Goal: Task Accomplishment & Management: Manage account settings

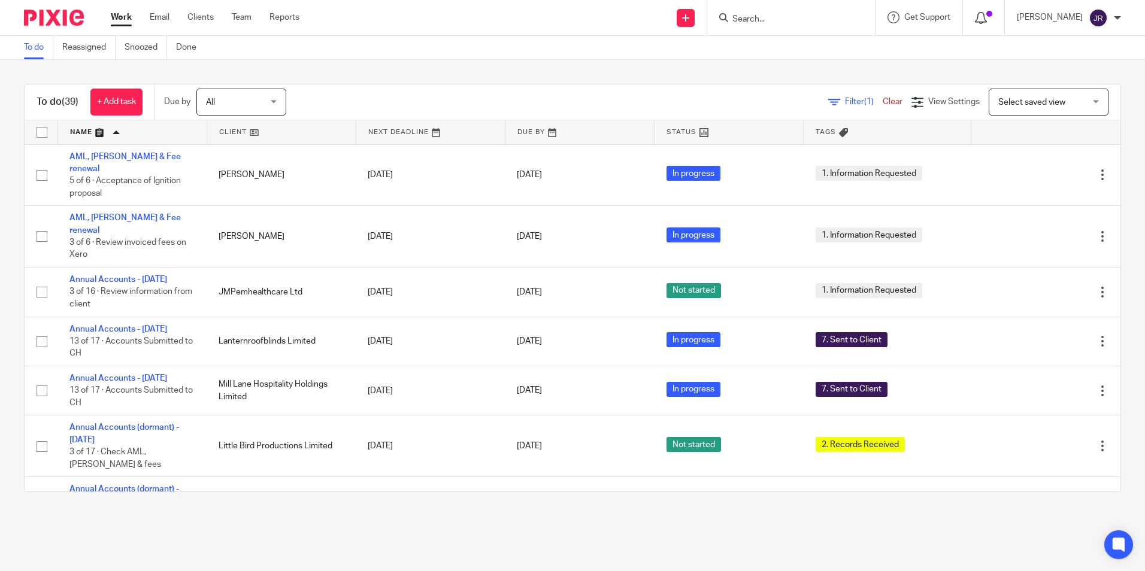
click at [992, 15] on span at bounding box center [989, 14] width 6 height 6
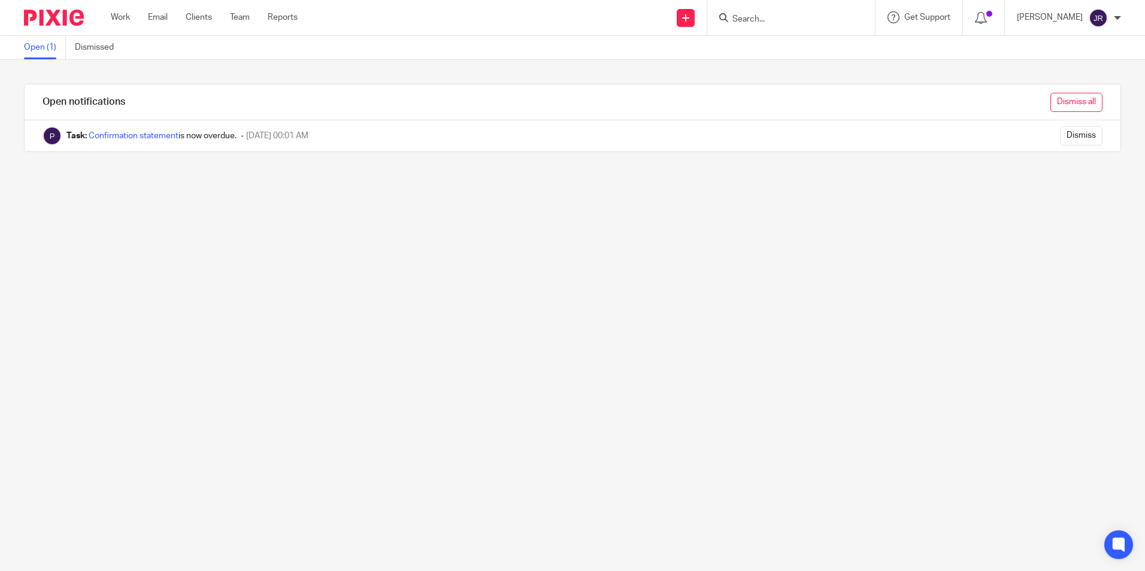
click at [1052, 101] on input "Dismiss all" at bounding box center [1077, 102] width 52 height 19
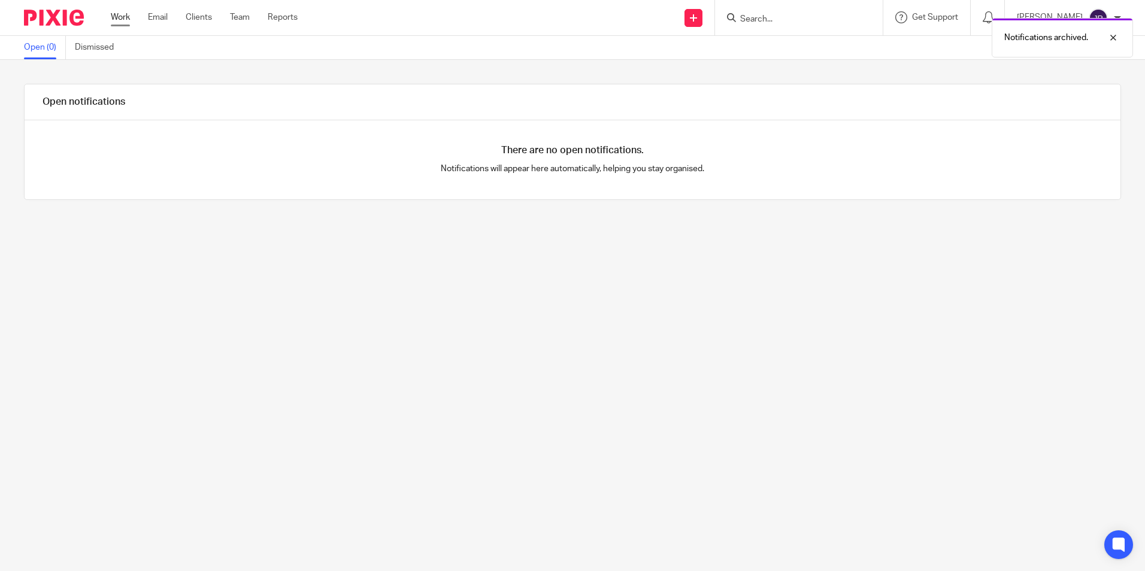
click at [120, 19] on link "Work" at bounding box center [120, 17] width 19 height 12
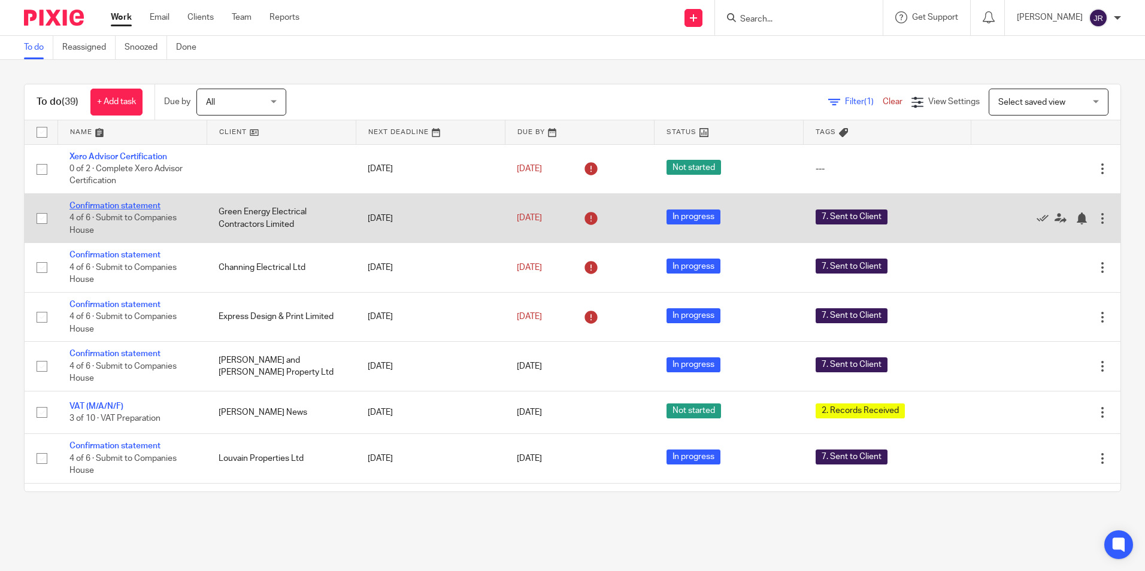
click at [117, 207] on link "Confirmation statement" at bounding box center [114, 206] width 91 height 8
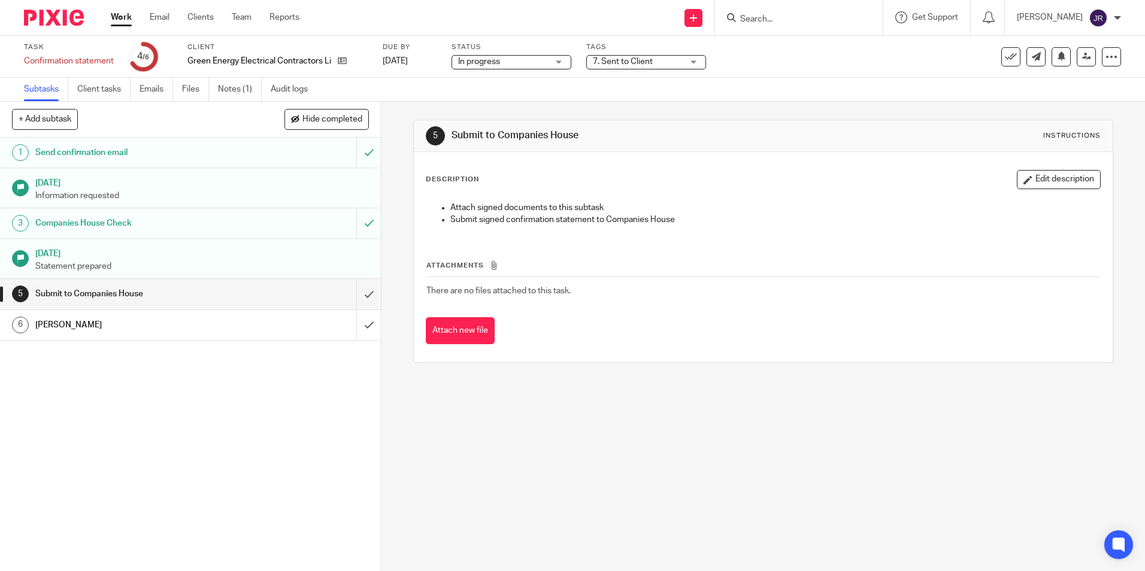
click at [700, 66] on div "7. Sent to Client" at bounding box center [646, 62] width 120 height 14
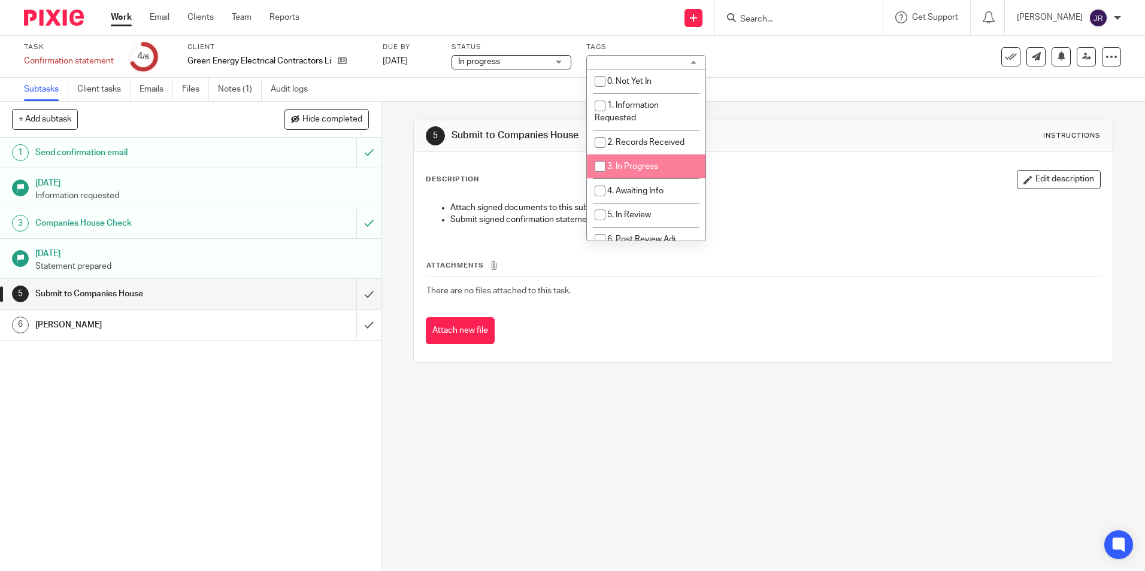
scroll to position [60, 0]
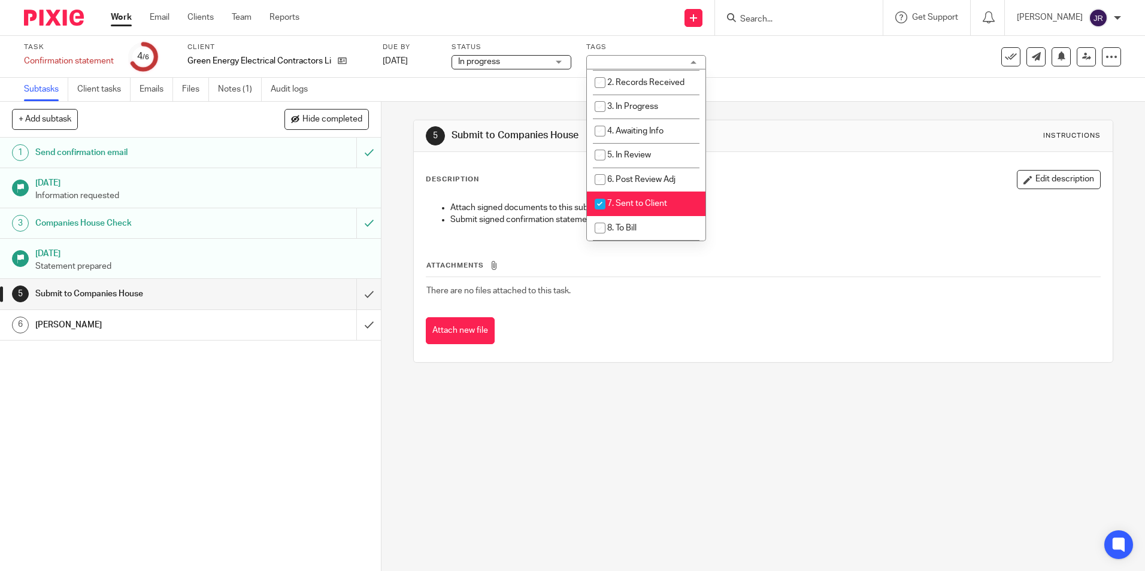
click at [673, 198] on li "7. Sent to Client" at bounding box center [646, 204] width 119 height 25
checkbox input "false"
click at [671, 223] on li "8. To Bill" at bounding box center [646, 228] width 119 height 25
checkbox input "true"
click at [628, 437] on div "5 Submit to Companies House Instructions Description Edit description Attach si…" at bounding box center [764, 337] width 764 height 470
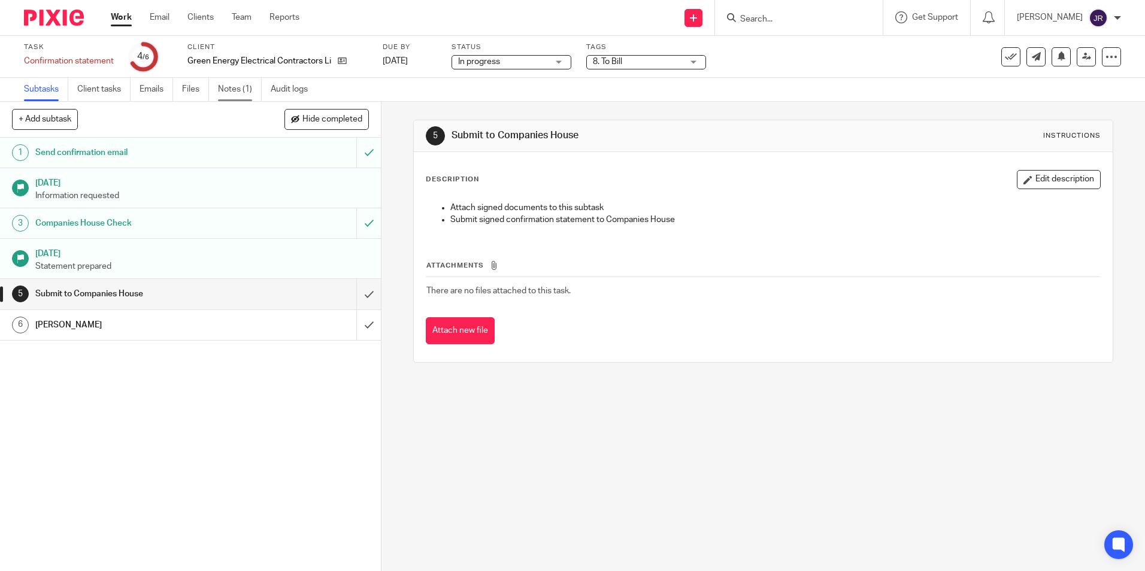
click at [234, 89] on link "Notes (1)" at bounding box center [240, 89] width 44 height 23
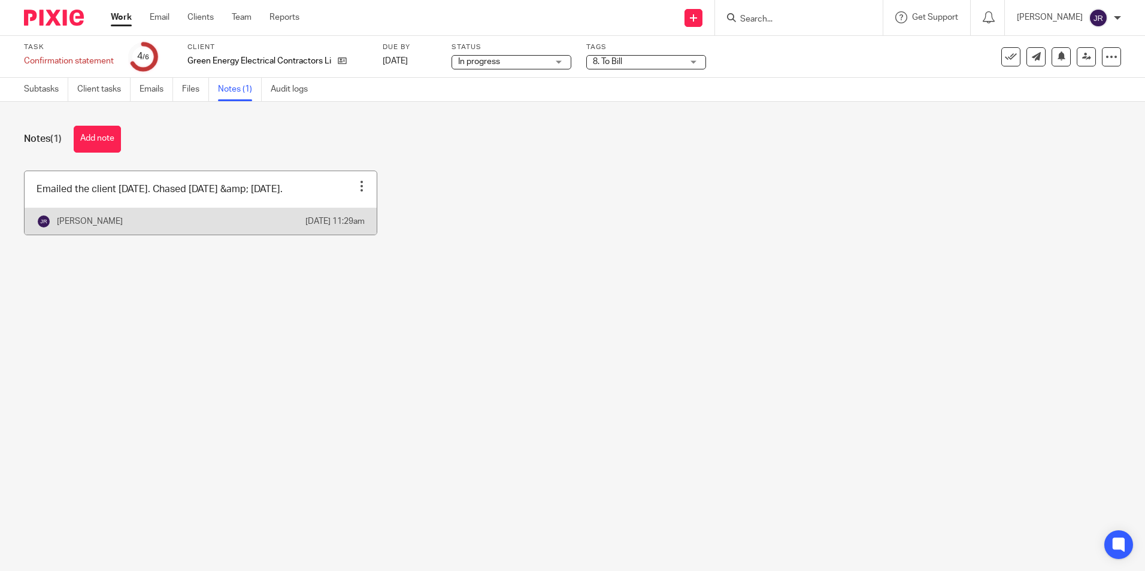
click at [351, 207] on link at bounding box center [201, 202] width 352 height 63
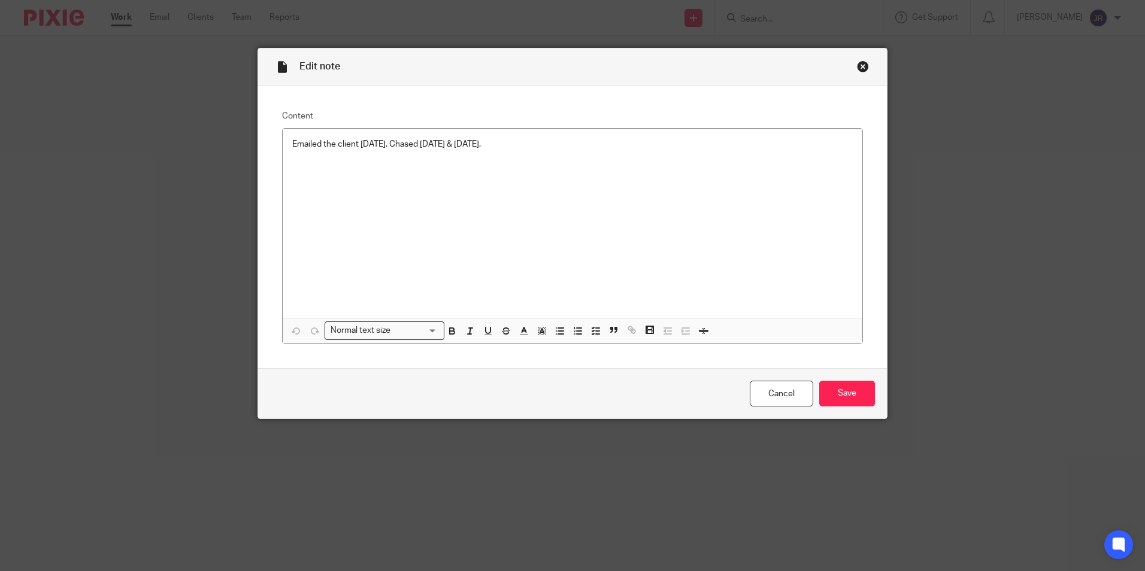
click at [526, 146] on p "Emailed the client 08/08/25. Chased 15/08/25 & 17/09/25." at bounding box center [572, 144] width 561 height 12
click at [293, 172] on p at bounding box center [572, 168] width 561 height 12
click at [849, 383] on input "Save" at bounding box center [847, 394] width 56 height 26
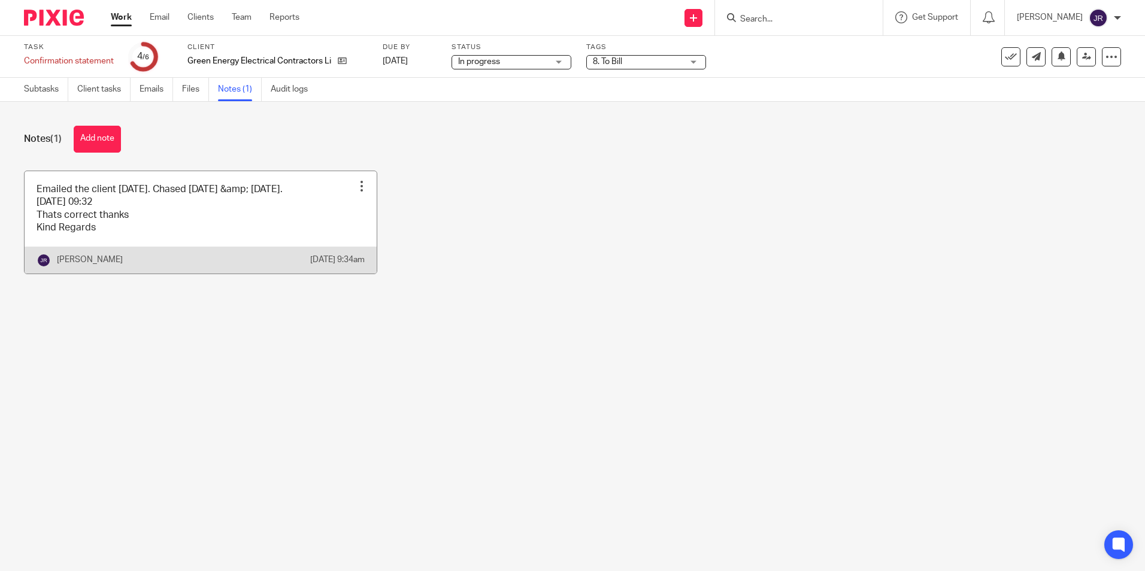
click at [244, 228] on link at bounding box center [201, 222] width 352 height 102
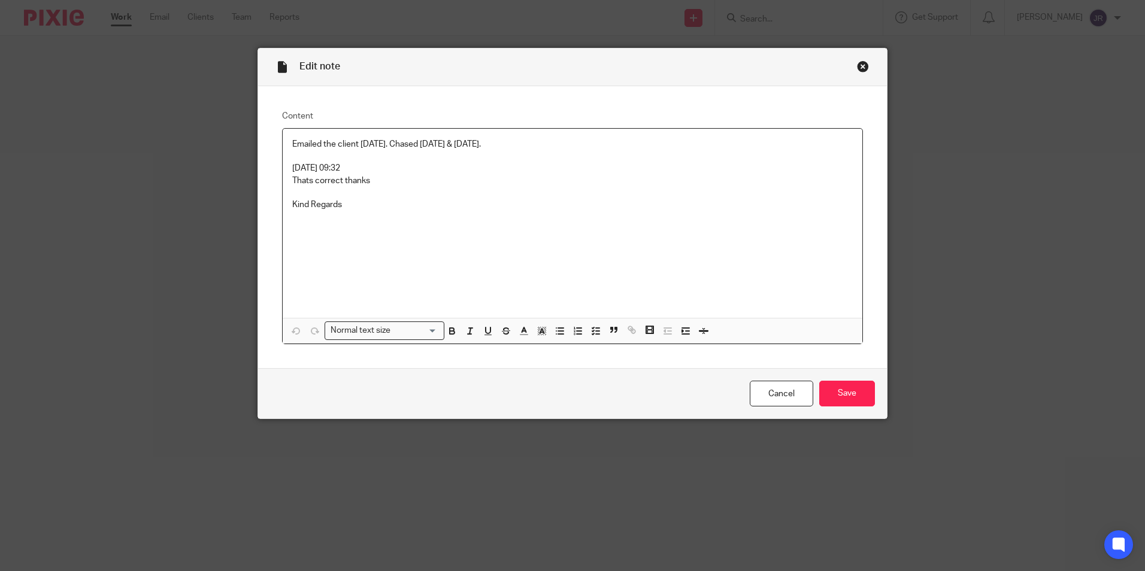
click at [344, 204] on p "Kind Regards" at bounding box center [572, 199] width 561 height 25
click at [842, 403] on input "Save" at bounding box center [847, 394] width 56 height 26
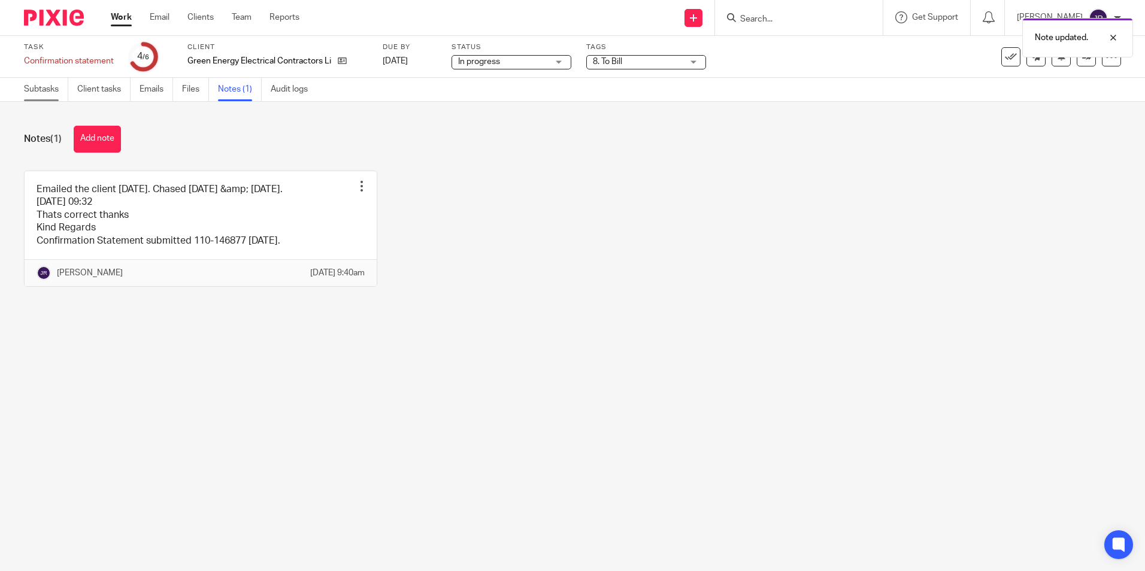
click at [35, 87] on link "Subtasks" at bounding box center [46, 89] width 44 height 23
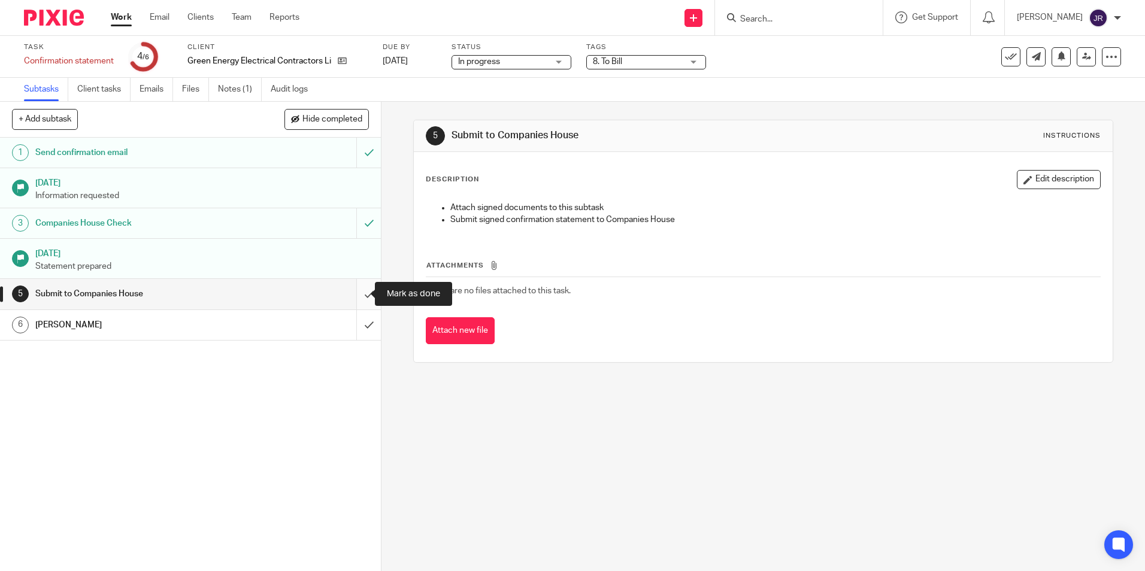
click at [361, 293] on input "submit" at bounding box center [190, 294] width 381 height 30
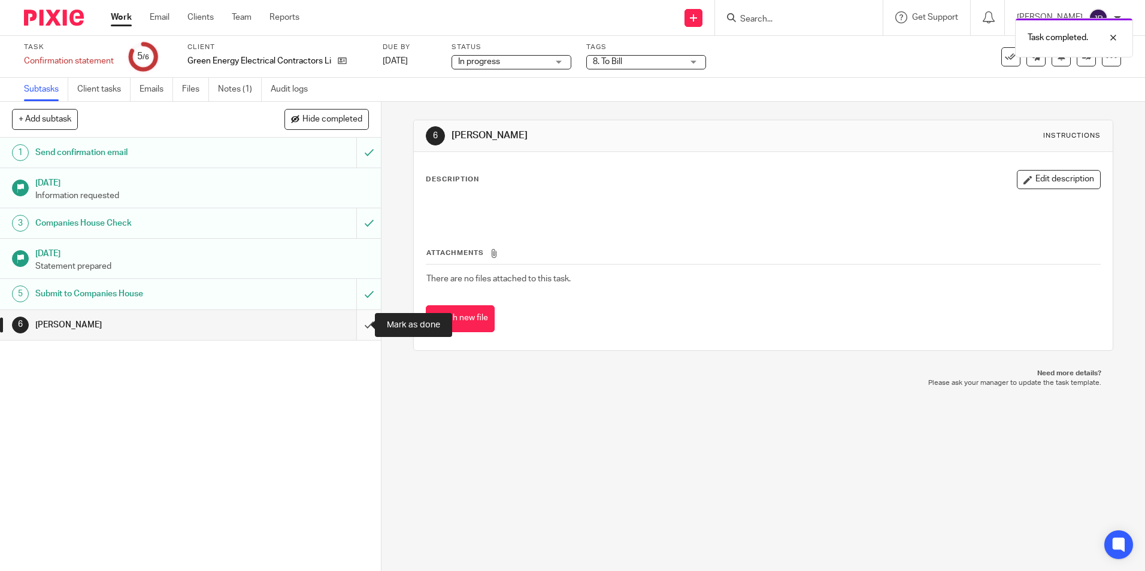
click at [358, 324] on input "submit" at bounding box center [190, 325] width 381 height 30
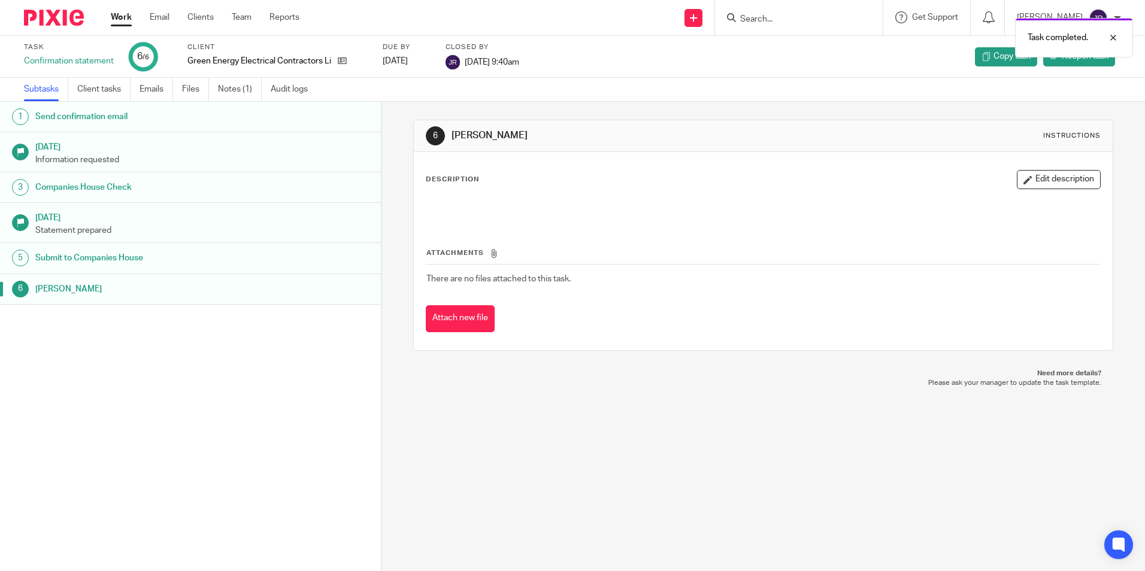
click at [117, 20] on link "Work" at bounding box center [121, 17] width 21 height 12
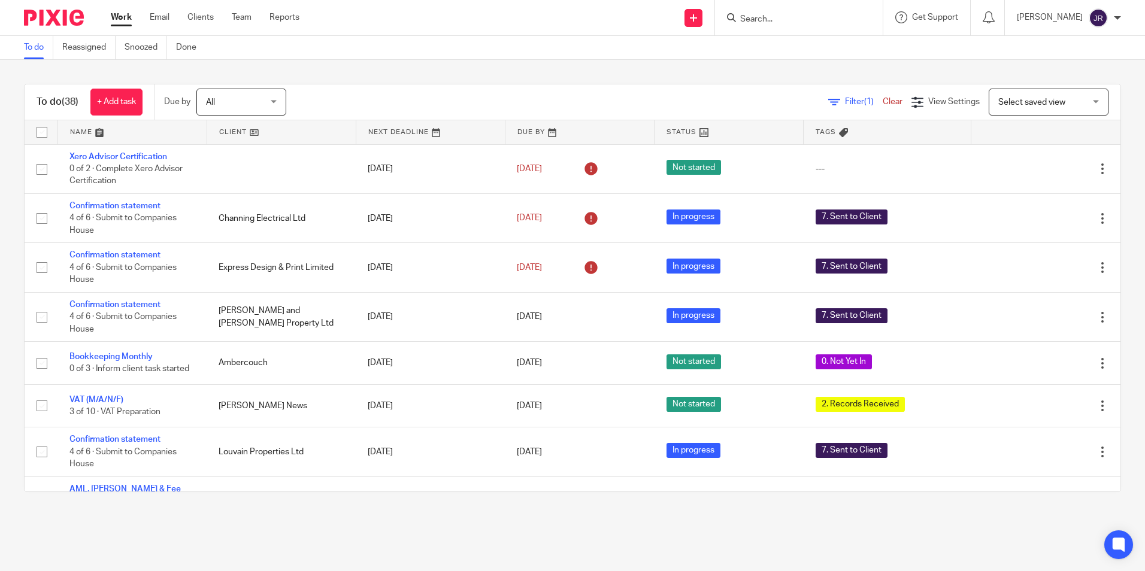
click at [89, 129] on link at bounding box center [132, 132] width 149 height 24
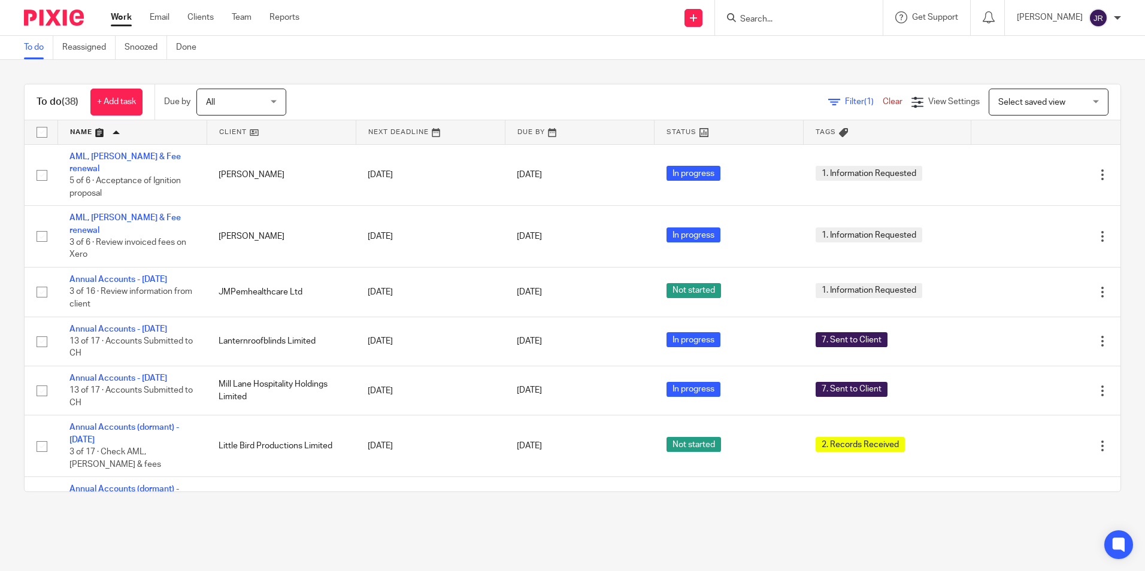
click at [782, 22] on input "Search" at bounding box center [793, 19] width 108 height 11
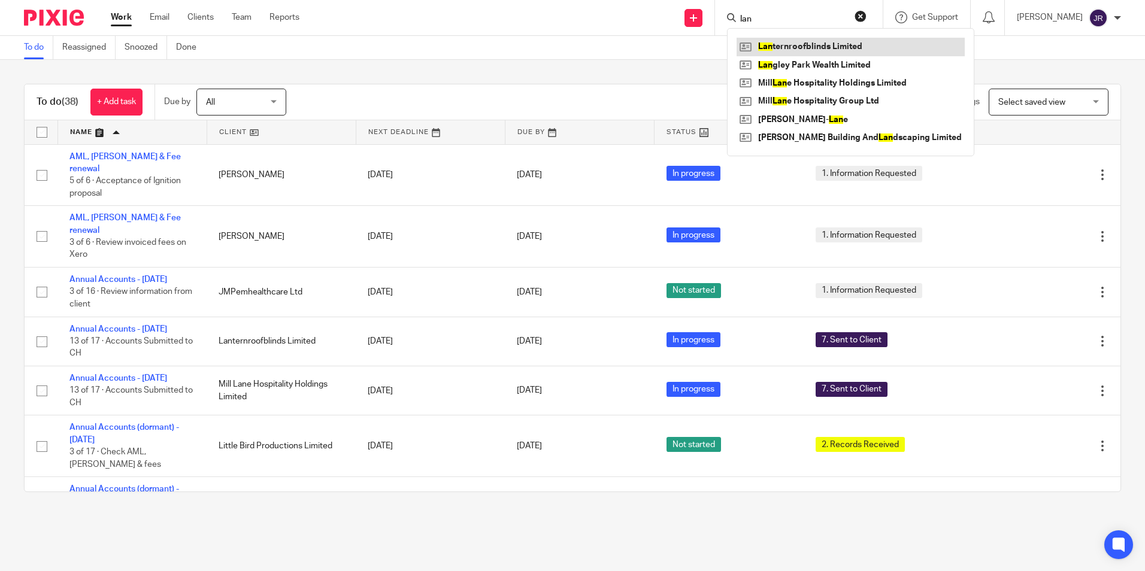
type input "lan"
click at [791, 46] on link at bounding box center [851, 47] width 228 height 18
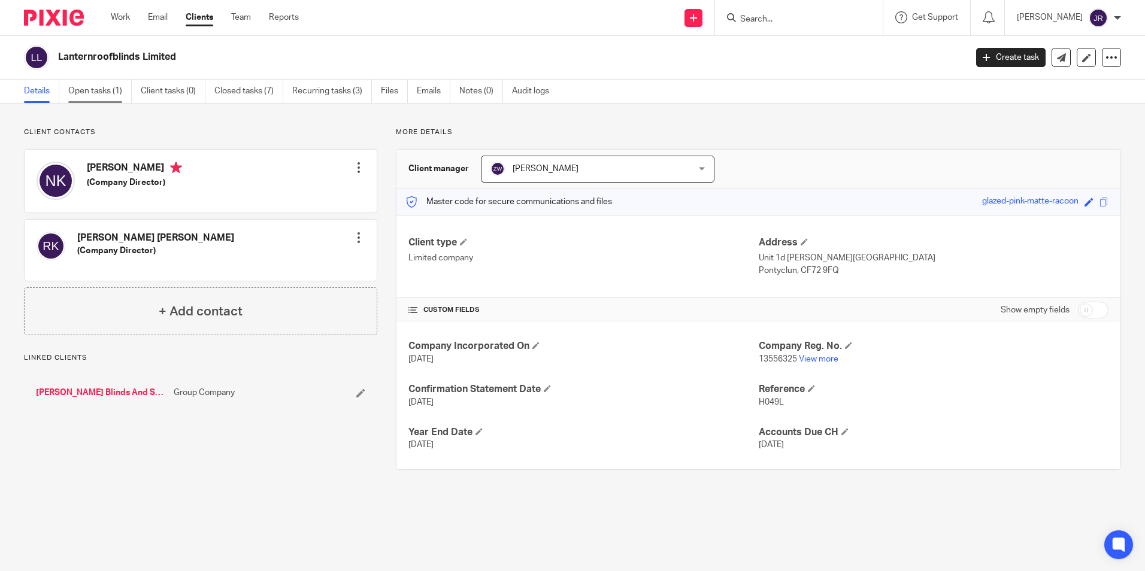
click at [93, 96] on link "Open tasks (1)" at bounding box center [99, 91] width 63 height 23
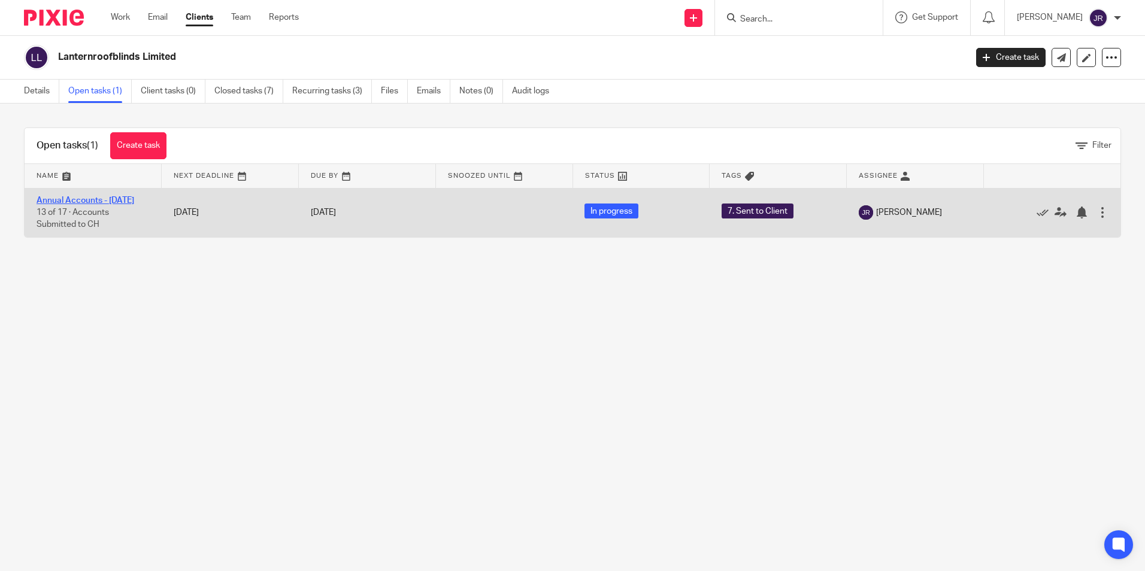
click at [93, 199] on link "Annual Accounts - [DATE]" at bounding box center [86, 200] width 98 height 8
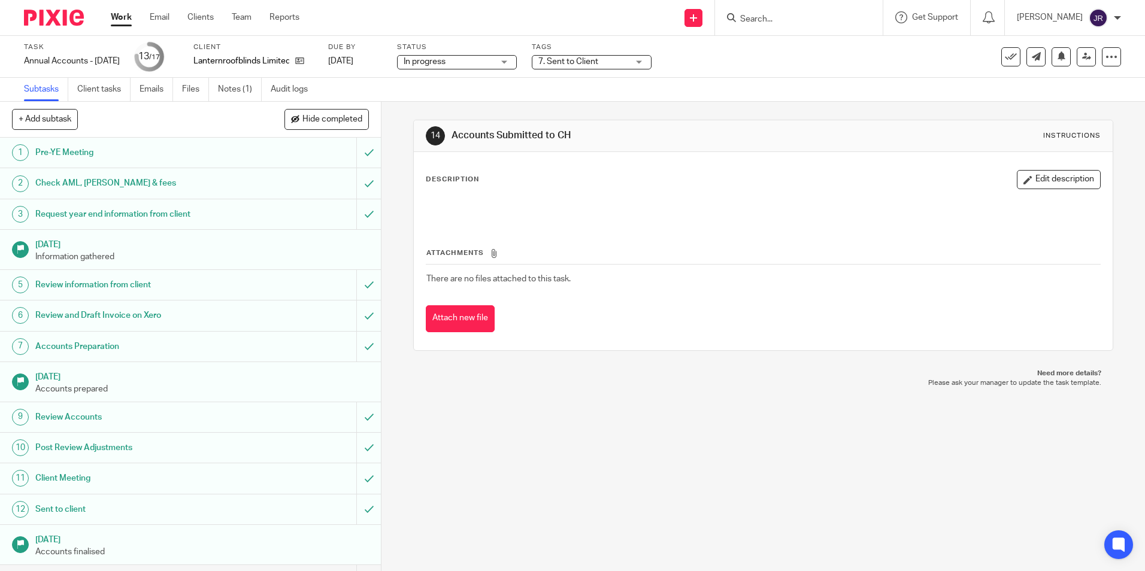
click at [652, 65] on div "7. Sent to Client" at bounding box center [592, 62] width 120 height 14
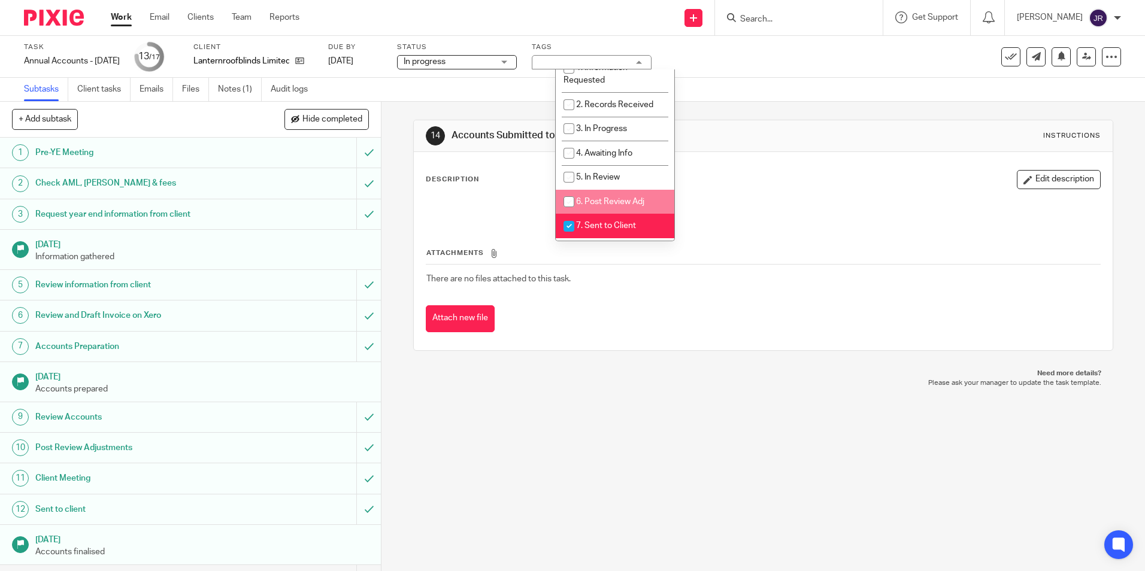
scroll to position [120, 0]
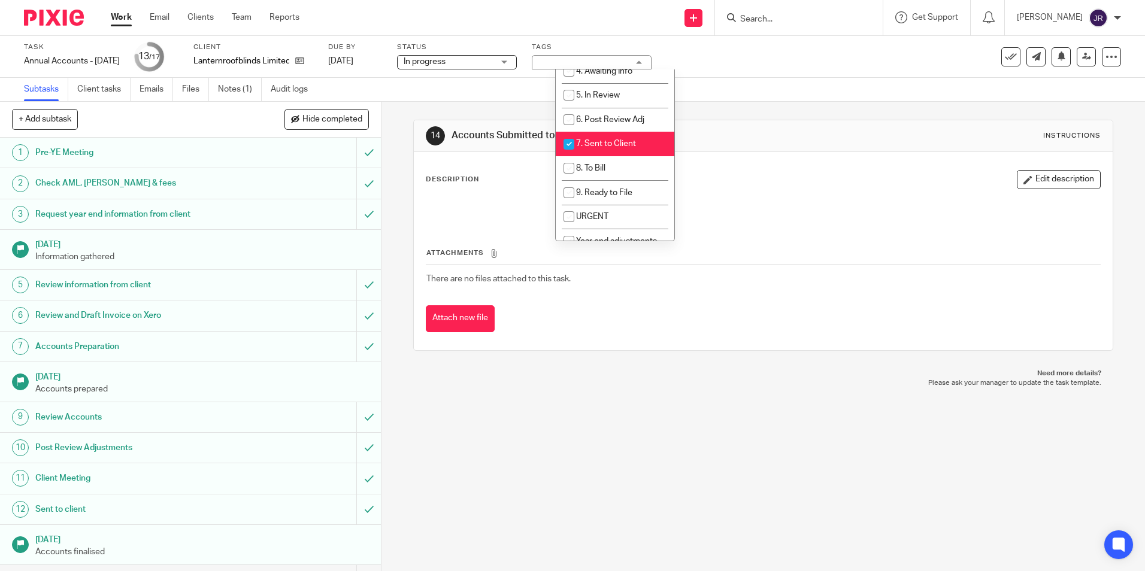
click at [624, 140] on span "7. Sent to Client" at bounding box center [606, 144] width 60 height 8
checkbox input "false"
click at [625, 160] on li "8. To Bill" at bounding box center [615, 168] width 119 height 25
checkbox input "true"
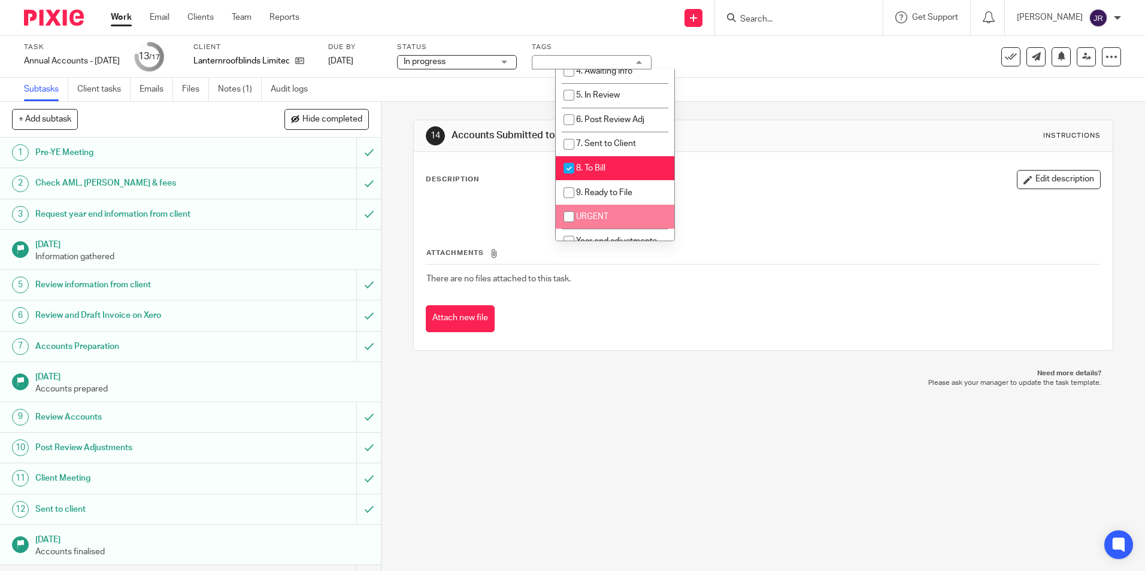
click at [621, 385] on p "Please ask your manager to update the task template." at bounding box center [763, 384] width 676 height 10
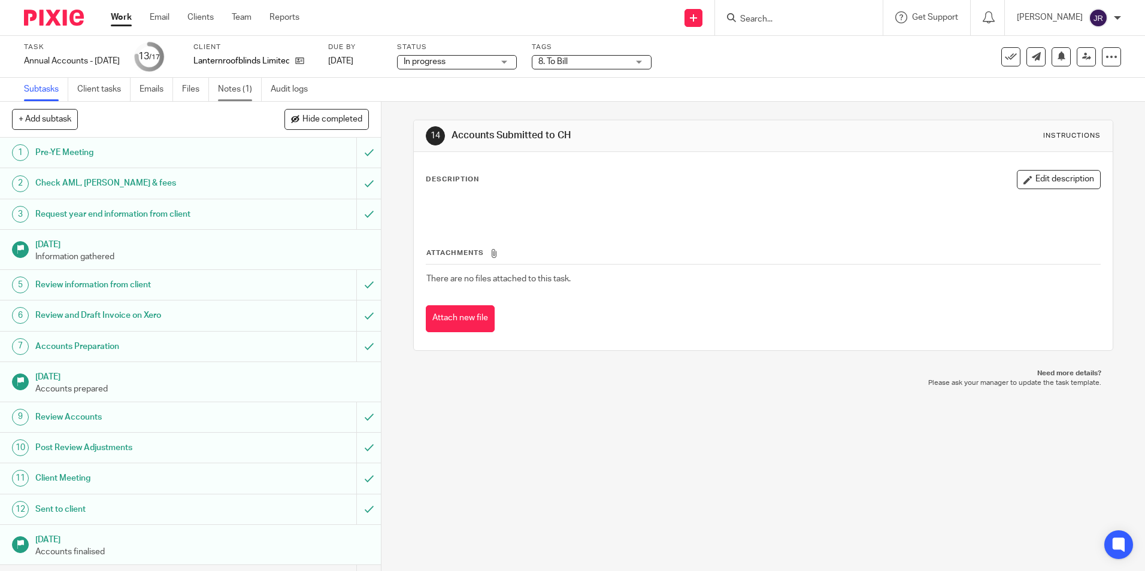
click at [220, 87] on link "Notes (1)" at bounding box center [240, 89] width 44 height 23
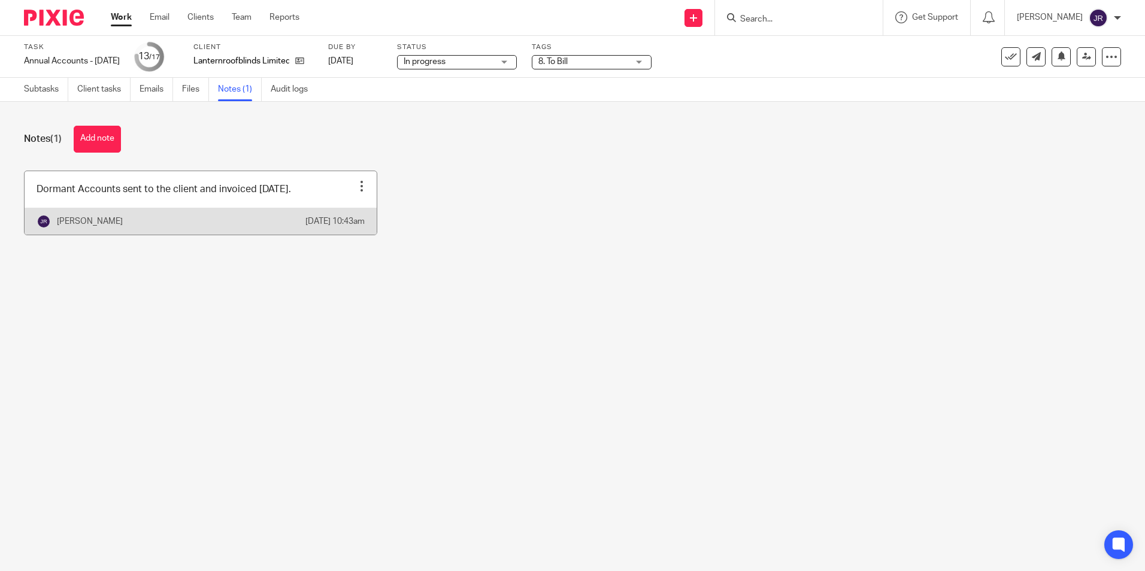
click at [305, 199] on link at bounding box center [201, 202] width 352 height 63
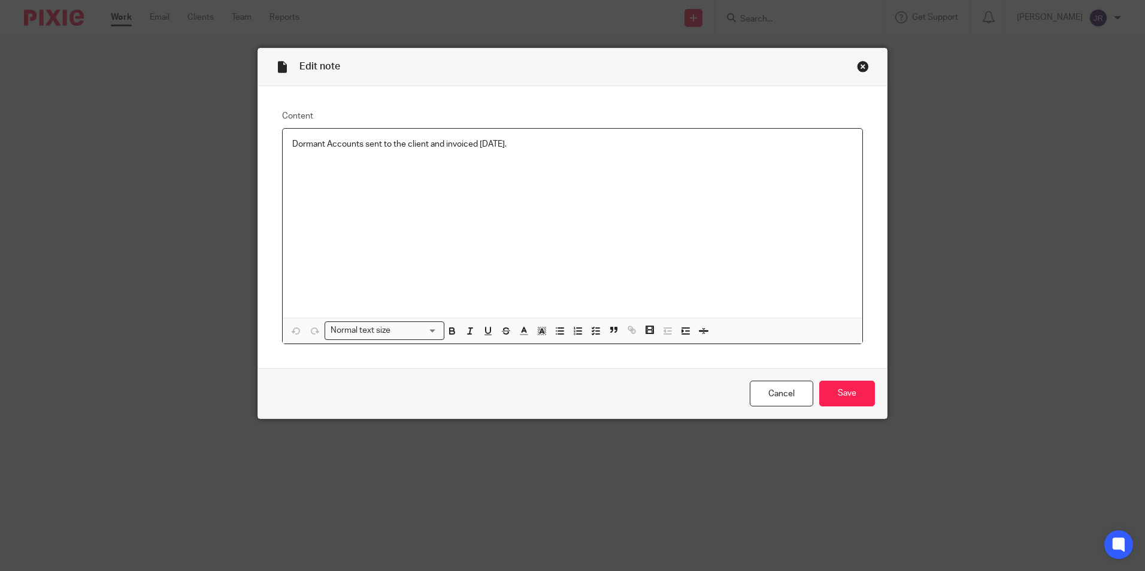
click at [526, 140] on p "Dormant Accounts sent to the client and invoiced [DATE]." at bounding box center [572, 144] width 561 height 12
click at [862, 389] on input "Save" at bounding box center [847, 394] width 56 height 26
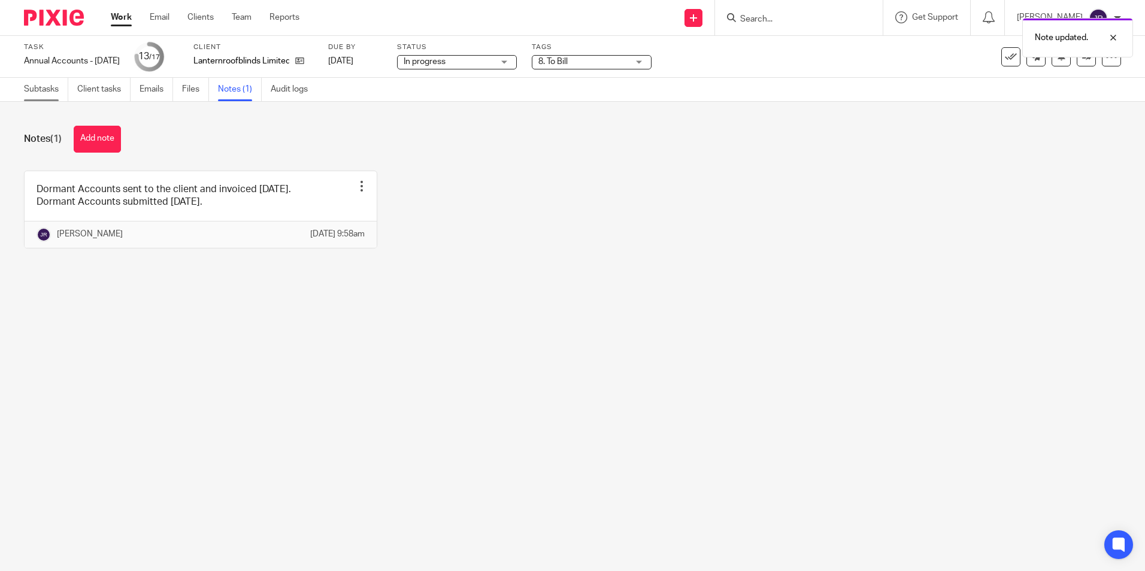
click at [44, 95] on link "Subtasks" at bounding box center [46, 89] width 44 height 23
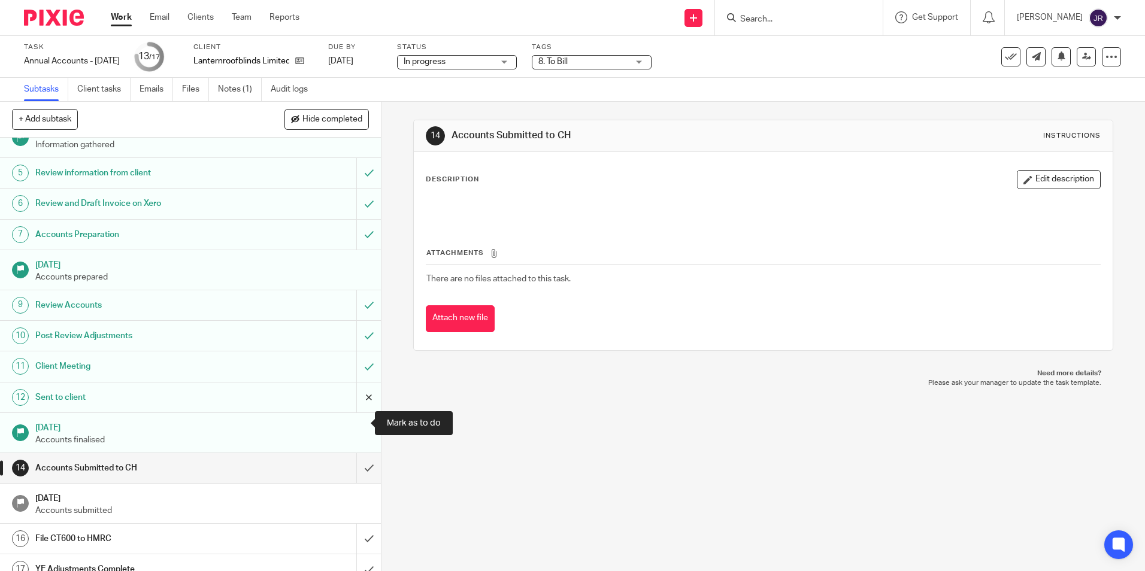
scroll to position [120, 0]
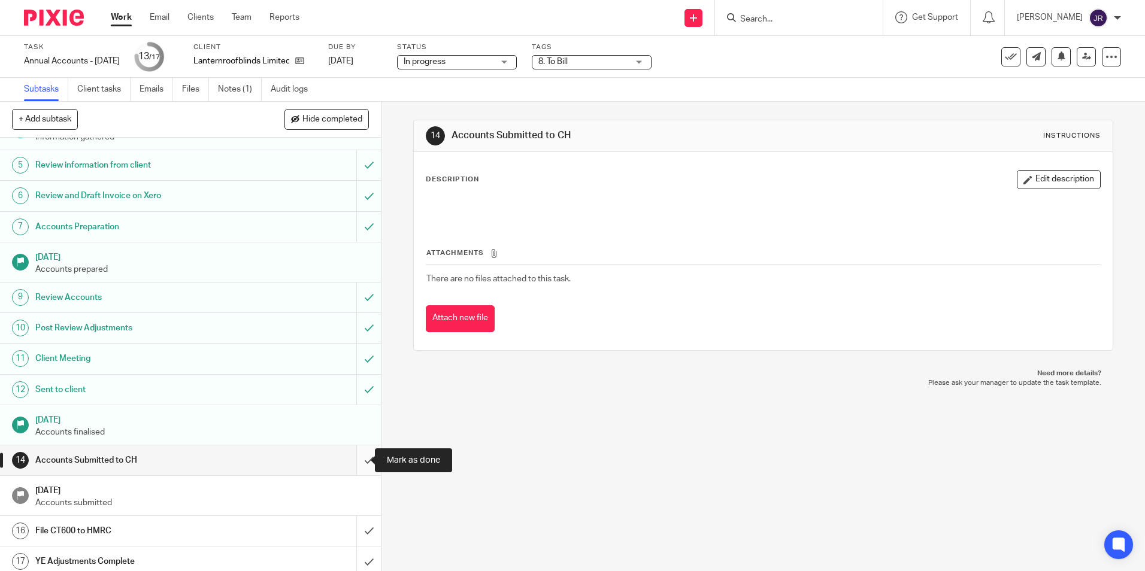
click at [359, 464] on input "submit" at bounding box center [190, 461] width 381 height 30
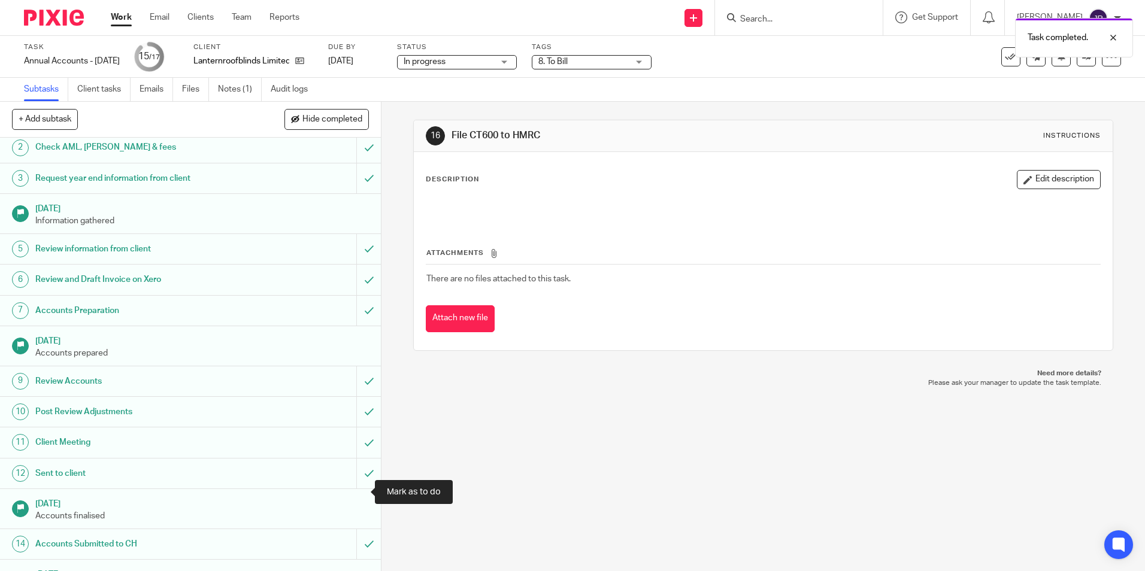
scroll to position [126, 0]
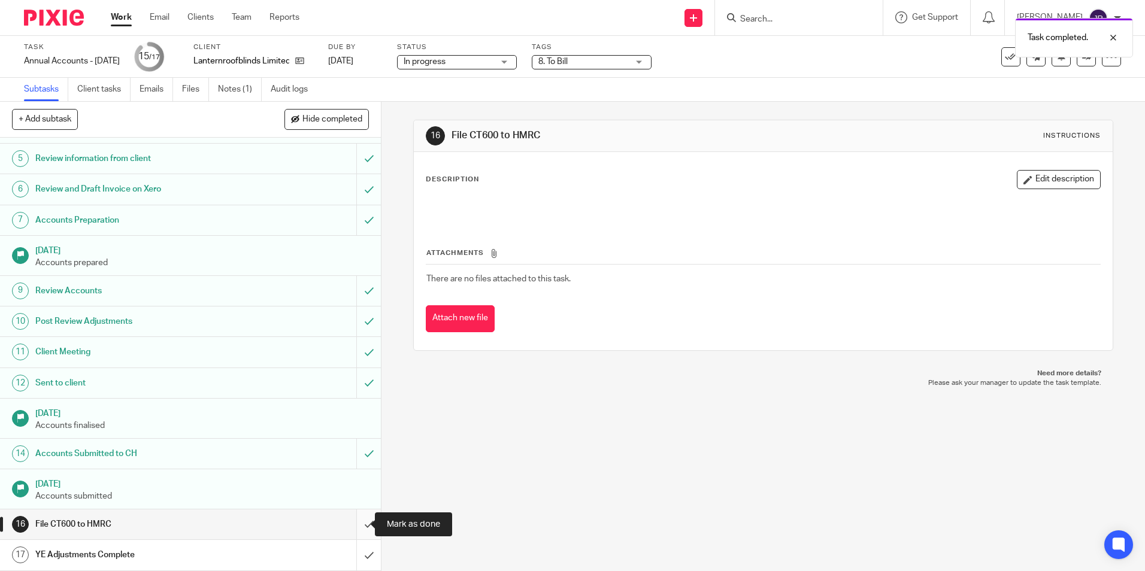
click at [359, 520] on input "submit" at bounding box center [190, 525] width 381 height 30
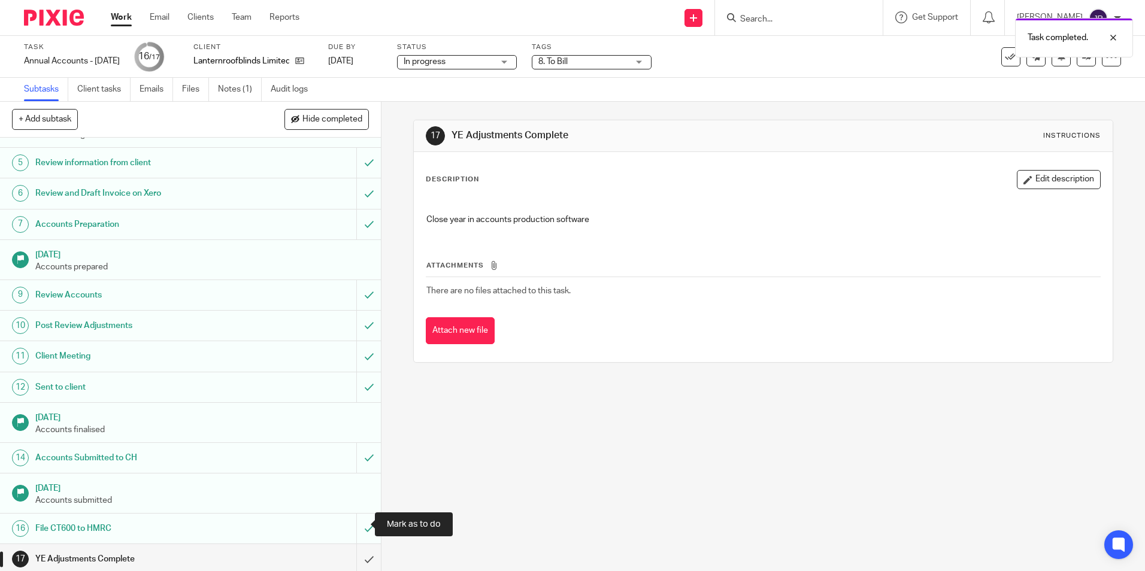
scroll to position [126, 0]
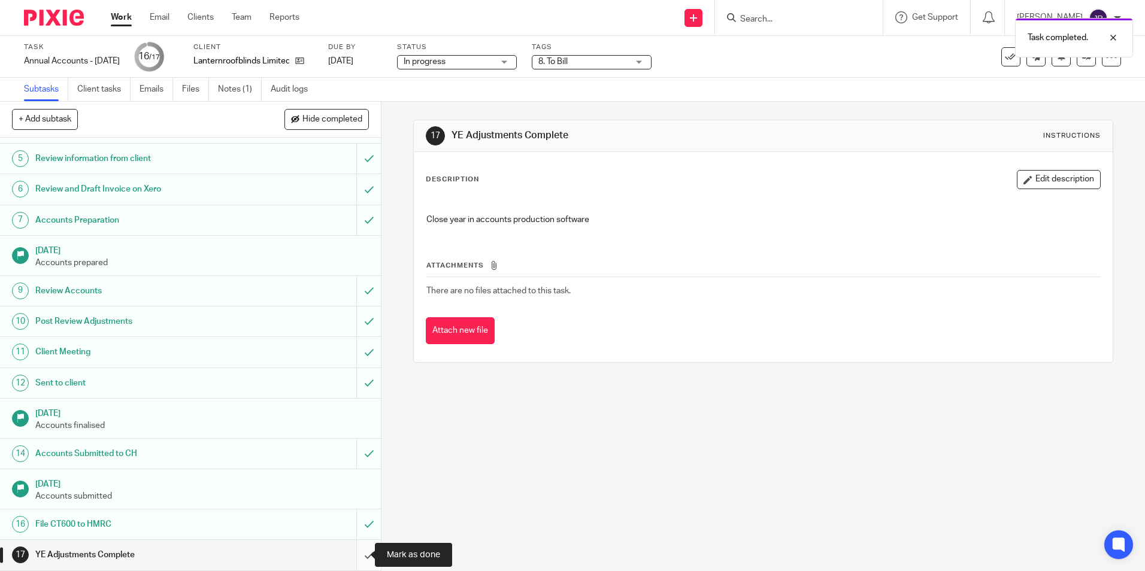
click at [358, 560] on input "submit" at bounding box center [190, 555] width 381 height 30
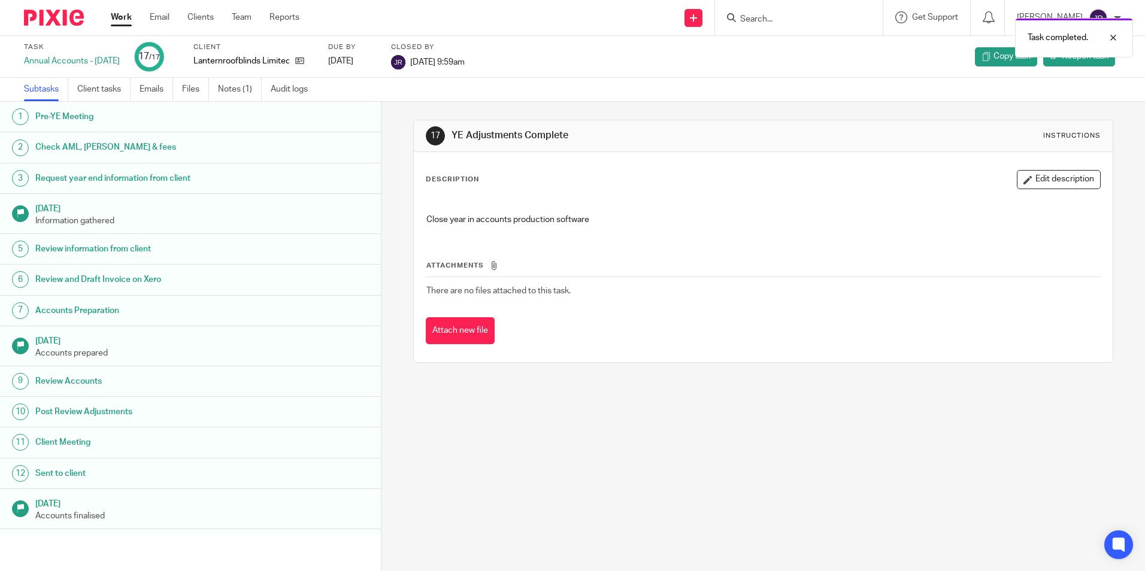
click at [114, 22] on link "Work" at bounding box center [121, 17] width 21 height 12
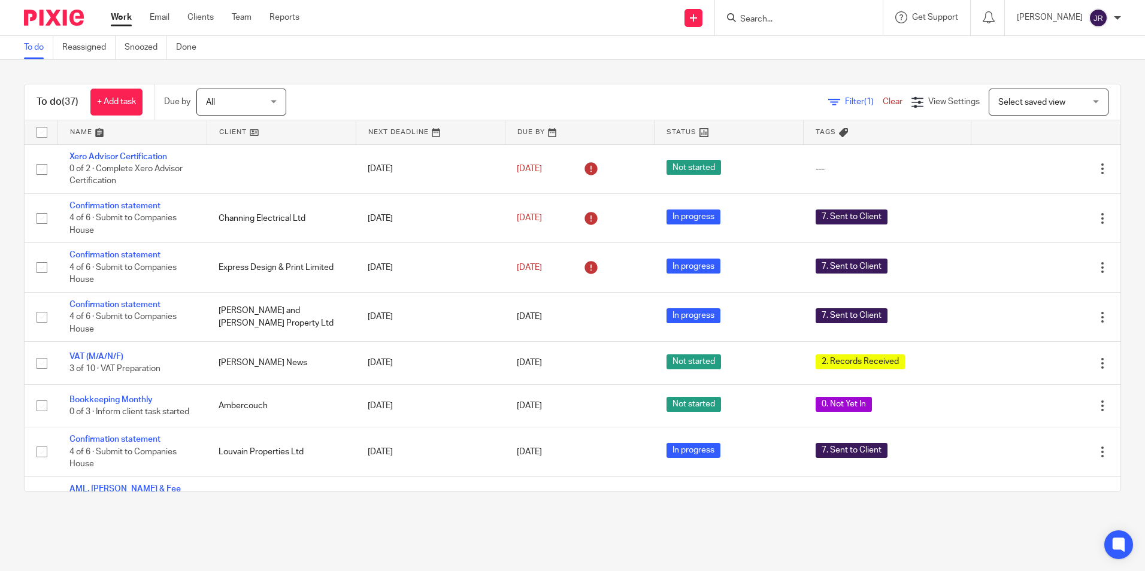
click at [797, 21] on input "Search" at bounding box center [793, 19] width 108 height 11
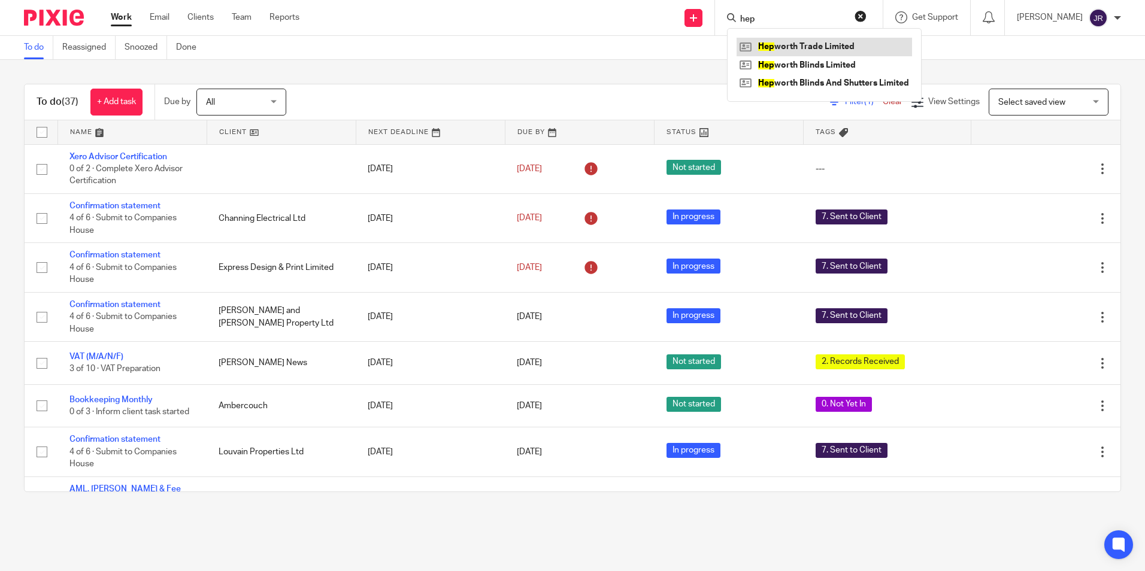
type input "hep"
click at [812, 51] on link at bounding box center [824, 47] width 175 height 18
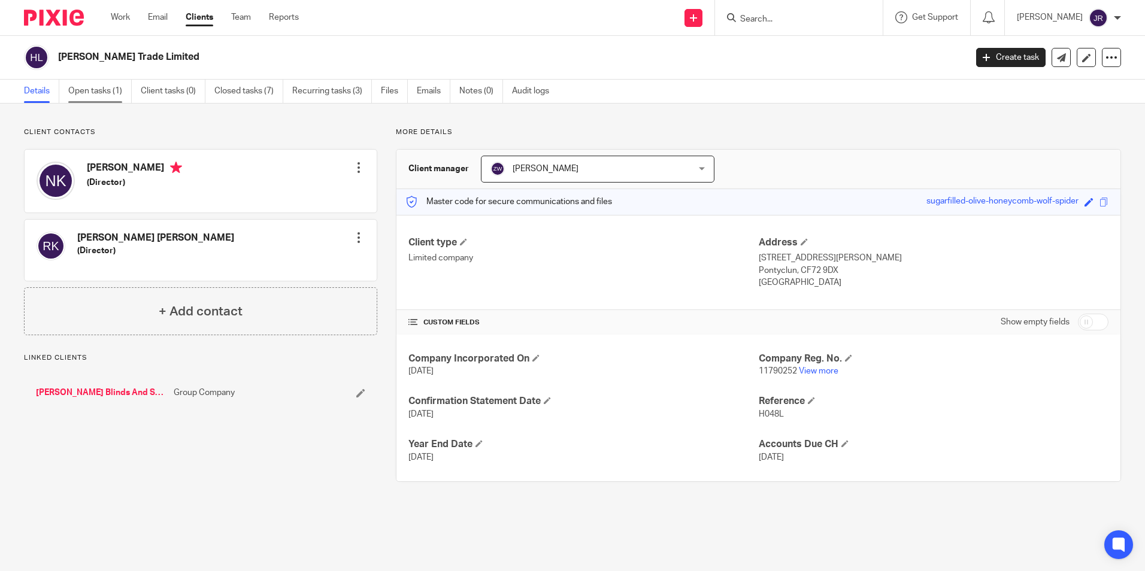
click at [94, 91] on link "Open tasks (1)" at bounding box center [99, 91] width 63 height 23
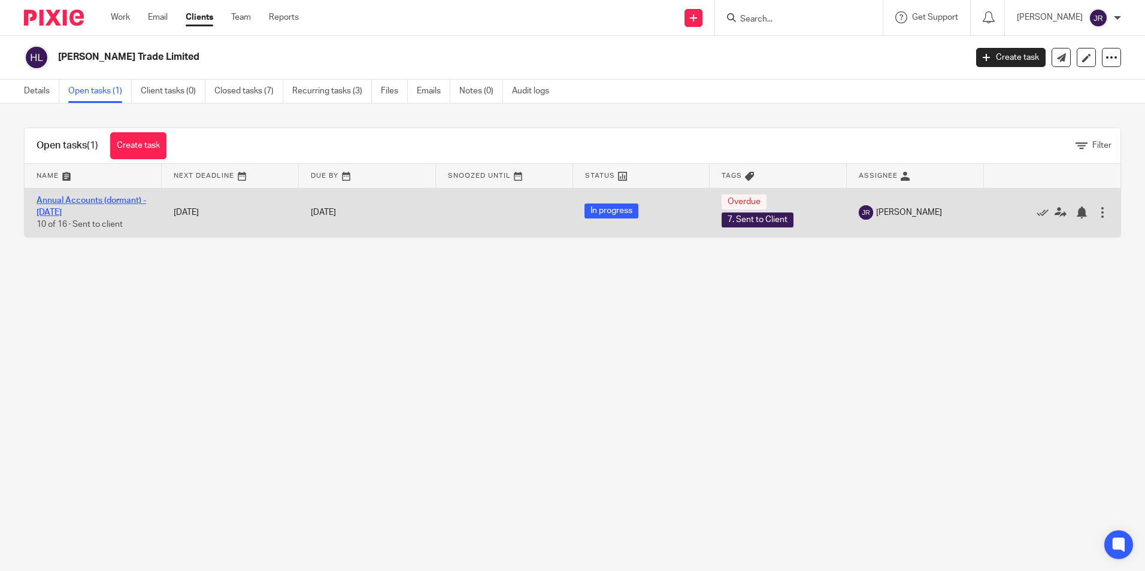
click at [74, 201] on link "Annual Accounts (dormant) - [DATE]" at bounding box center [92, 206] width 110 height 20
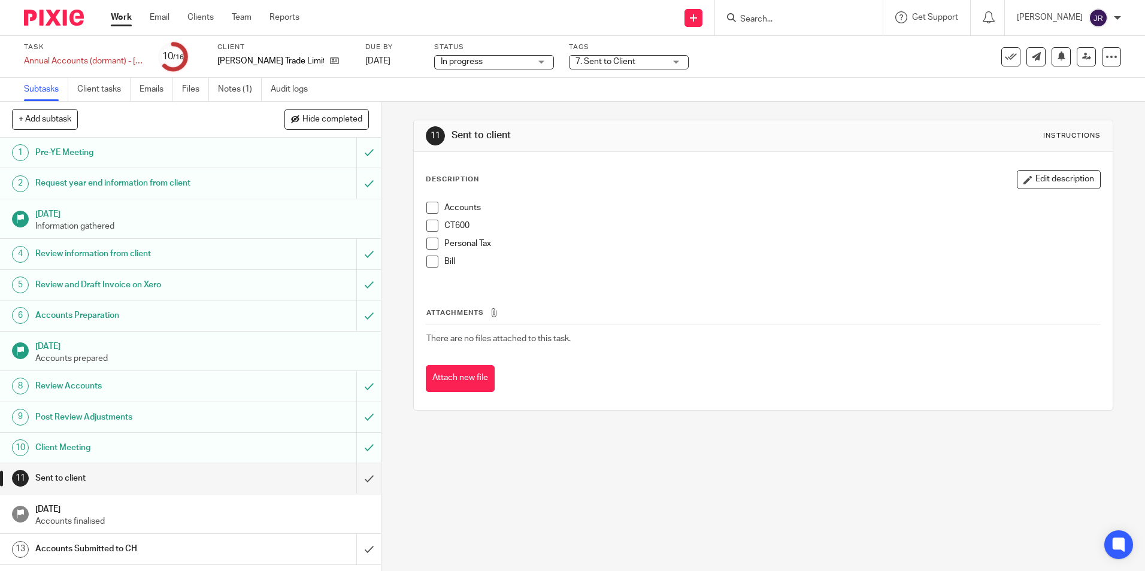
click at [667, 63] on div "7. Sent to Client" at bounding box center [629, 62] width 120 height 14
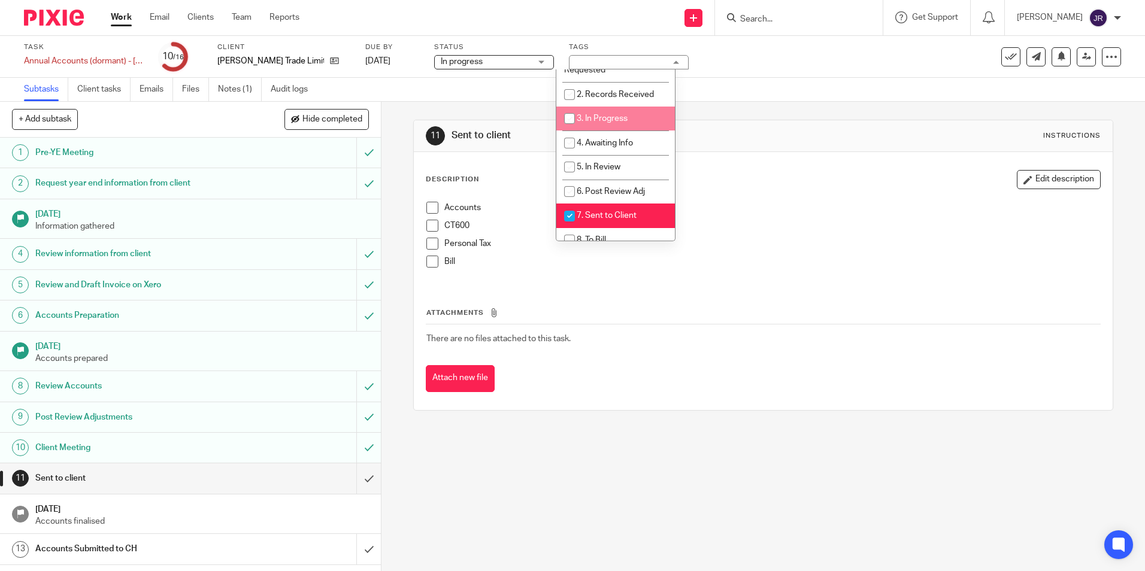
scroll to position [120, 0]
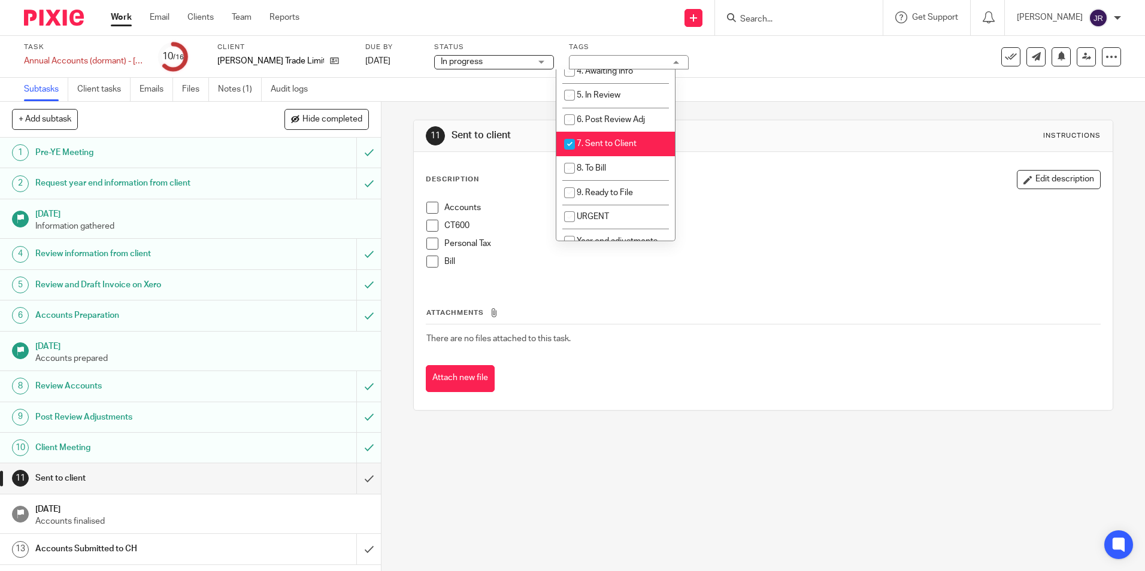
click at [629, 146] on span "7. Sent to Client" at bounding box center [607, 144] width 60 height 8
checkbox input "false"
click at [631, 170] on li "8. To Bill" at bounding box center [615, 168] width 119 height 25
checkbox input "true"
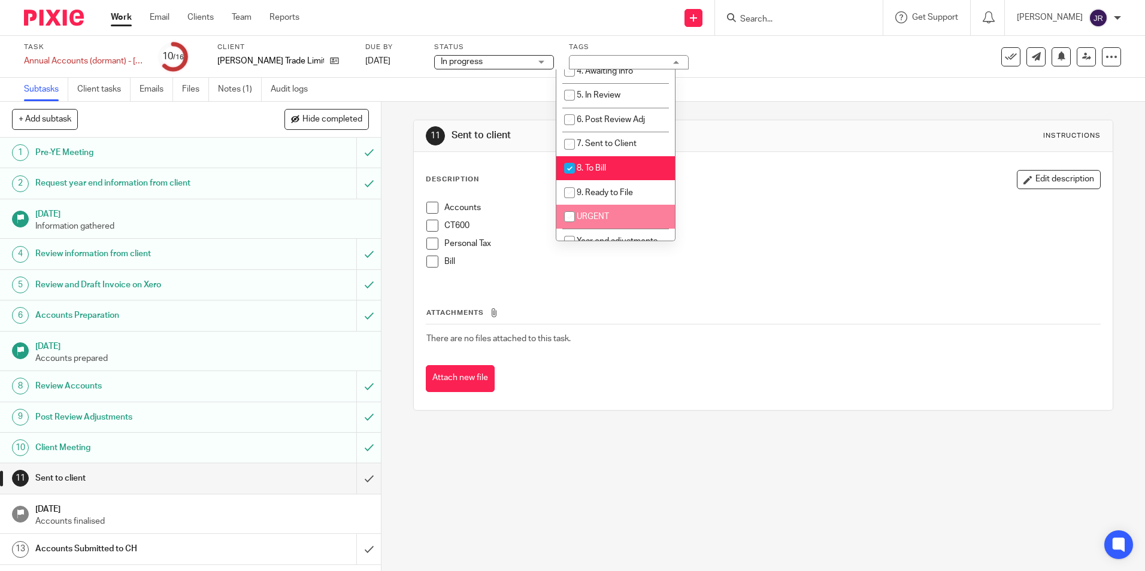
click at [613, 425] on div "11 Sent to client Instructions Description Edit description Accounts CT600 Pers…" at bounding box center [763, 265] width 700 height 327
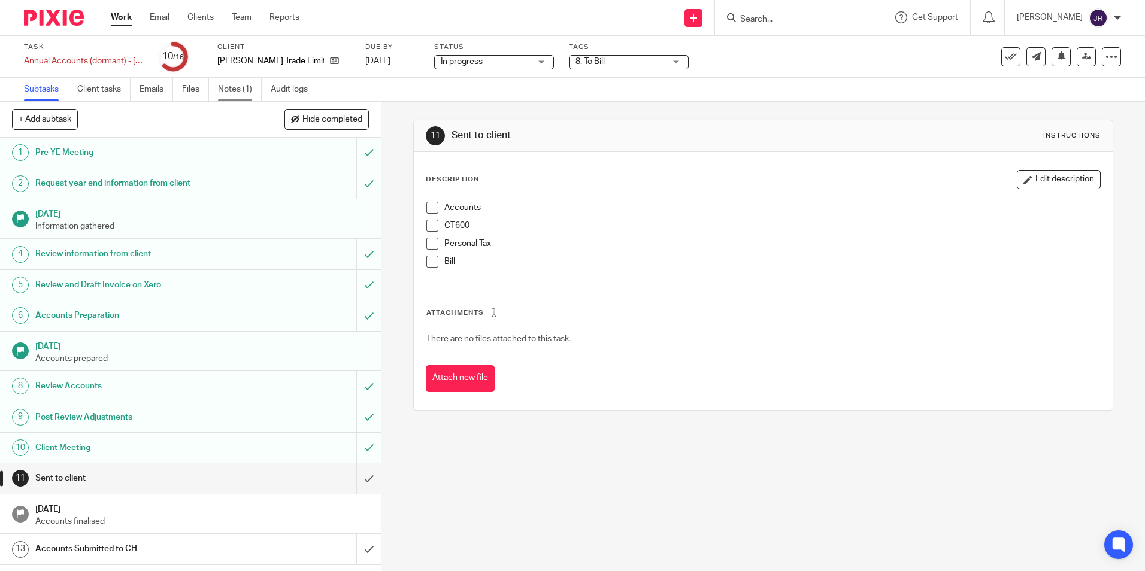
click at [231, 82] on link "Notes (1)" at bounding box center [240, 89] width 44 height 23
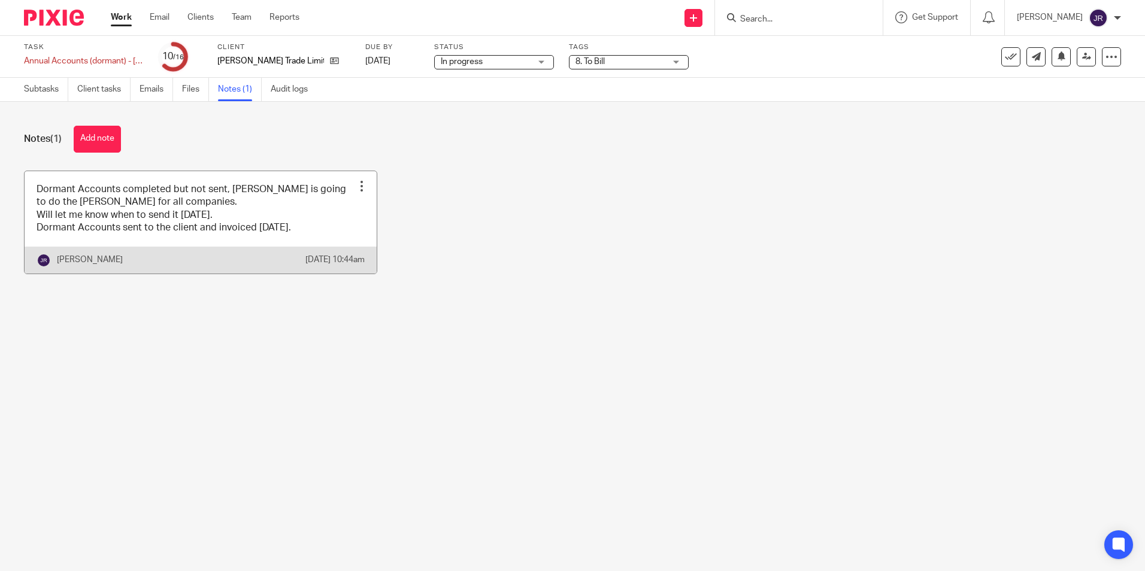
click at [317, 243] on link at bounding box center [201, 222] width 352 height 102
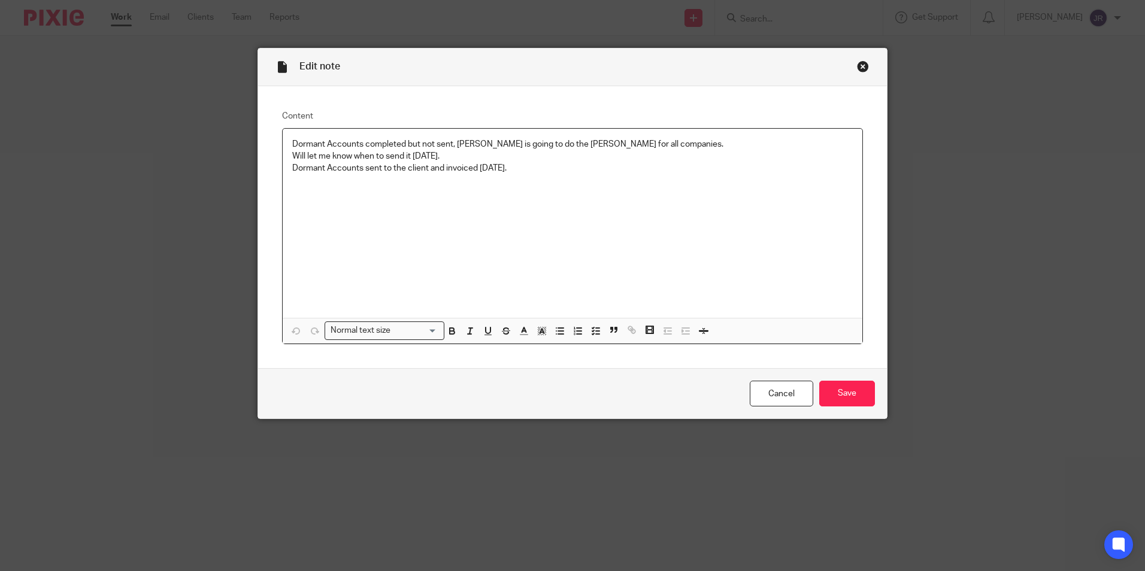
click at [516, 167] on p "Dormant Accounts sent to the client and invoiced [DATE]." at bounding box center [572, 168] width 561 height 12
click at [840, 389] on input "Save" at bounding box center [847, 394] width 56 height 26
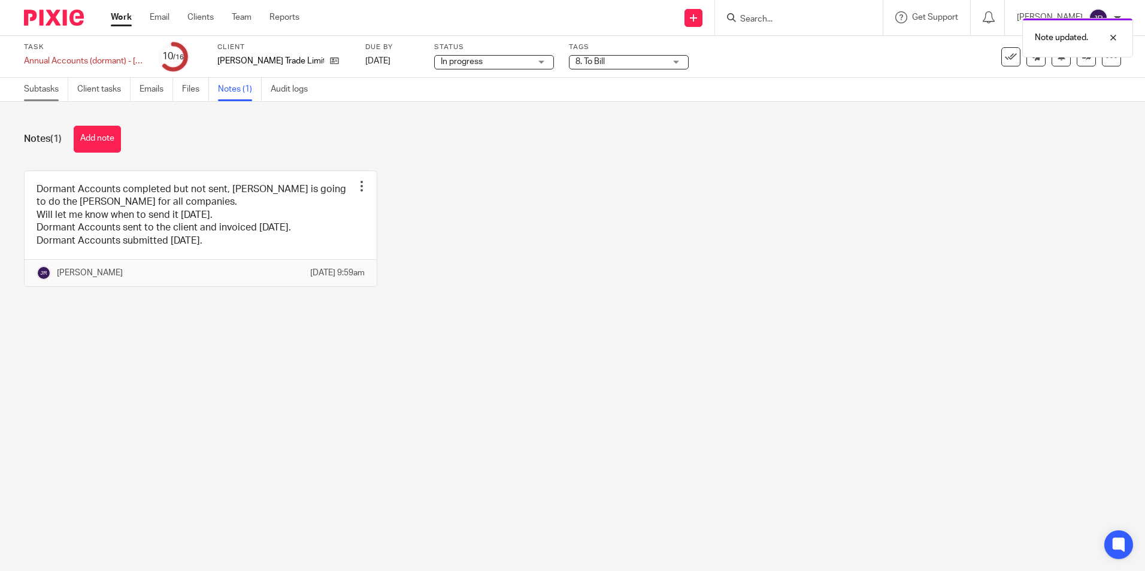
click at [47, 87] on link "Subtasks" at bounding box center [46, 89] width 44 height 23
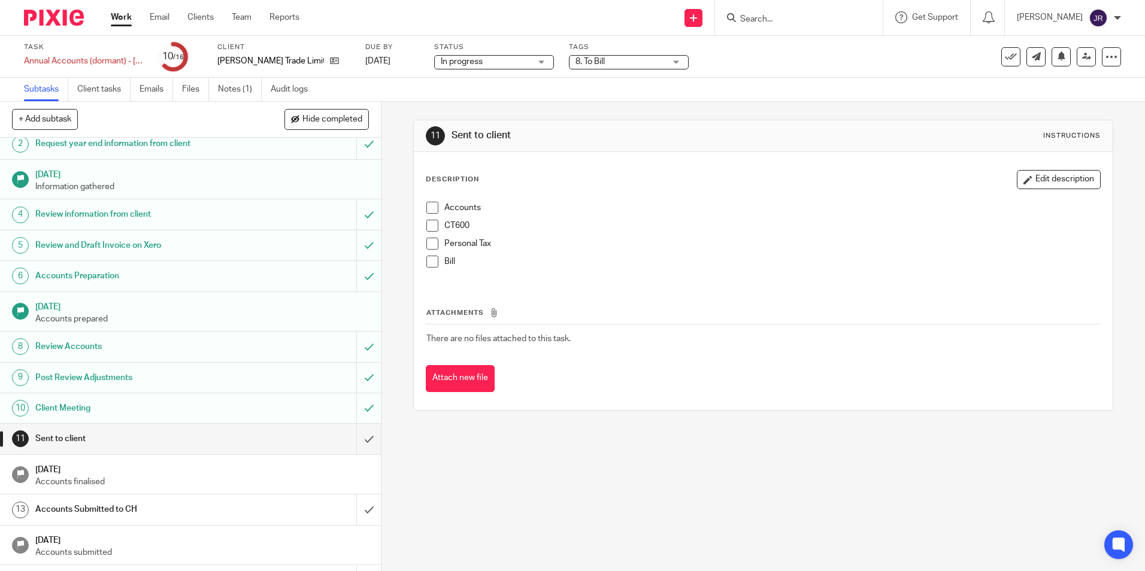
scroll to position [95, 0]
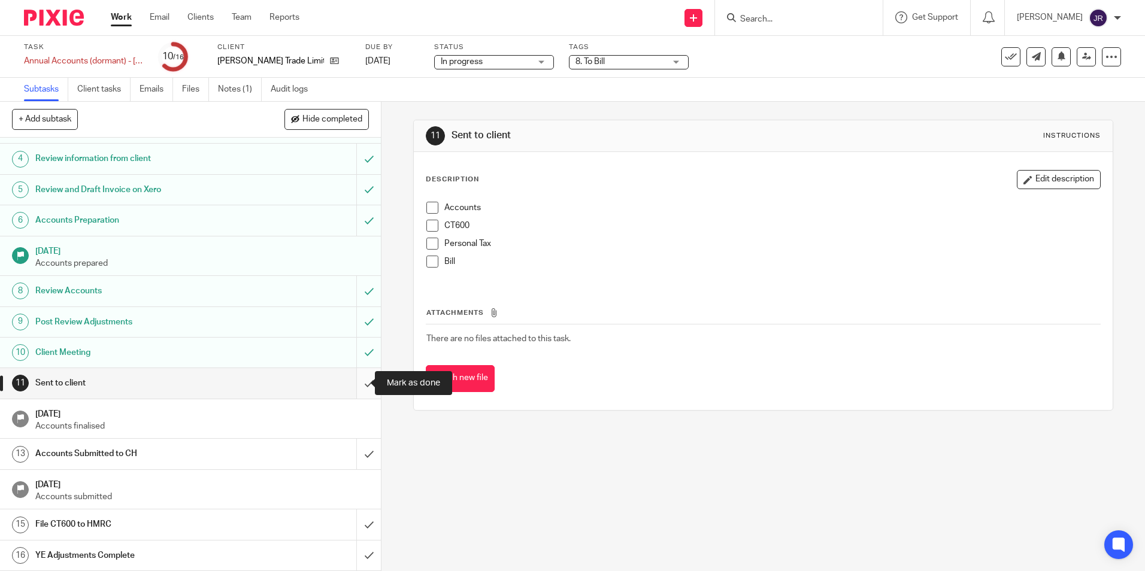
click at [354, 379] on input "submit" at bounding box center [190, 383] width 381 height 30
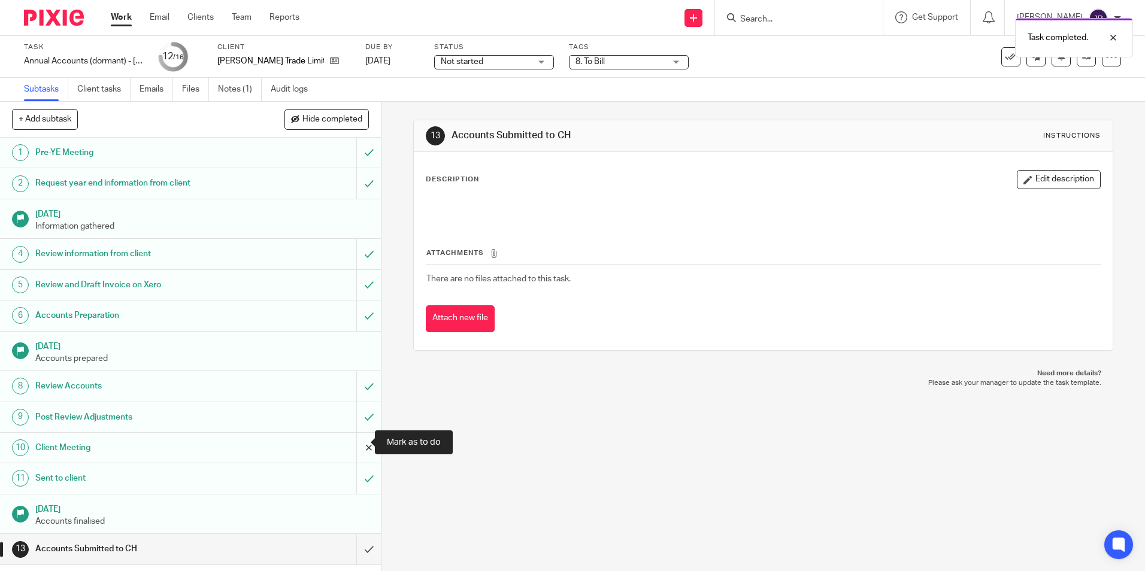
scroll to position [95, 0]
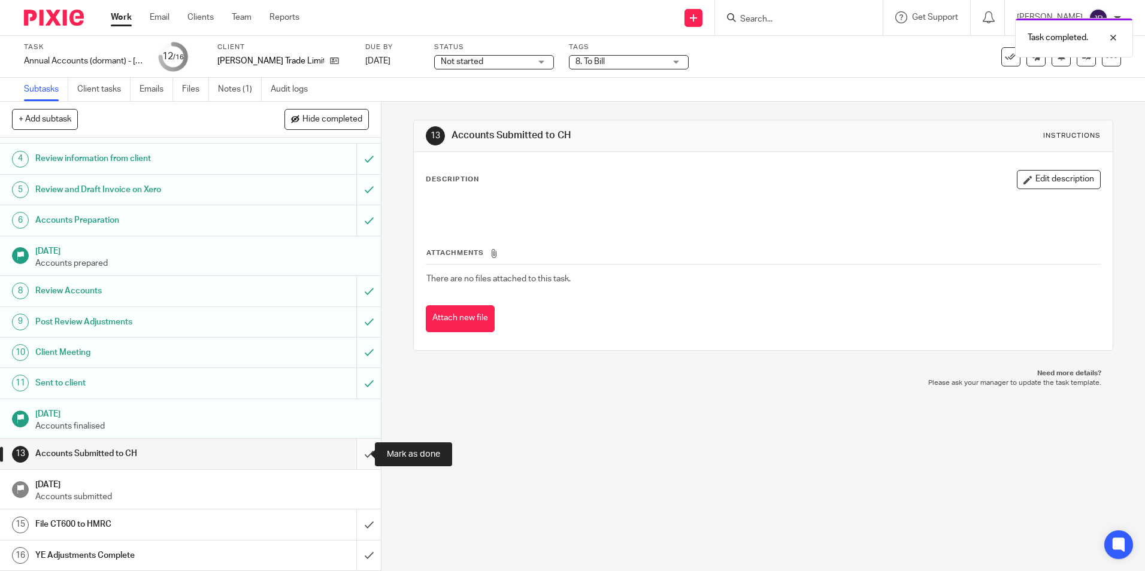
click at [358, 452] on input "submit" at bounding box center [190, 454] width 381 height 30
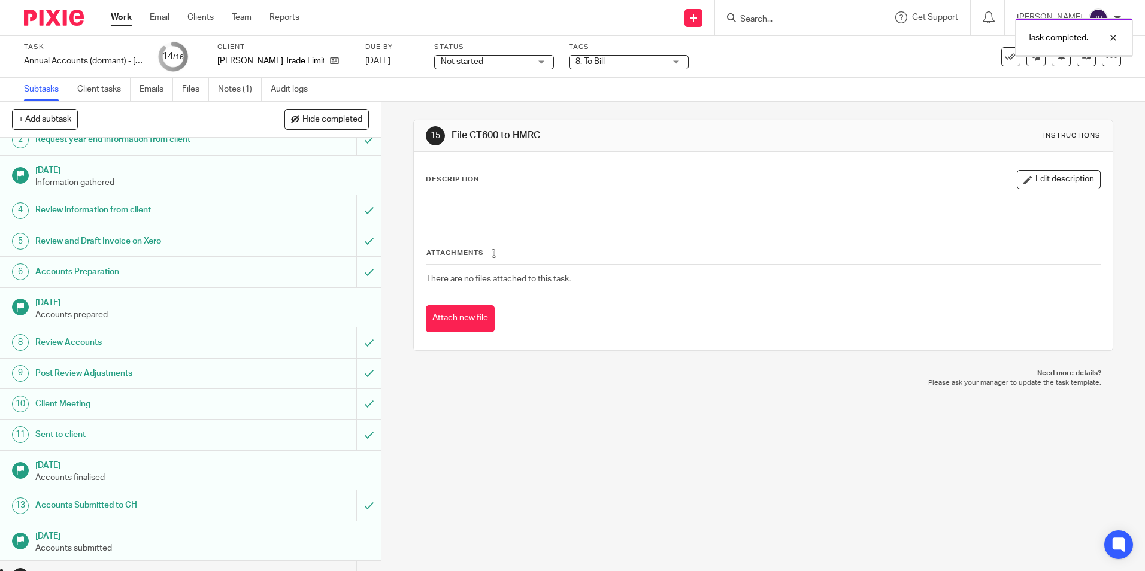
scroll to position [95, 0]
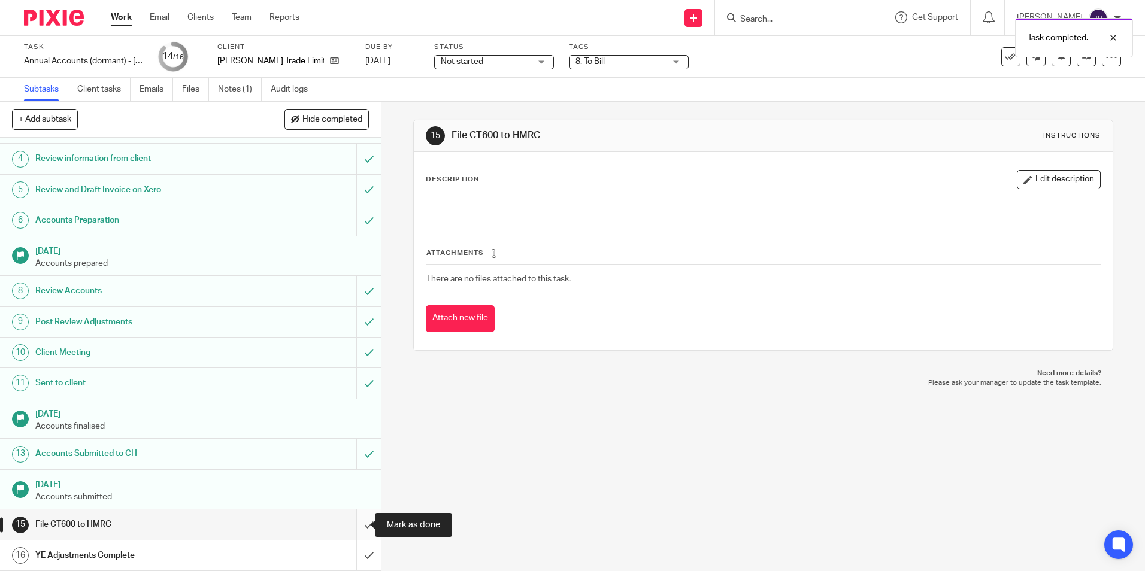
click at [360, 517] on input "submit" at bounding box center [190, 525] width 381 height 30
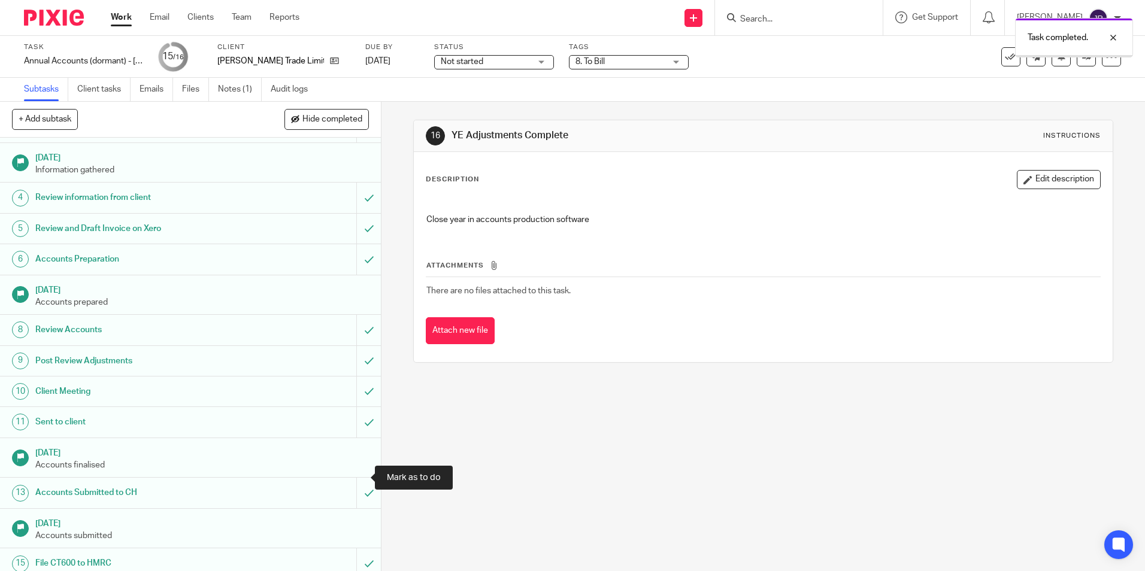
scroll to position [95, 0]
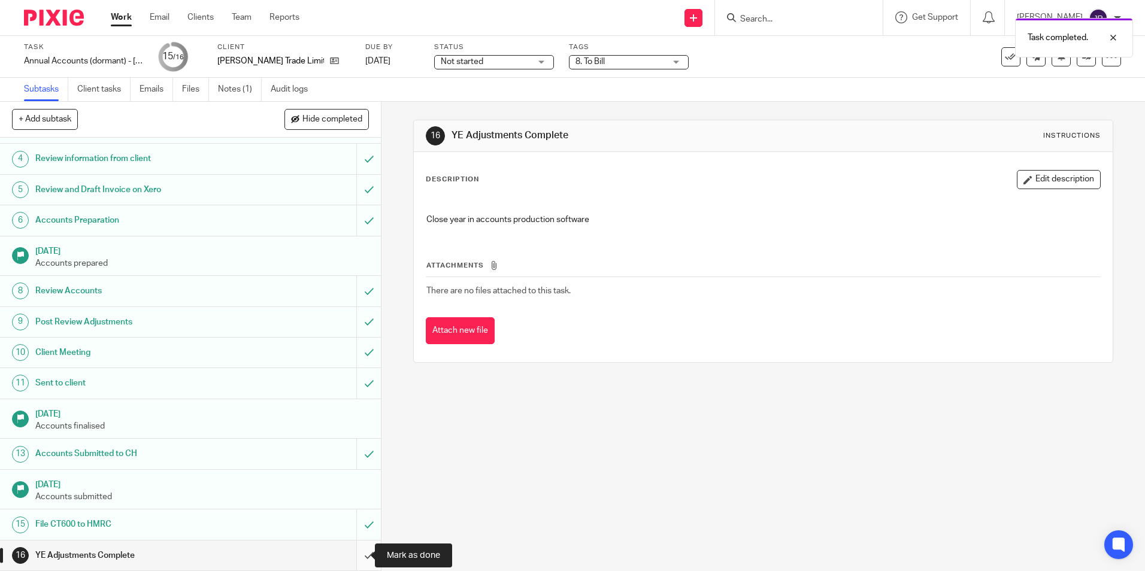
click at [362, 555] on input "submit" at bounding box center [190, 556] width 381 height 30
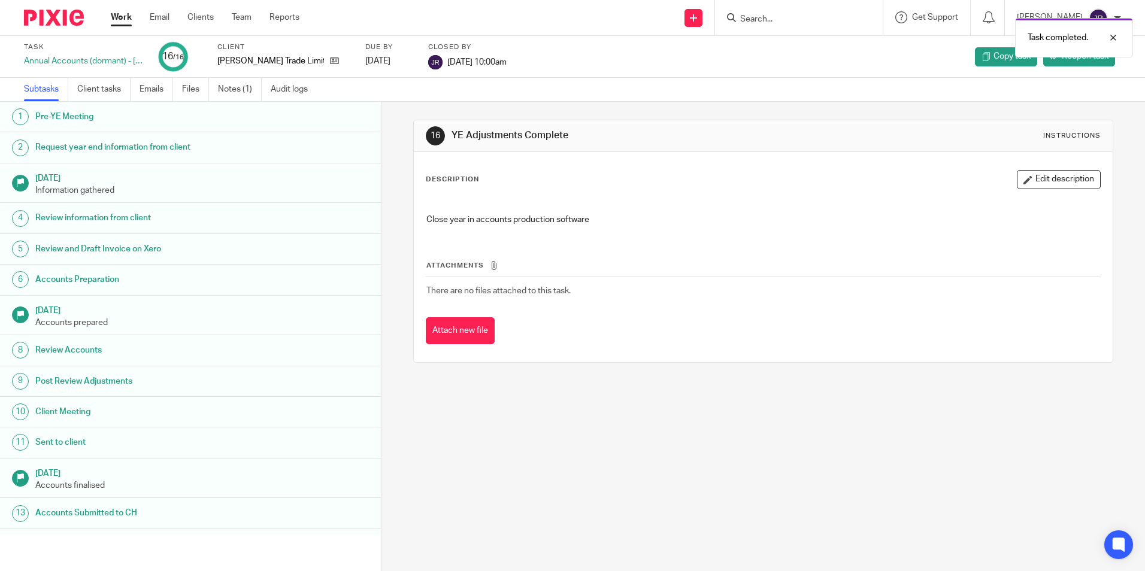
click at [129, 19] on link "Work" at bounding box center [121, 17] width 21 height 12
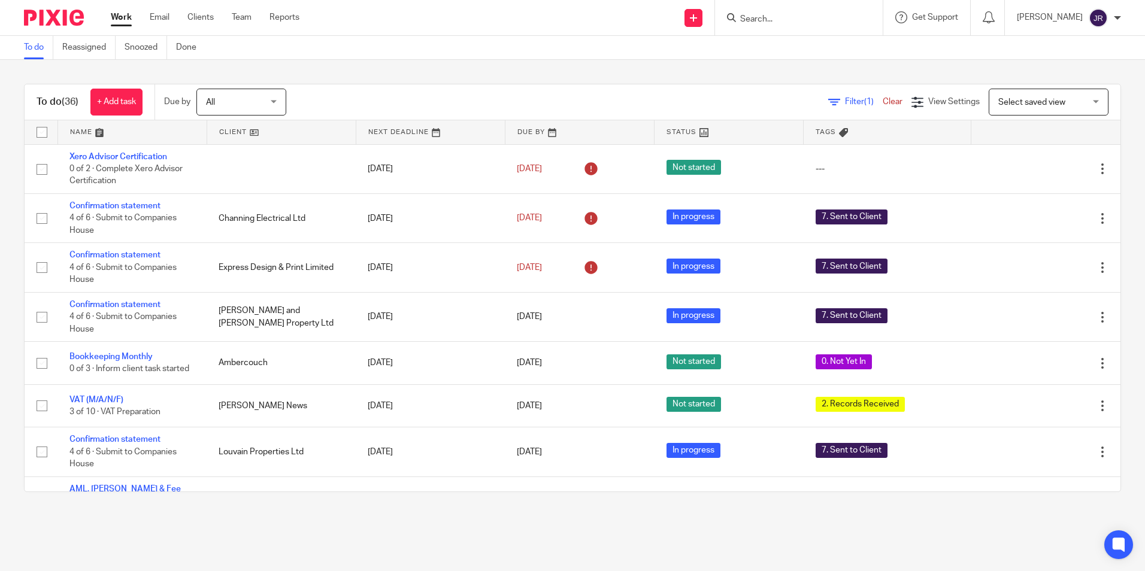
click at [82, 132] on link at bounding box center [132, 132] width 149 height 24
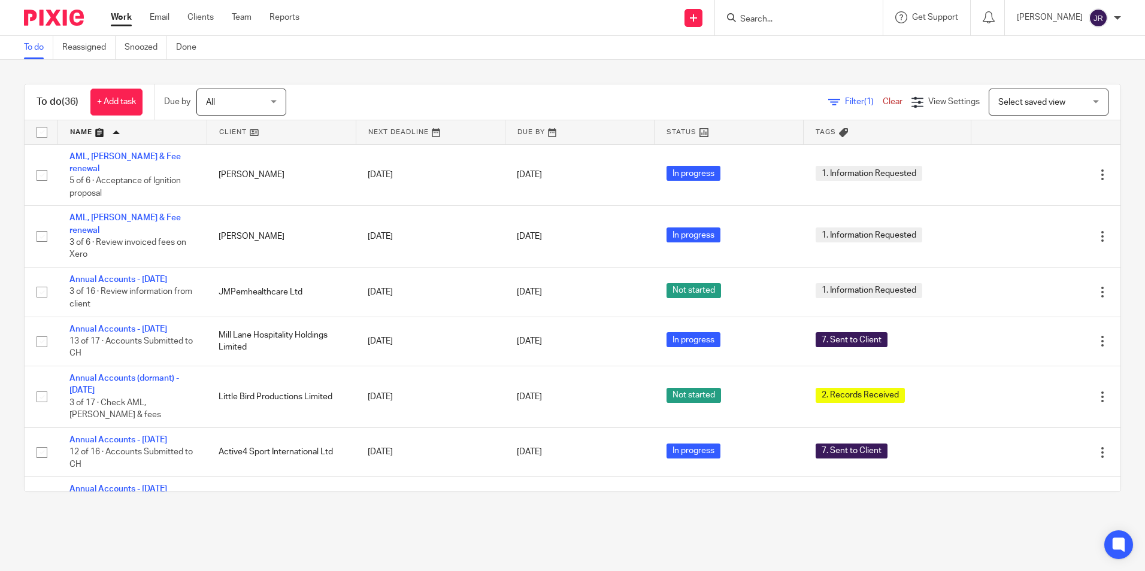
click at [785, 22] on input "Search" at bounding box center [793, 19] width 108 height 11
type input "act"
click at [790, 50] on link at bounding box center [811, 47] width 149 height 18
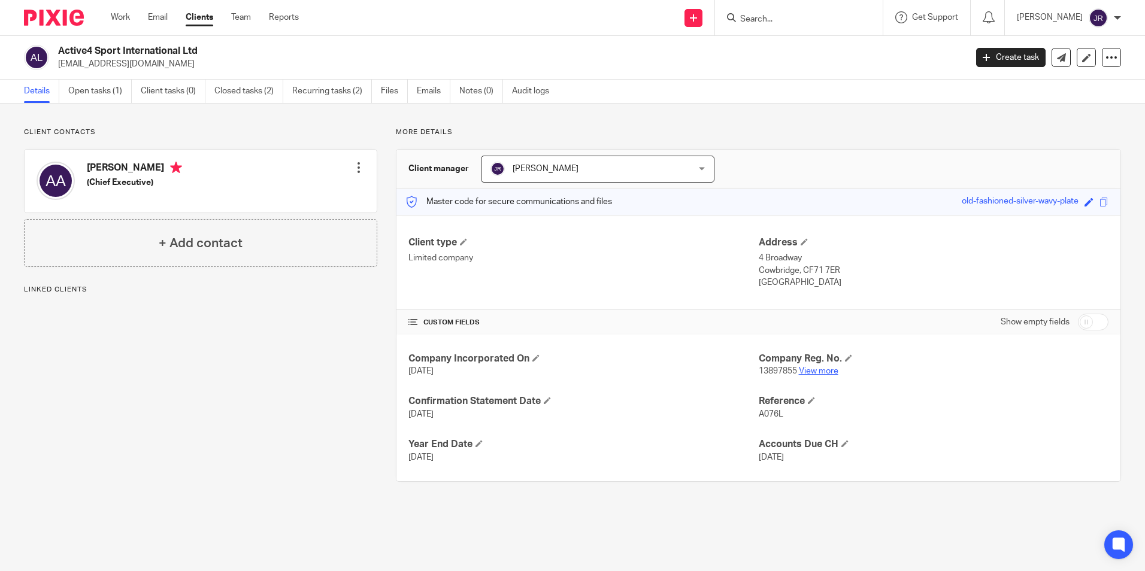
click at [830, 370] on link "View more" at bounding box center [819, 371] width 40 height 8
click at [758, 15] on input "Search" at bounding box center [793, 19] width 108 height 11
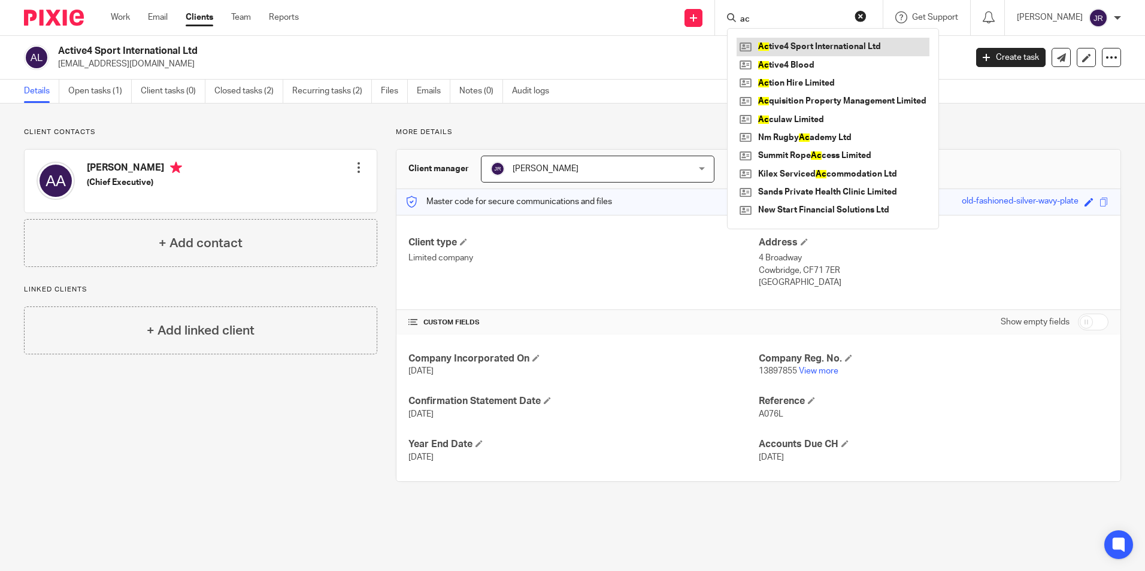
type input "ac"
click at [788, 42] on link at bounding box center [833, 47] width 193 height 18
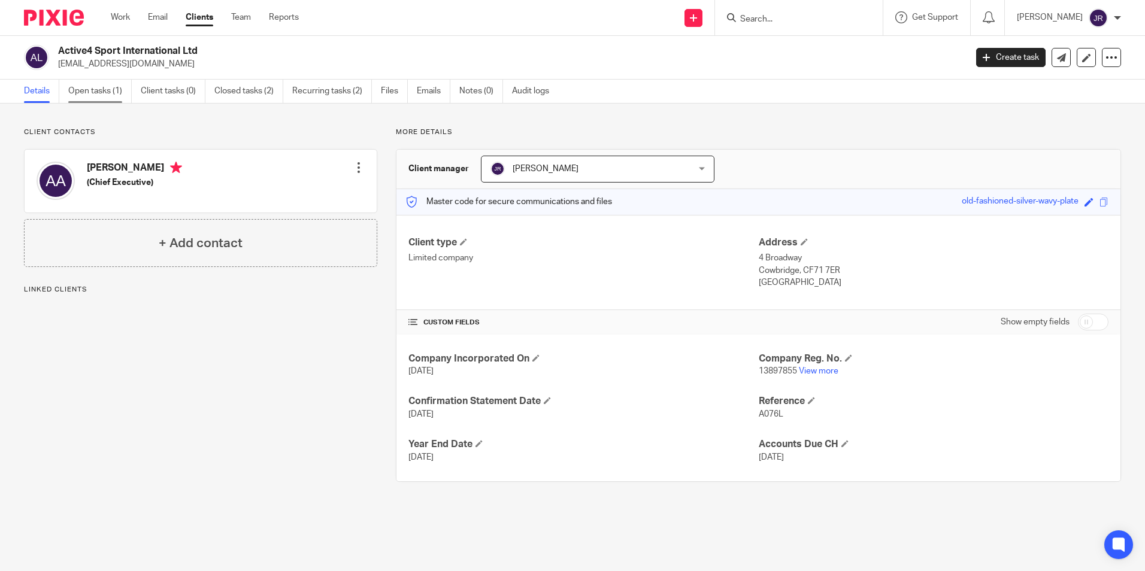
click at [99, 87] on link "Open tasks (1)" at bounding box center [99, 91] width 63 height 23
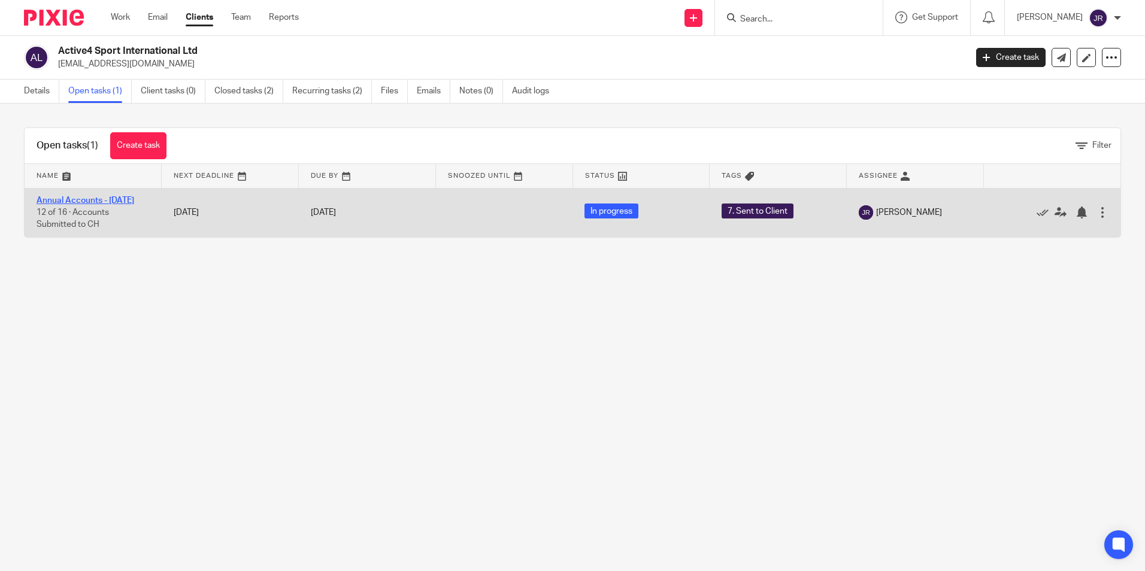
click at [59, 202] on link "Annual Accounts - [DATE]" at bounding box center [86, 200] width 98 height 8
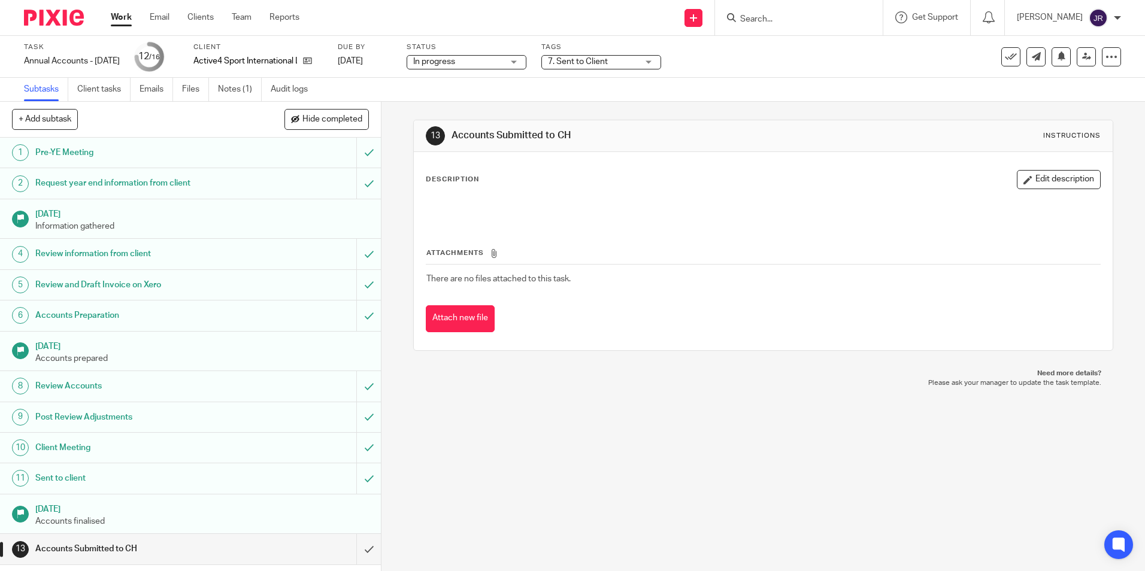
click at [661, 65] on div "7. Sent to Client" at bounding box center [601, 62] width 120 height 14
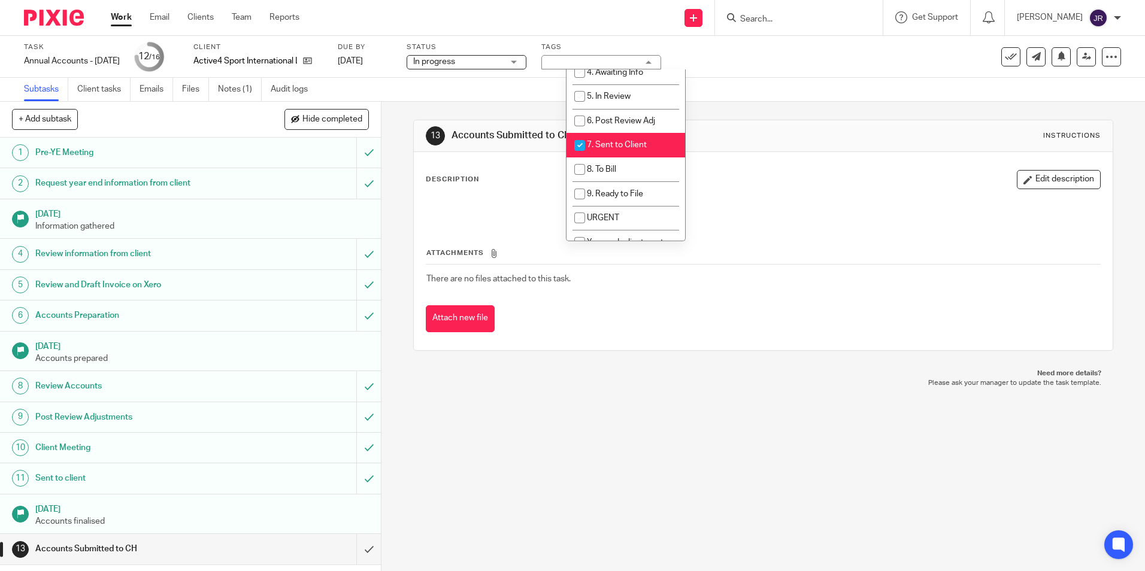
scroll to position [120, 0]
click at [651, 147] on li "7. Sent to Client" at bounding box center [626, 144] width 119 height 25
checkbox input "false"
click at [647, 165] on li "8. To Bill" at bounding box center [626, 168] width 119 height 25
checkbox input "true"
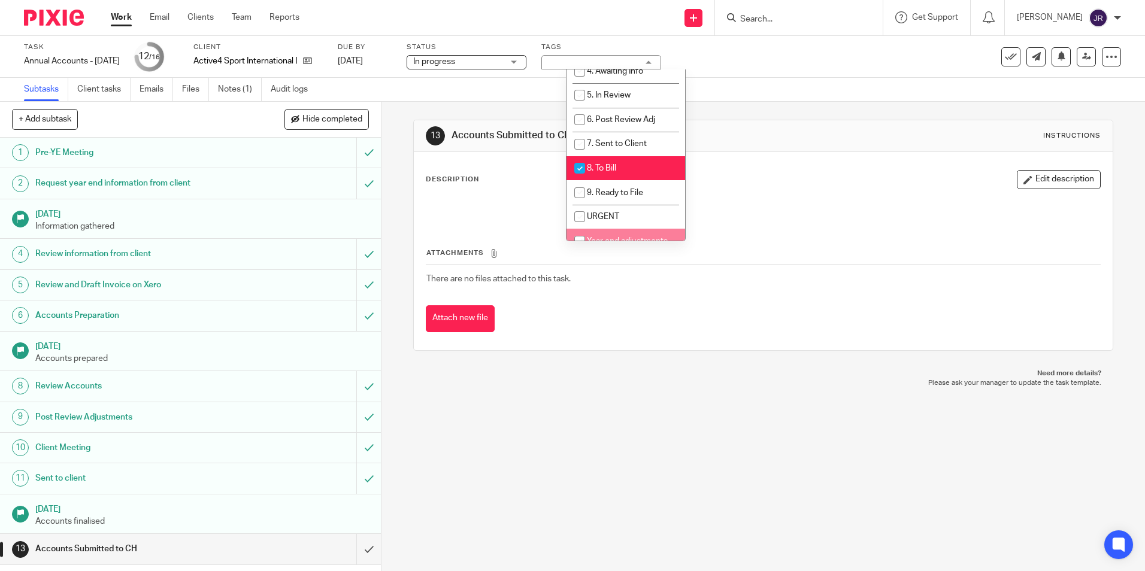
click at [594, 395] on div "13 Accounts Submitted to CH Instructions Description Edit description Attachmen…" at bounding box center [764, 337] width 764 height 470
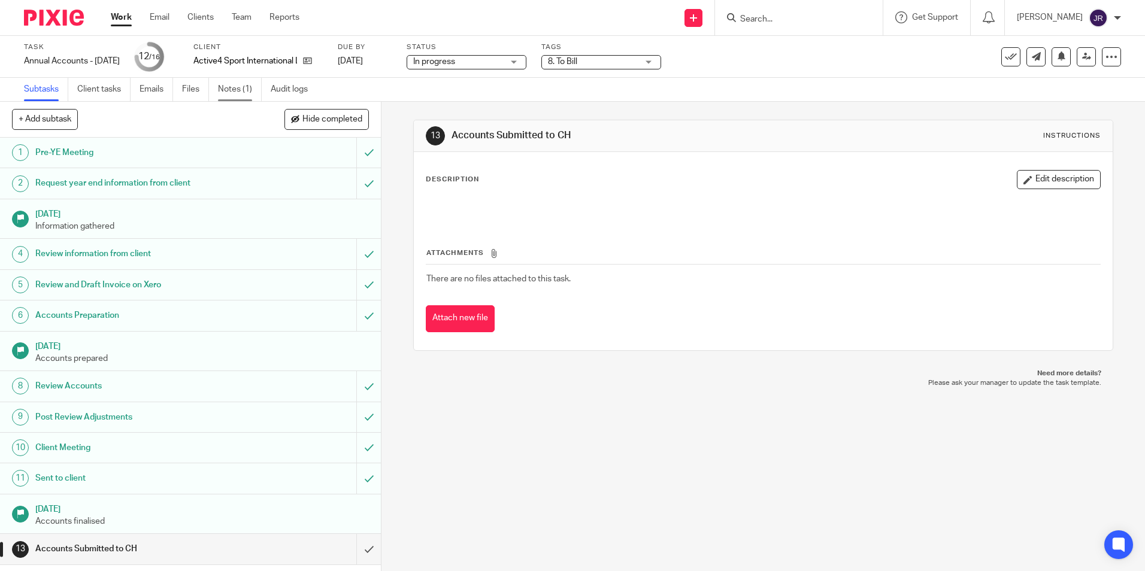
click at [233, 87] on link "Notes (1)" at bounding box center [240, 89] width 44 height 23
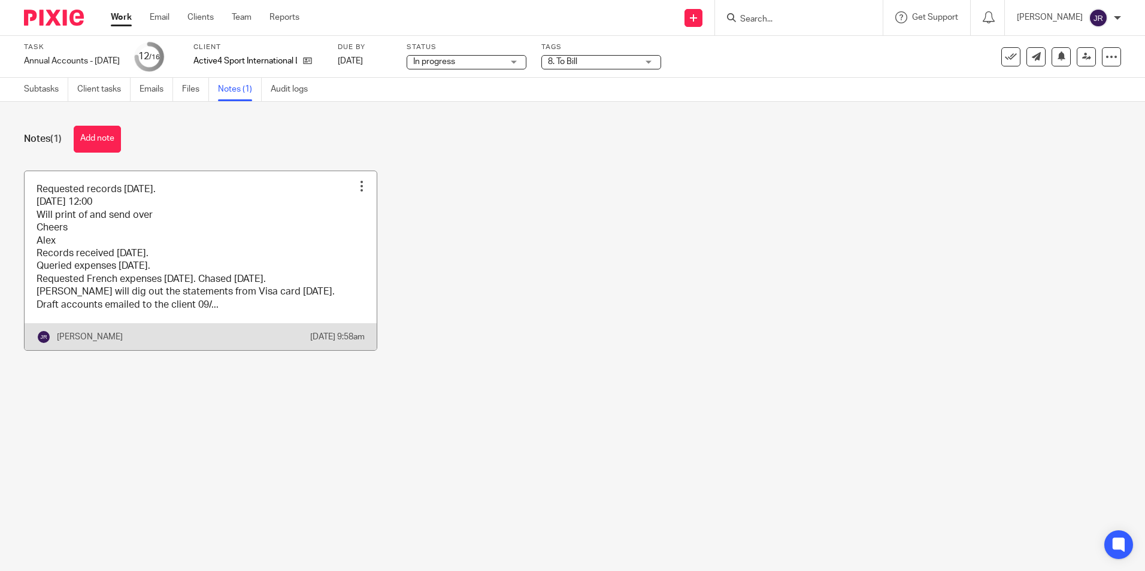
click at [247, 241] on link at bounding box center [201, 260] width 352 height 179
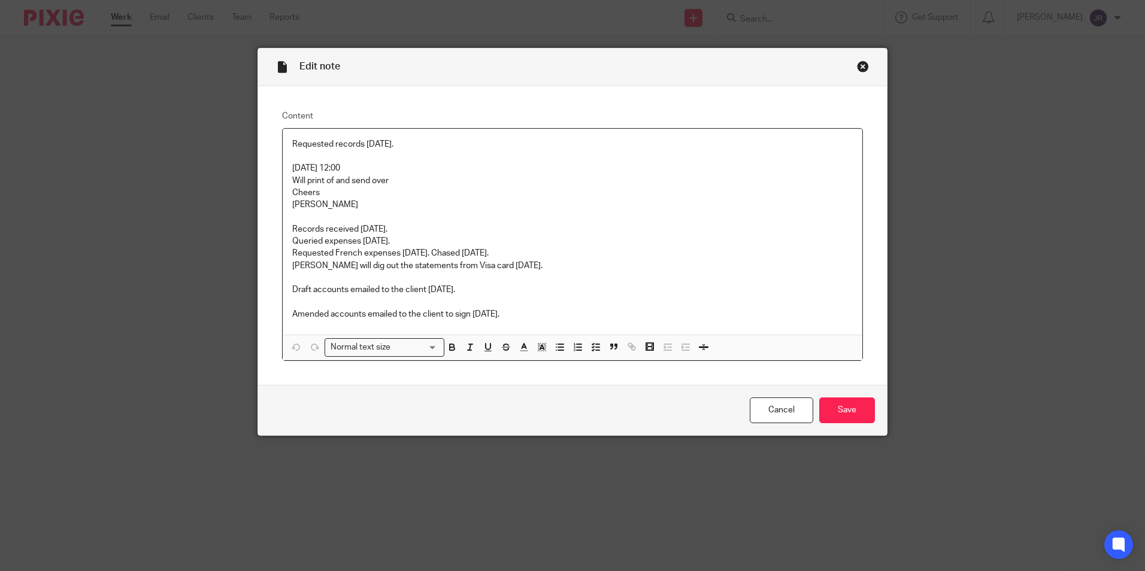
click at [520, 314] on p "Amended accounts emailed to the client to sign [DATE]." at bounding box center [572, 314] width 561 height 12
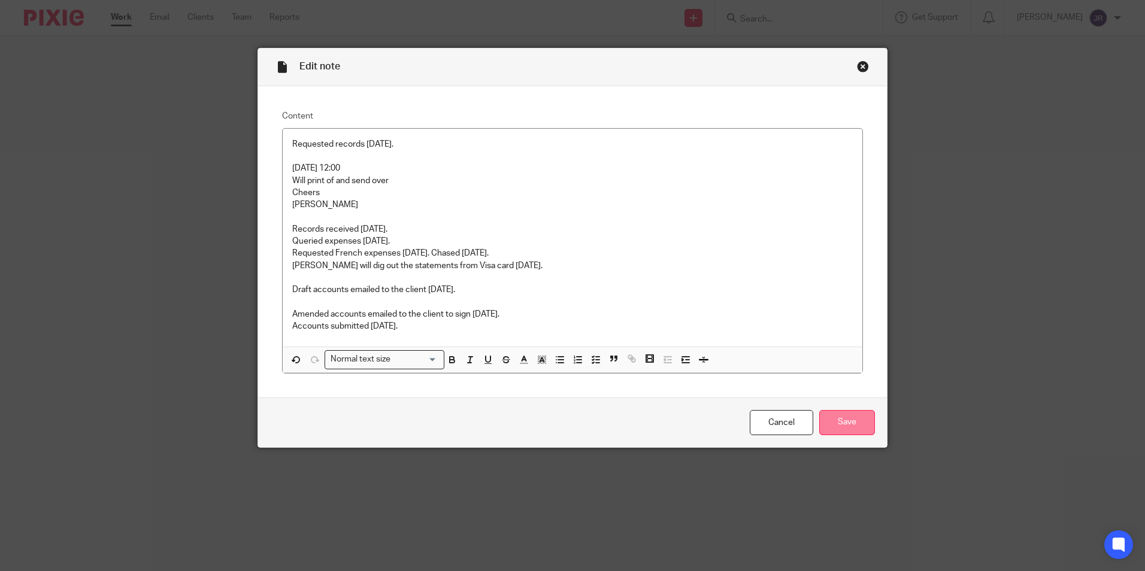
click at [850, 421] on input "Save" at bounding box center [847, 423] width 56 height 26
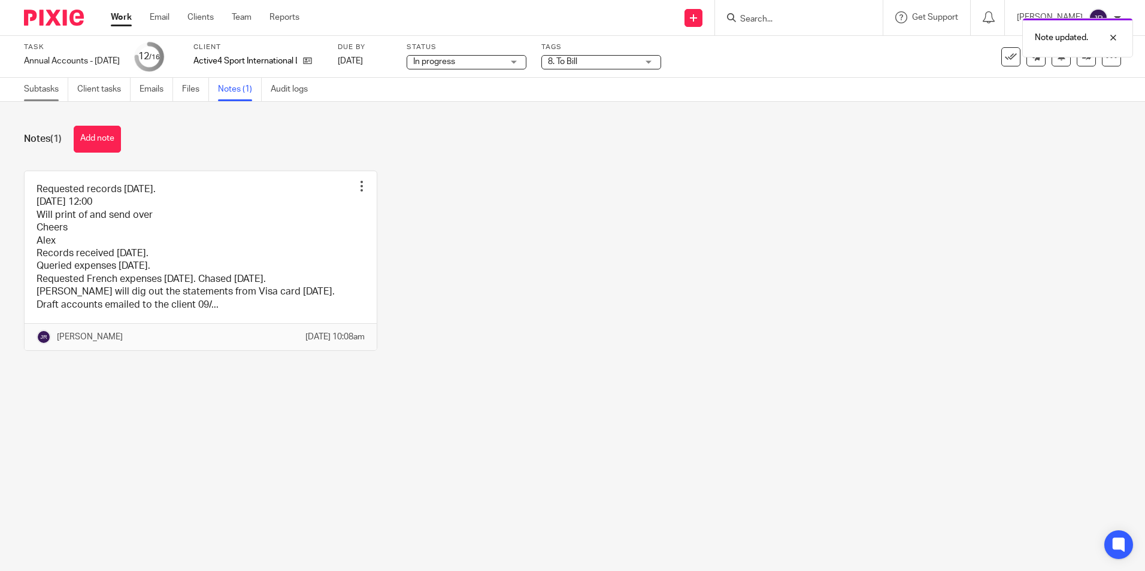
click at [53, 84] on link "Subtasks" at bounding box center [46, 89] width 44 height 23
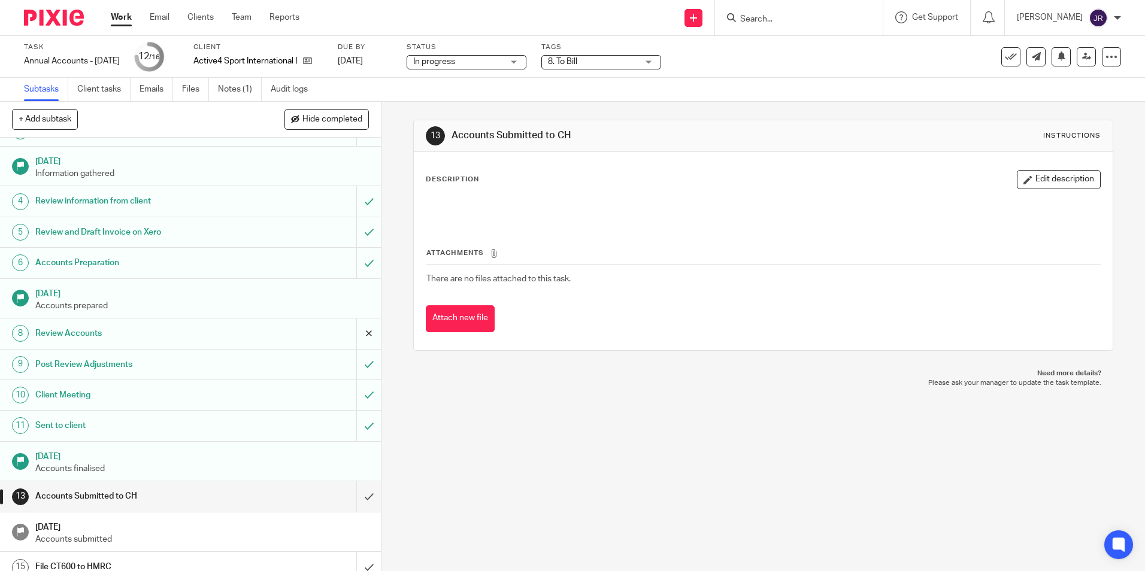
scroll to position [95, 0]
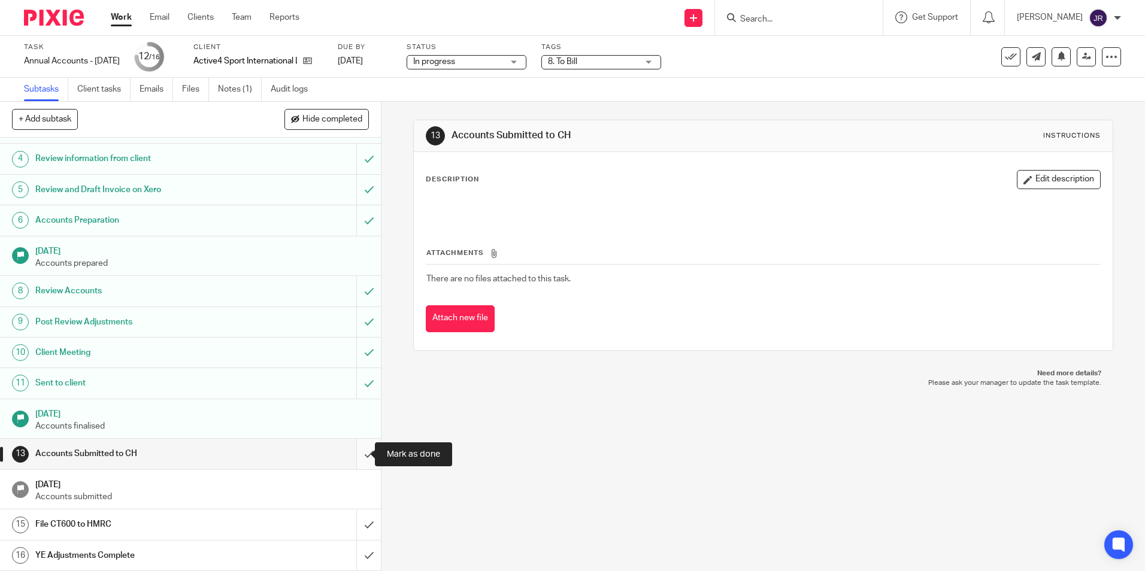
click at [359, 452] on input "submit" at bounding box center [190, 454] width 381 height 30
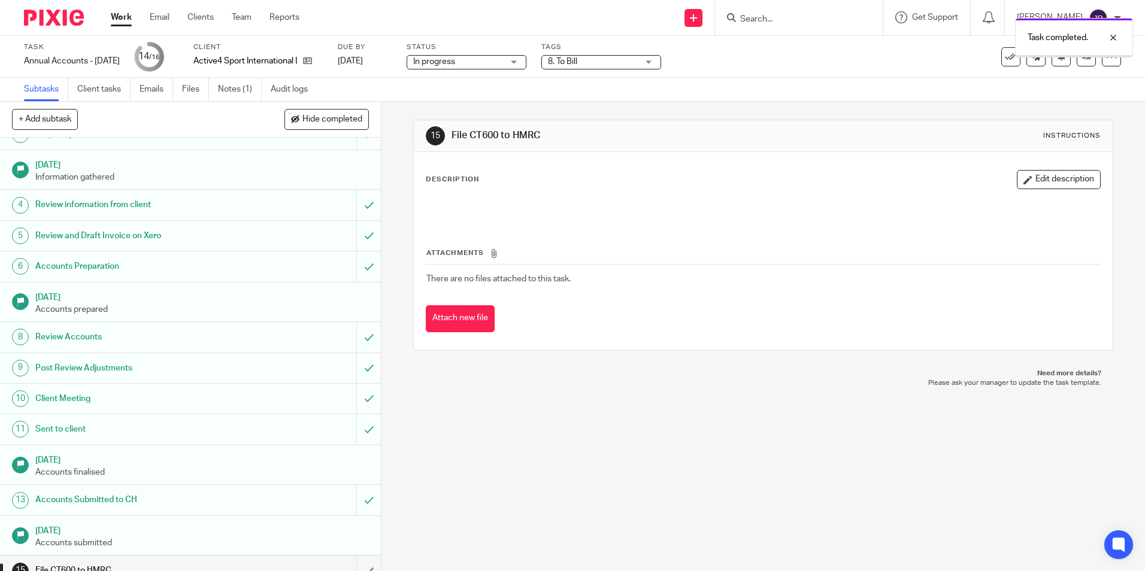
scroll to position [95, 0]
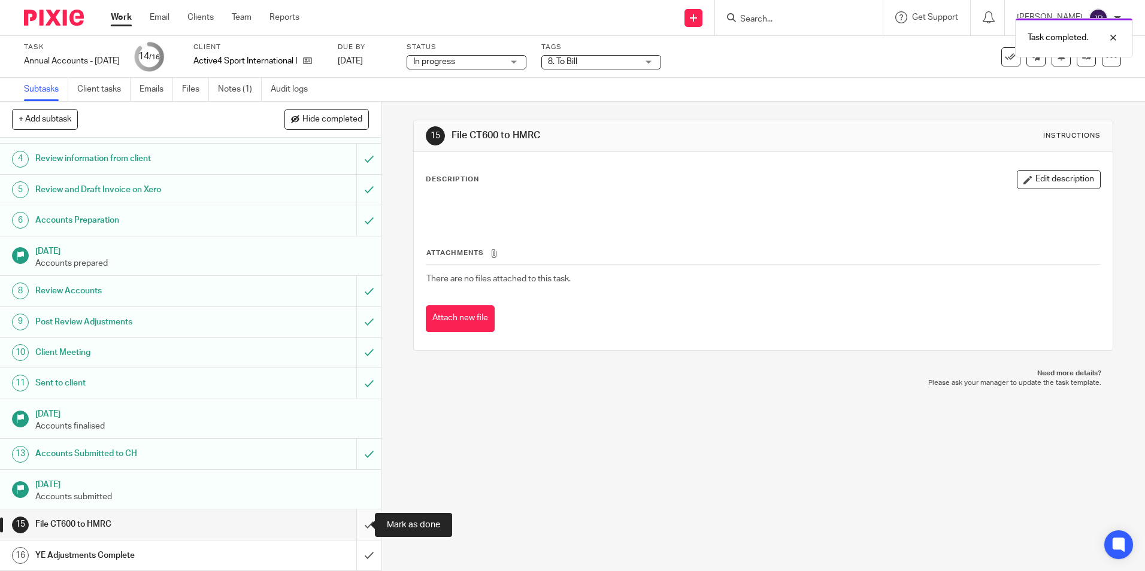
click at [362, 516] on input "submit" at bounding box center [190, 525] width 381 height 30
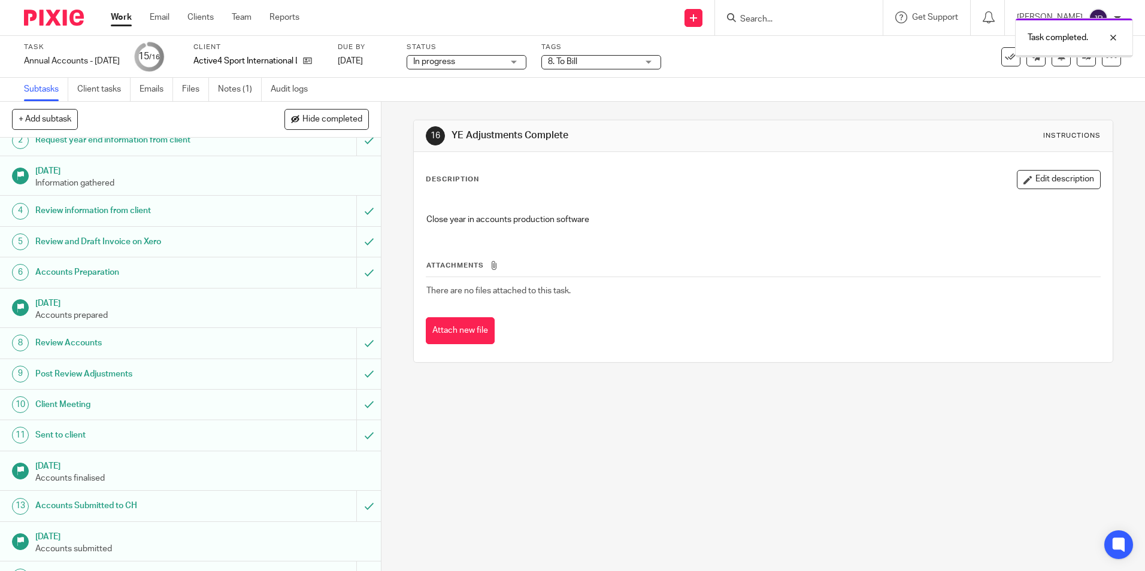
scroll to position [95, 0]
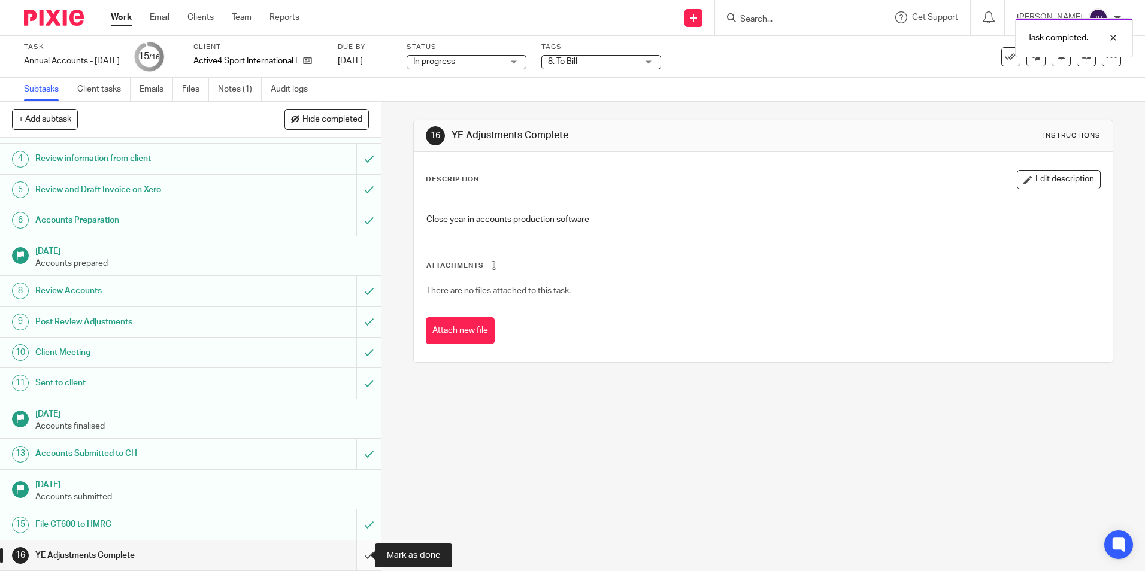
click at [361, 555] on input "submit" at bounding box center [190, 556] width 381 height 30
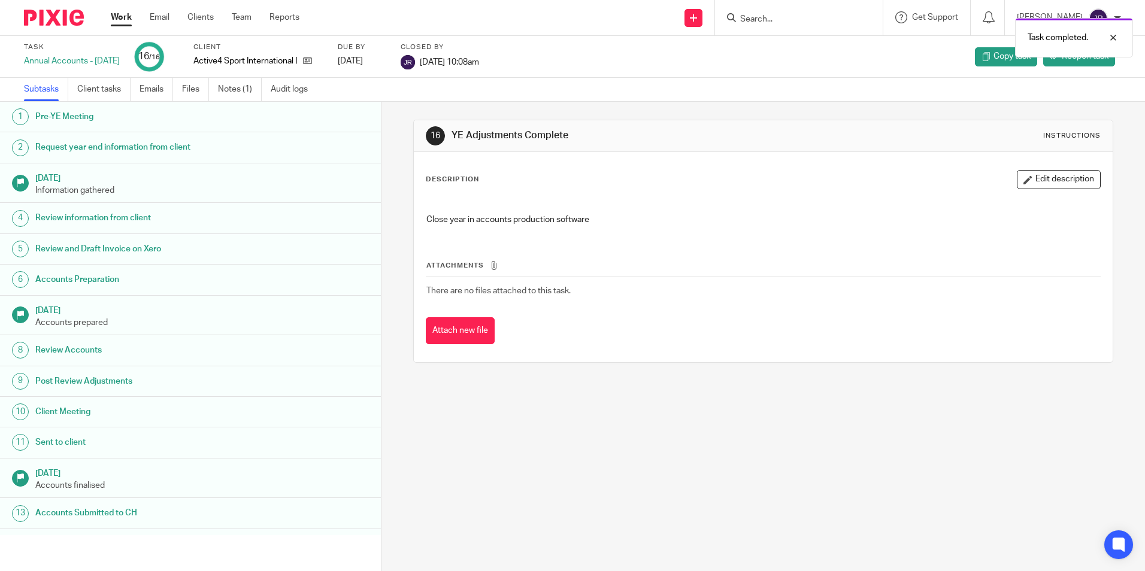
click at [114, 20] on link "Work" at bounding box center [121, 17] width 21 height 12
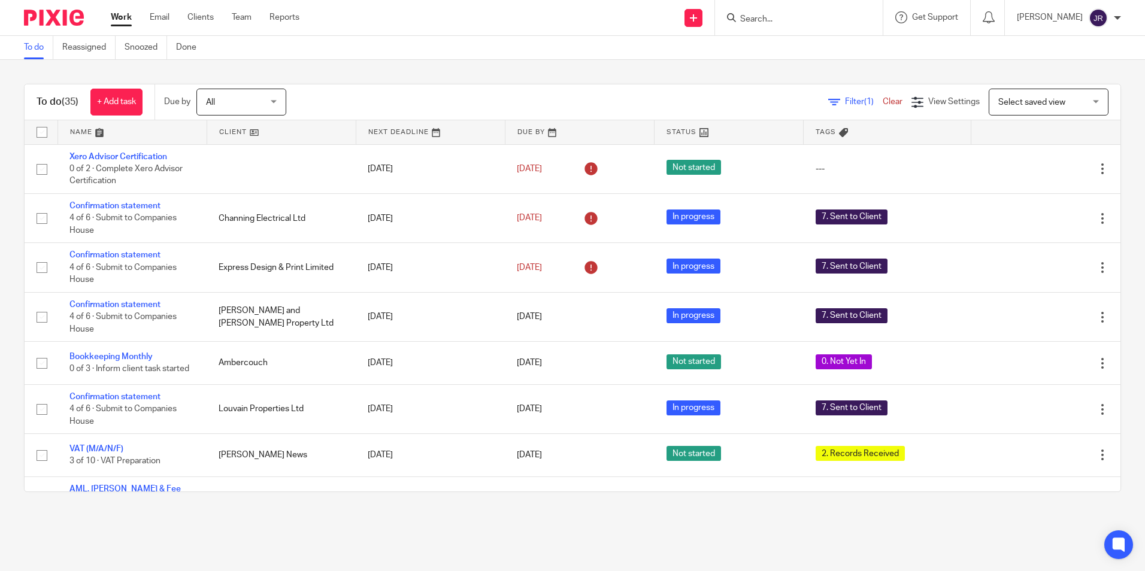
click at [77, 130] on link at bounding box center [132, 132] width 149 height 24
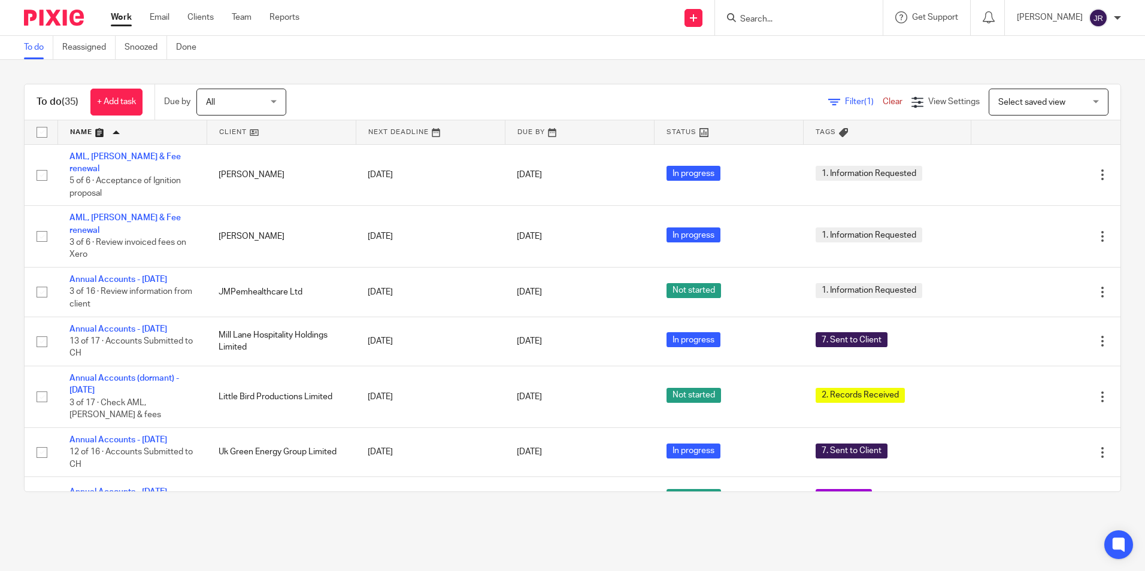
click at [798, 25] on input "Search" at bounding box center [793, 19] width 108 height 11
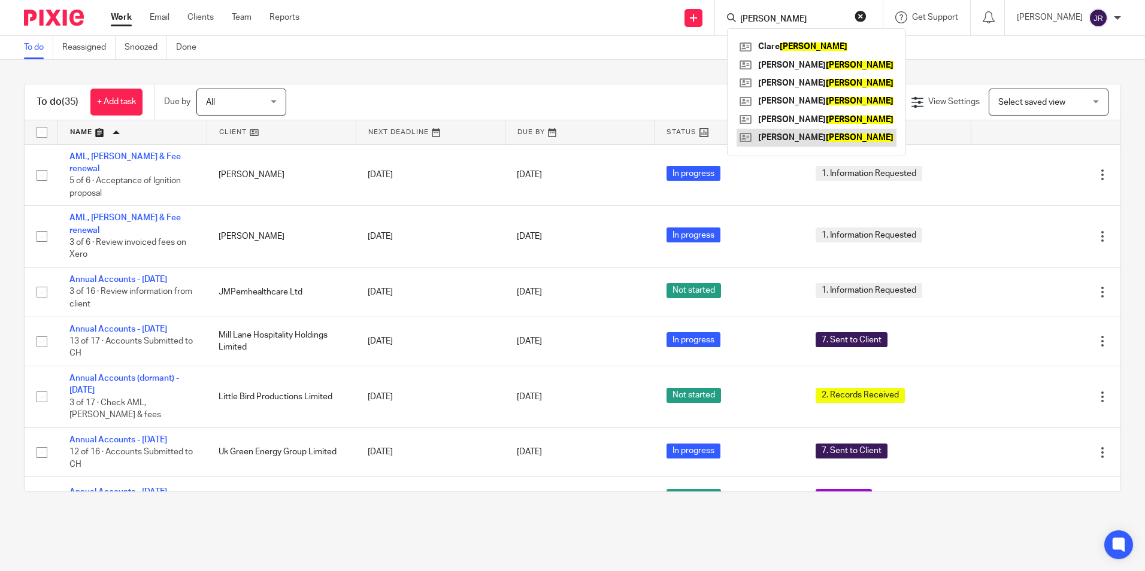
type input "jenkins"
click at [821, 135] on link at bounding box center [817, 138] width 160 height 18
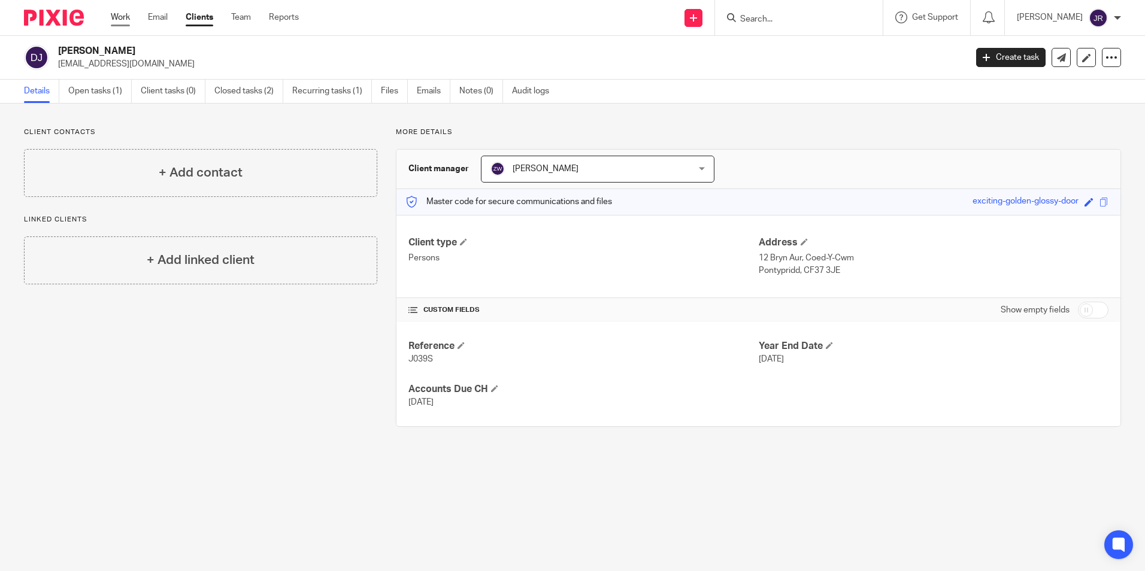
click at [115, 16] on link "Work" at bounding box center [120, 17] width 19 height 12
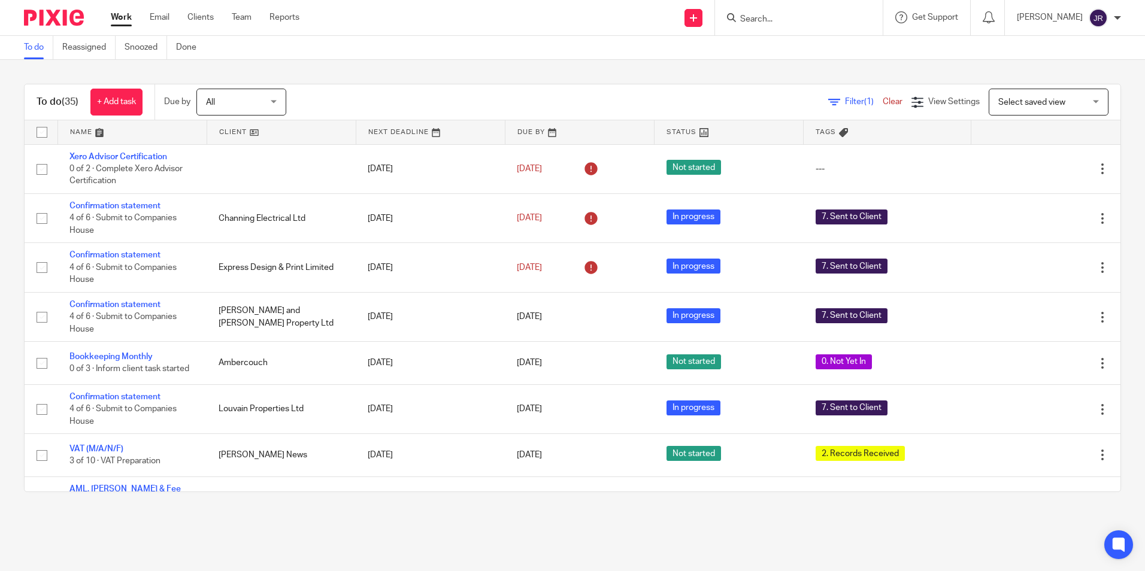
click at [769, 27] on div at bounding box center [799, 17] width 168 height 35
click at [769, 21] on input "Search" at bounding box center [793, 19] width 108 height 11
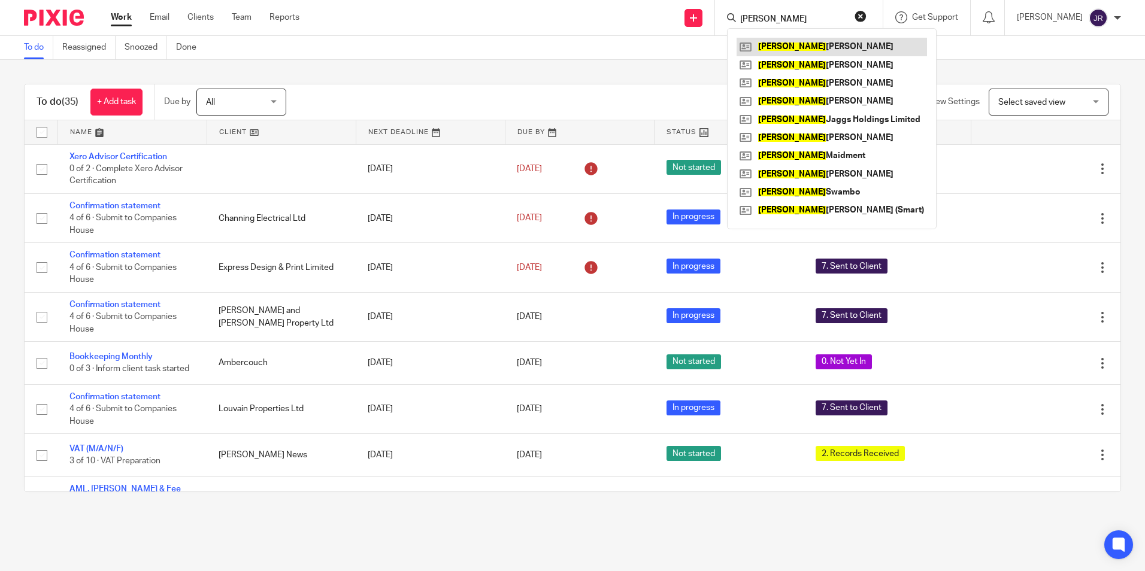
type input "david"
click at [819, 52] on link at bounding box center [832, 47] width 190 height 18
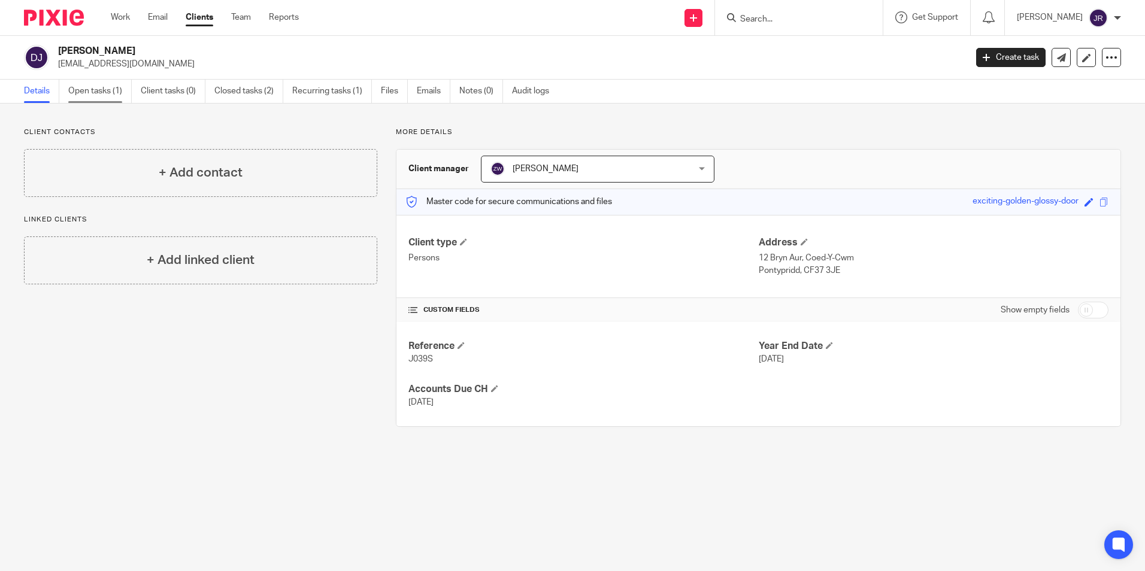
click at [94, 93] on link "Open tasks (1)" at bounding box center [99, 91] width 63 height 23
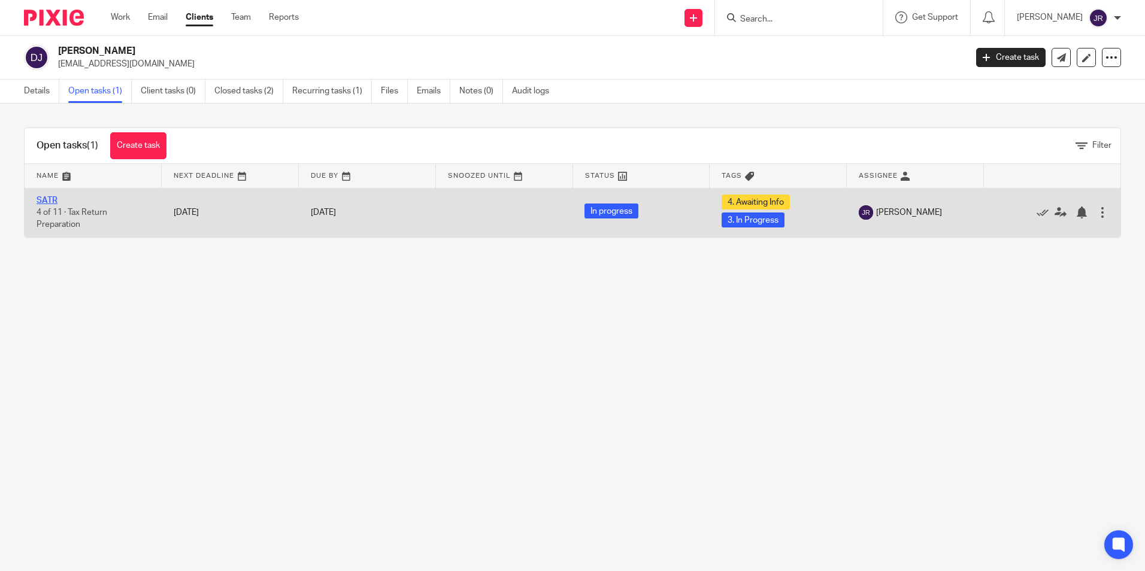
click at [53, 203] on link "SATR" at bounding box center [47, 200] width 21 height 8
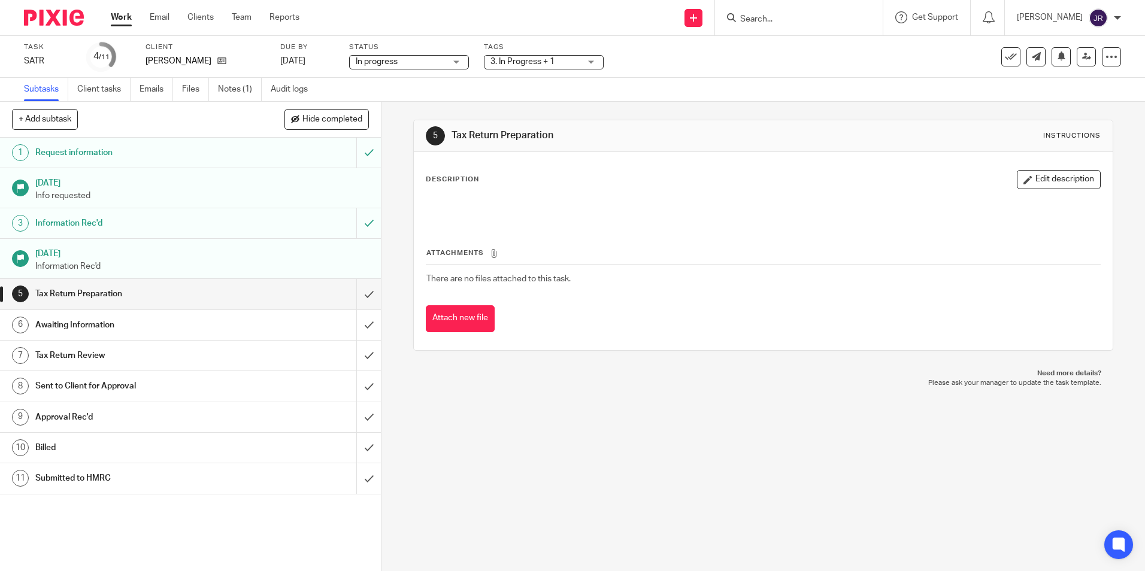
click at [594, 57] on div "3. In Progress + 1" at bounding box center [544, 62] width 120 height 14
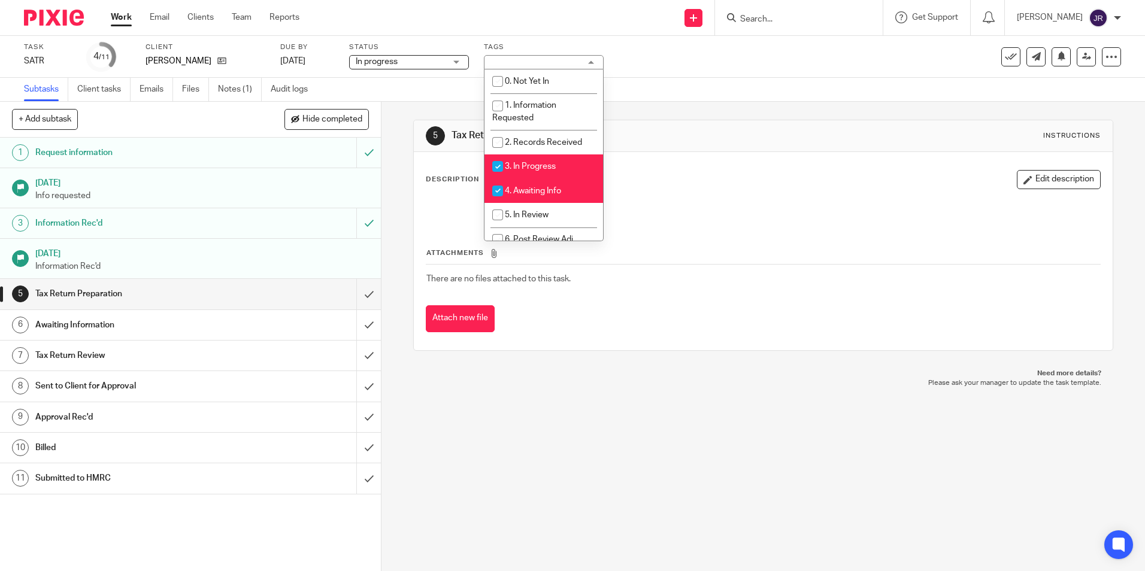
click at [575, 159] on li "3. In Progress" at bounding box center [544, 167] width 119 height 25
checkbox input "false"
click at [568, 187] on li "4. Awaiting Info" at bounding box center [544, 190] width 119 height 25
checkbox input "false"
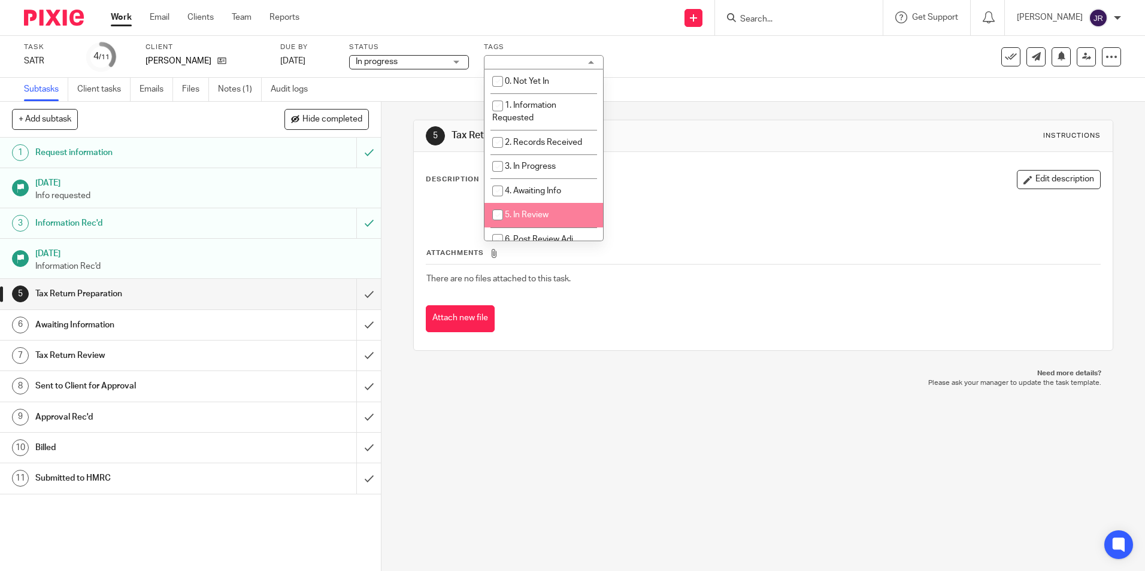
click at [567, 211] on li "5. In Review" at bounding box center [544, 215] width 119 height 25
checkbox input "true"
click at [583, 431] on div "5 Tax Return Preparation Instructions Description Edit description Attachments …" at bounding box center [764, 337] width 764 height 470
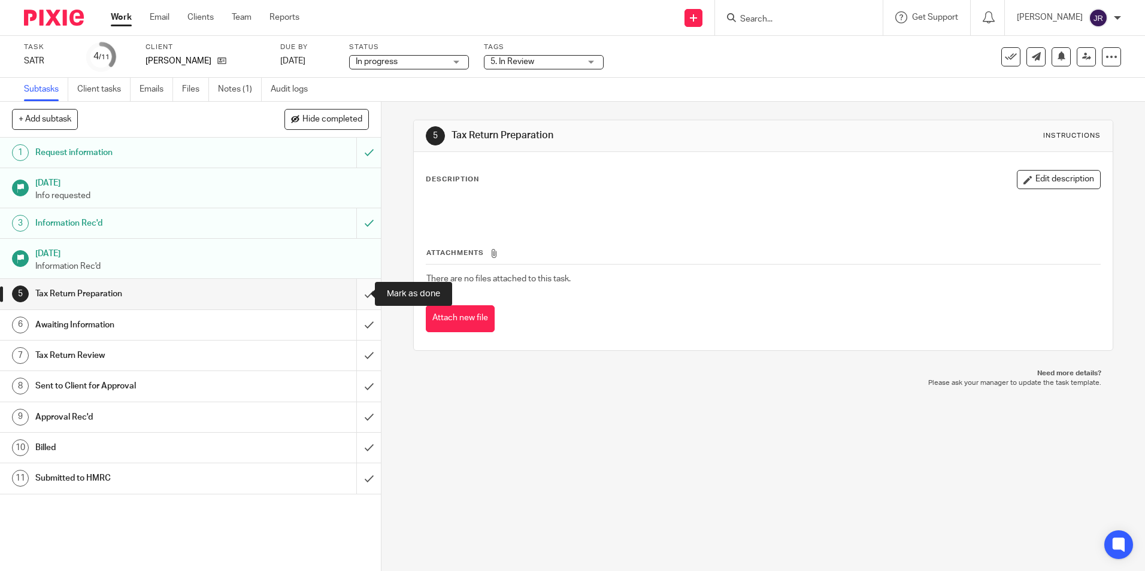
click at [361, 302] on input "submit" at bounding box center [190, 294] width 381 height 30
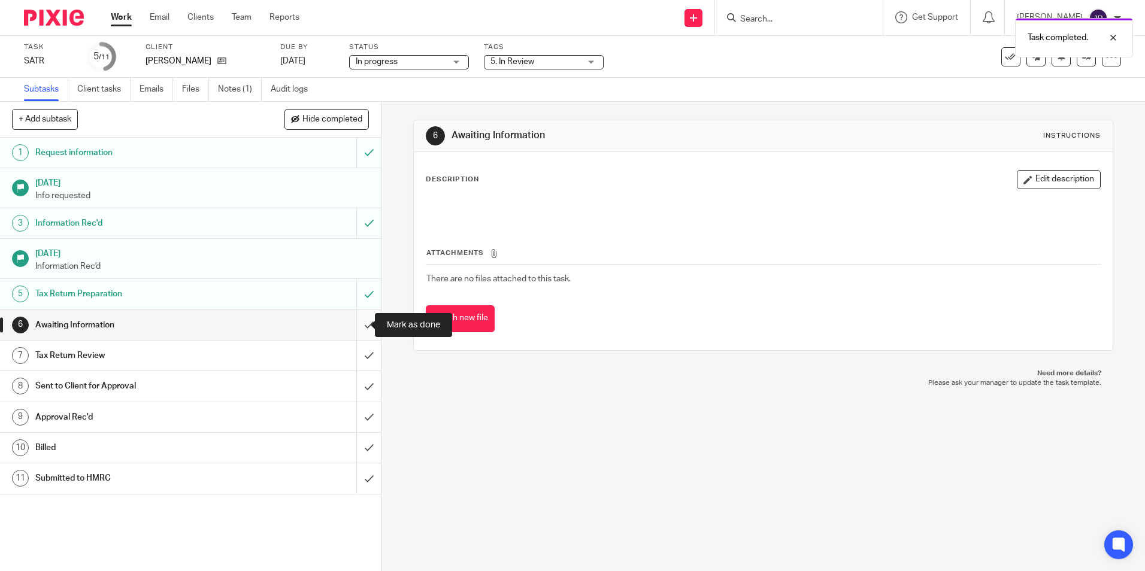
click at [361, 324] on input "submit" at bounding box center [190, 325] width 381 height 30
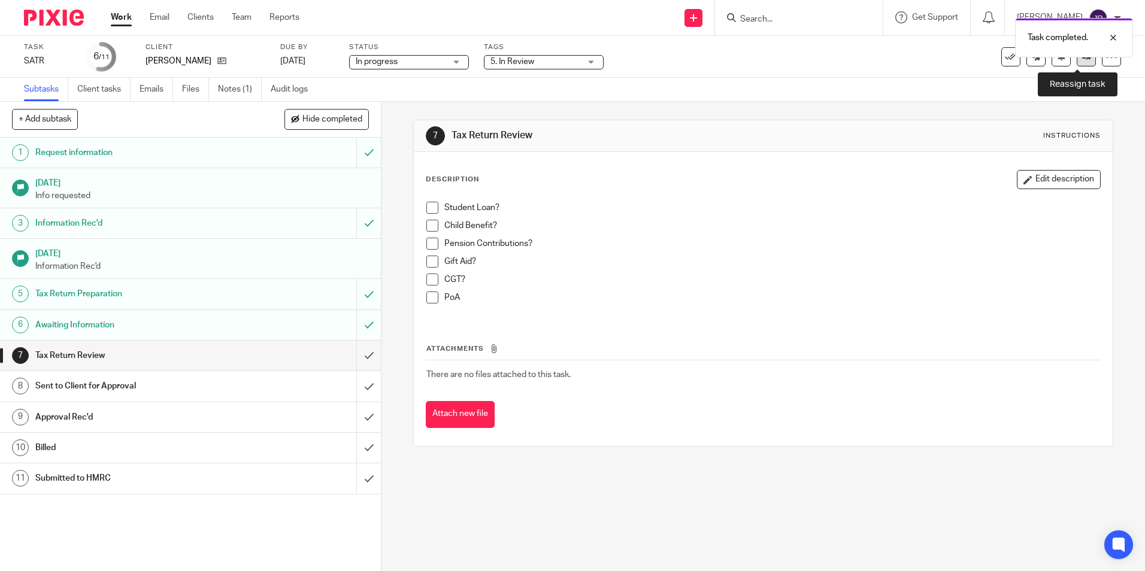
click at [1082, 59] on icon at bounding box center [1086, 56] width 9 height 9
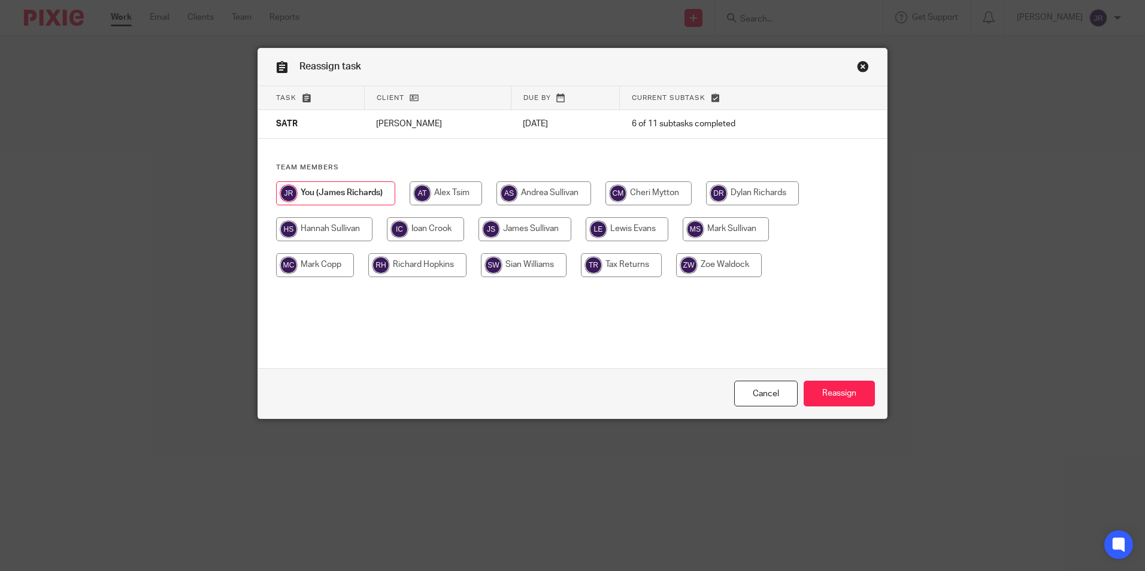
click at [729, 267] on input "radio" at bounding box center [719, 265] width 86 height 24
radio input "true"
click at [826, 395] on input "Reassign" at bounding box center [839, 394] width 71 height 26
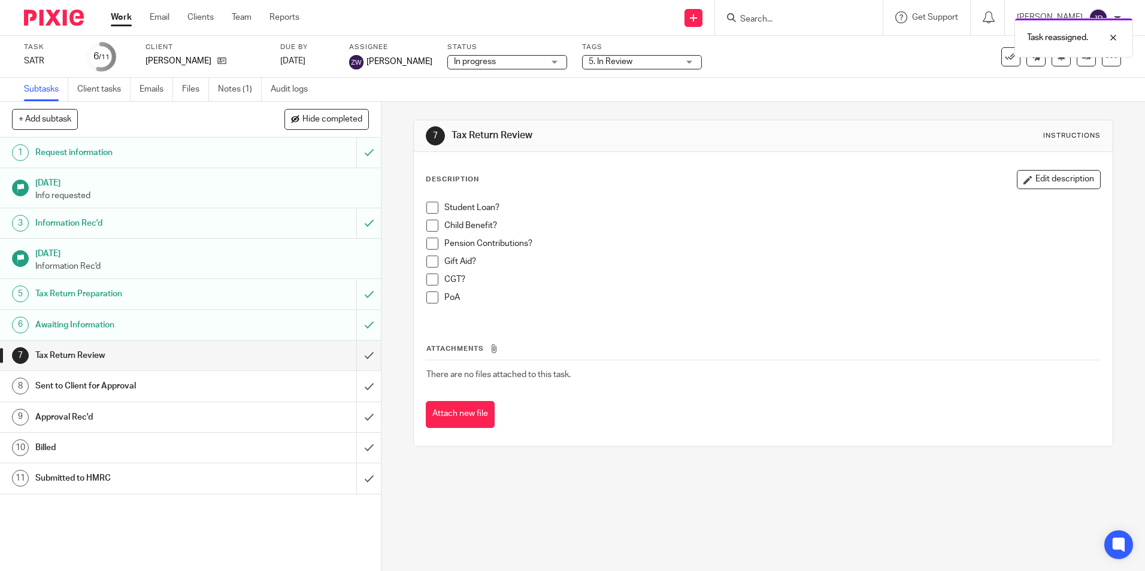
click at [119, 19] on link "Work" at bounding box center [121, 17] width 21 height 12
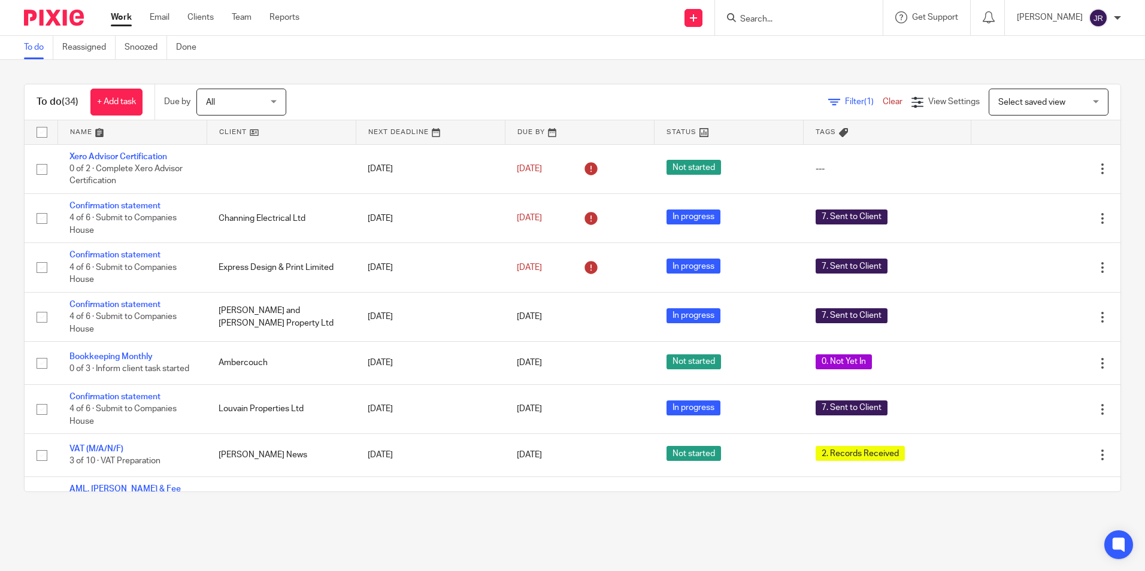
click at [75, 132] on link at bounding box center [132, 132] width 149 height 24
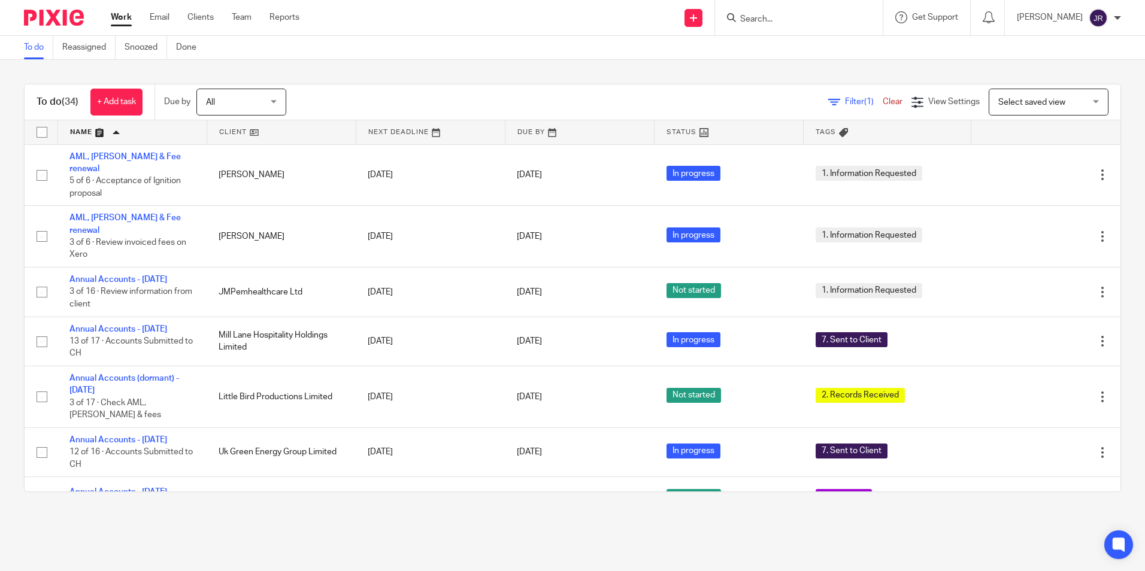
click at [784, 17] on input "Search" at bounding box center [793, 19] width 108 height 11
type input "little"
click at [851, 44] on link at bounding box center [811, 47] width 149 height 18
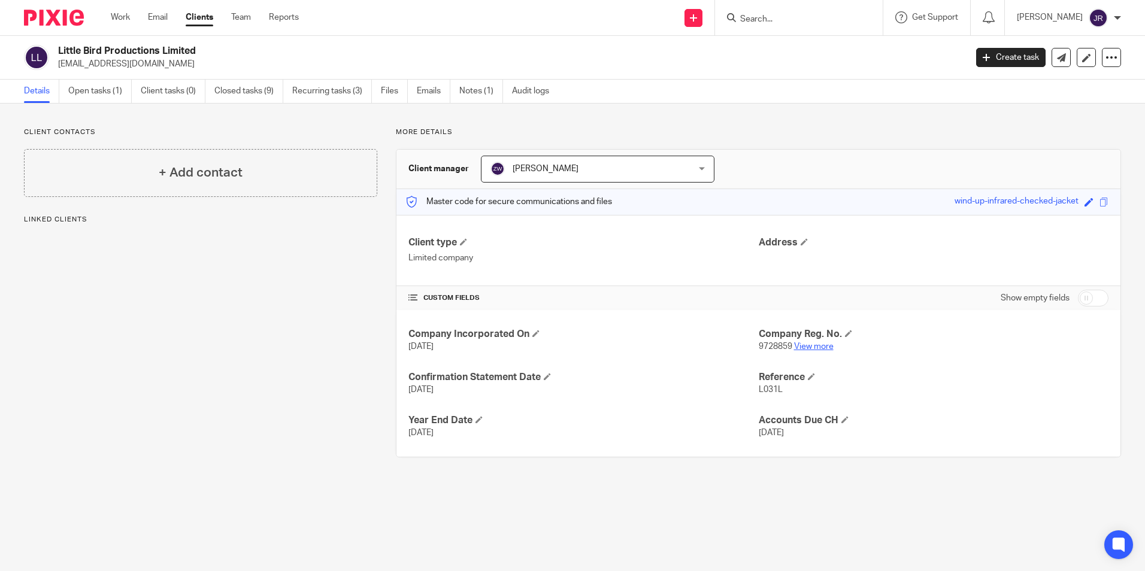
click at [798, 346] on link "View more" at bounding box center [814, 347] width 40 height 8
click at [813, 344] on link "View more" at bounding box center [814, 347] width 40 height 8
click at [88, 97] on link "Open tasks (1)" at bounding box center [99, 91] width 63 height 23
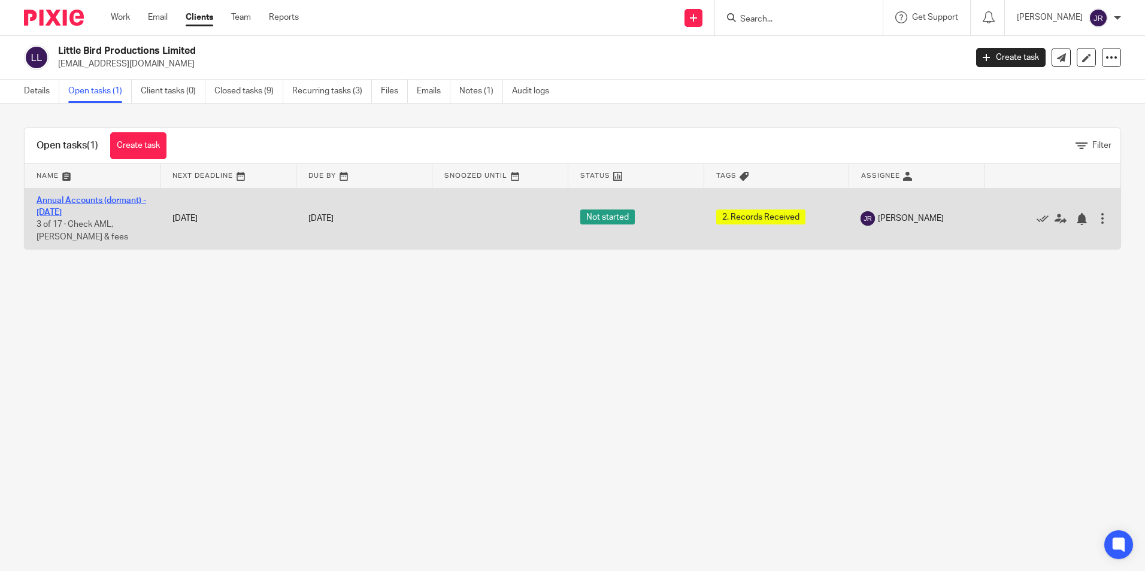
click at [132, 201] on link "Annual Accounts (dormant) - [DATE]" at bounding box center [92, 206] width 110 height 20
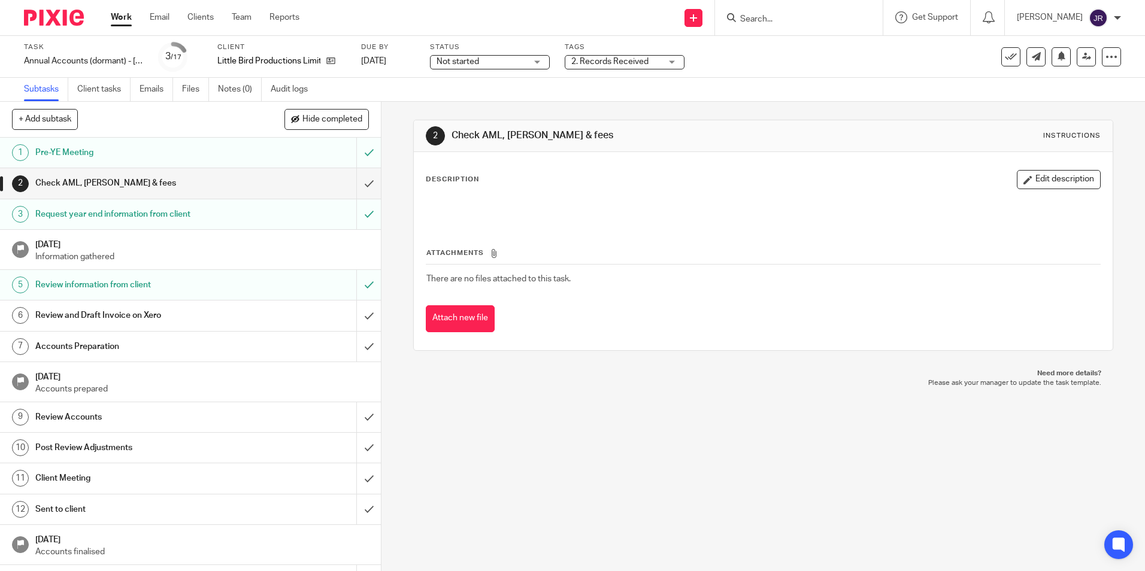
click at [537, 64] on div "Not started Not started" at bounding box center [490, 62] width 120 height 14
click at [513, 105] on li "In progress" at bounding box center [489, 105] width 119 height 25
click at [671, 66] on div "2. Records Received" at bounding box center [625, 62] width 120 height 14
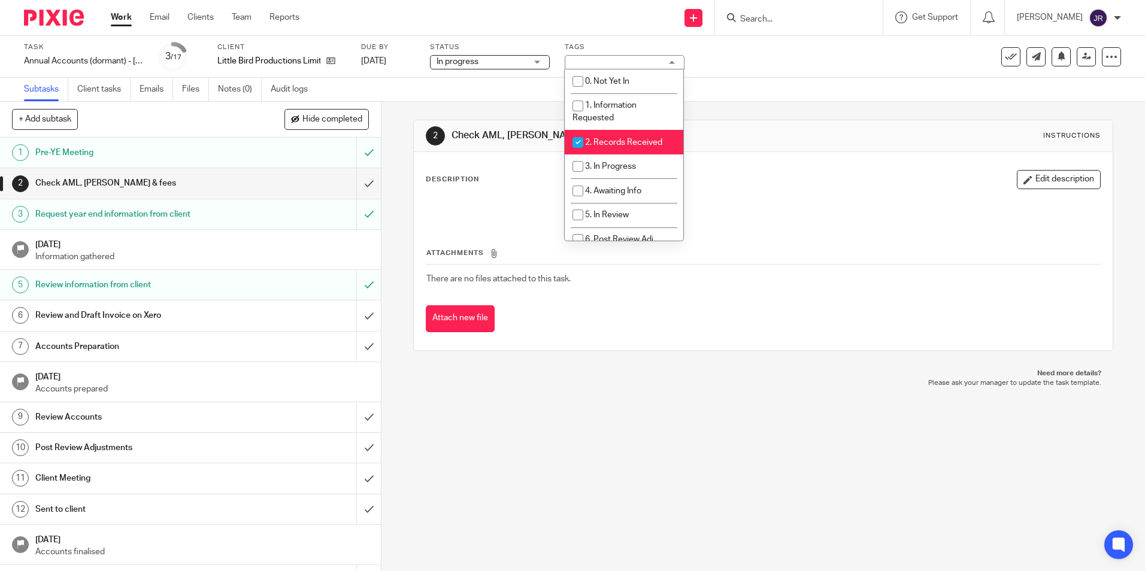
click at [645, 141] on span "2. Records Received" at bounding box center [623, 142] width 77 height 8
checkbox input "false"
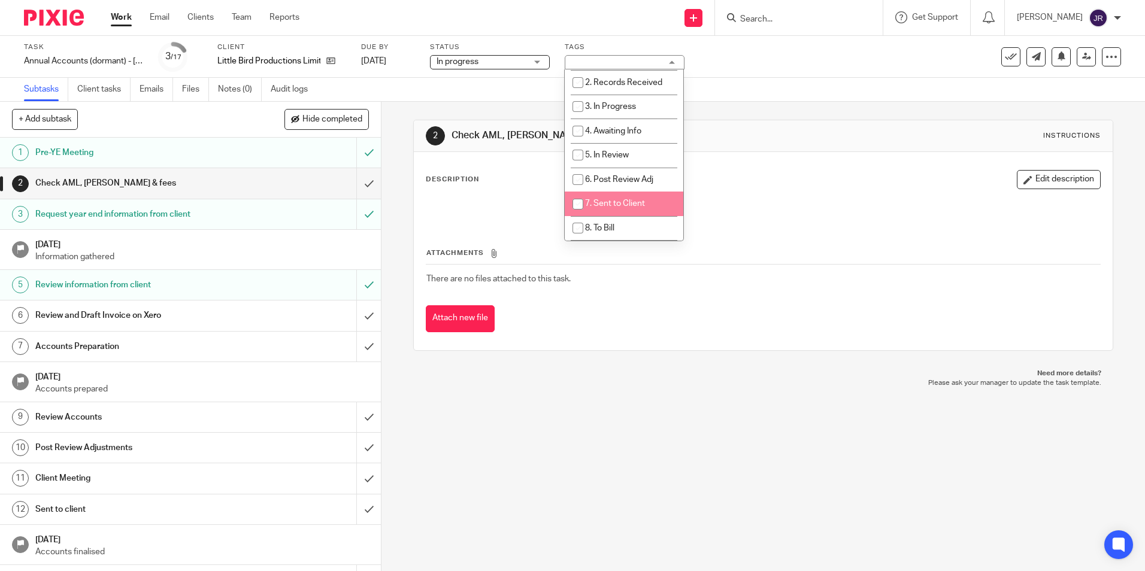
click at [643, 199] on span "7. Sent to Client" at bounding box center [615, 203] width 60 height 8
checkbox input "true"
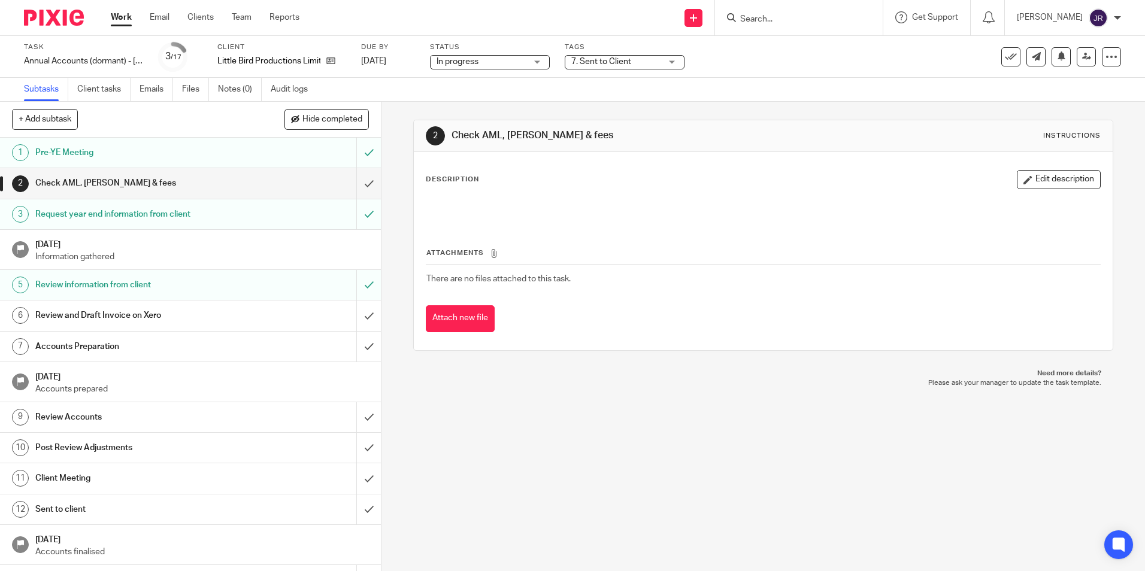
click at [607, 390] on div "2 Check AML, LoE & fees Instructions Description Edit description Attachments T…" at bounding box center [764, 337] width 764 height 470
click at [356, 179] on input "submit" at bounding box center [190, 183] width 381 height 30
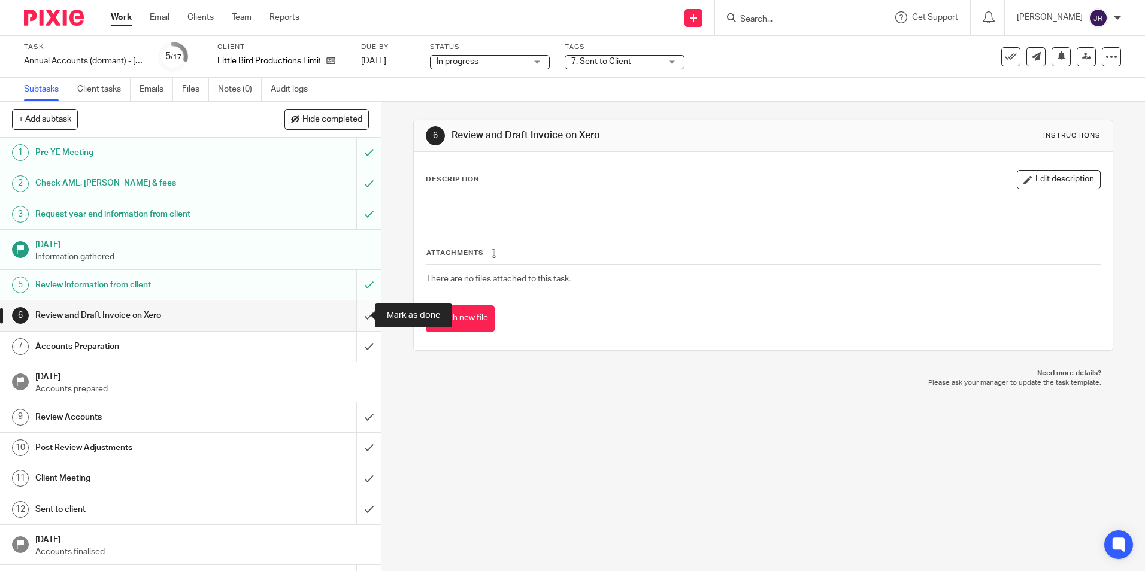
click at [360, 313] on input "submit" at bounding box center [190, 316] width 381 height 30
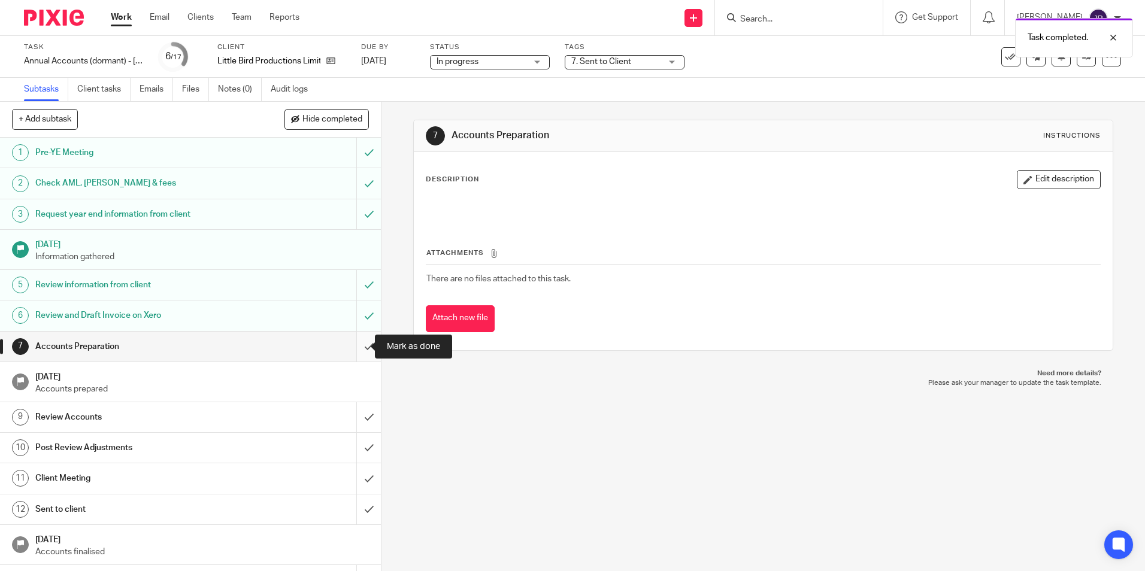
click at [359, 348] on input "submit" at bounding box center [190, 347] width 381 height 30
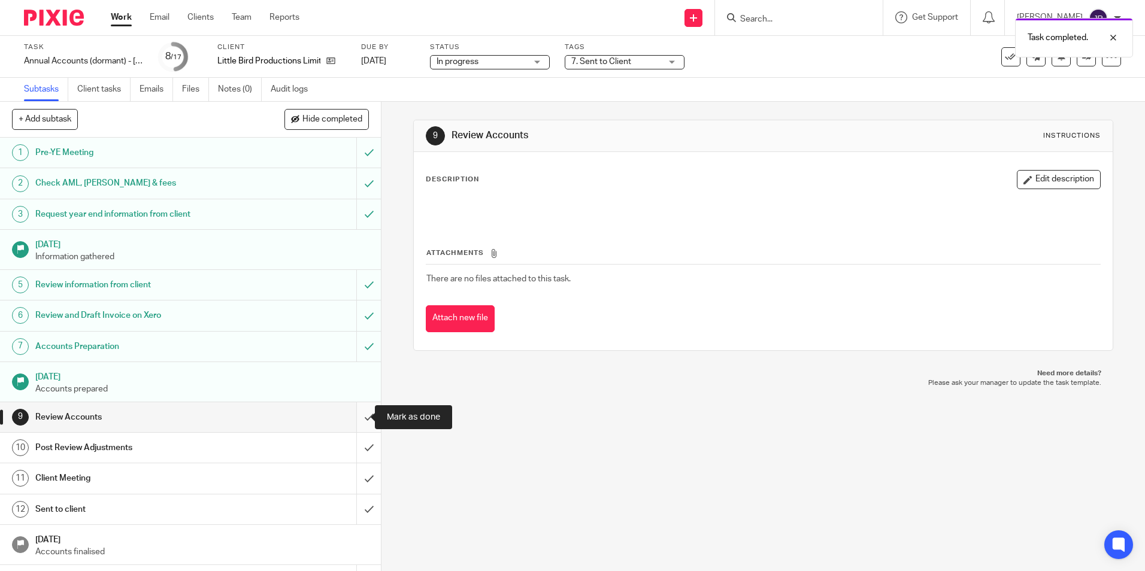
click at [355, 411] on input "submit" at bounding box center [190, 417] width 381 height 30
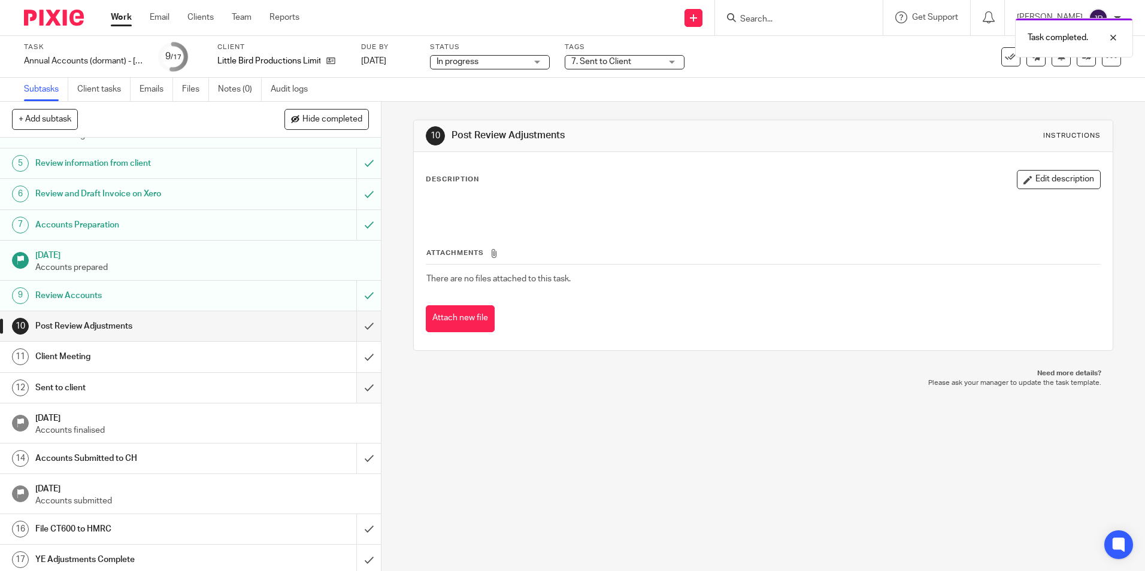
scroll to position [126, 0]
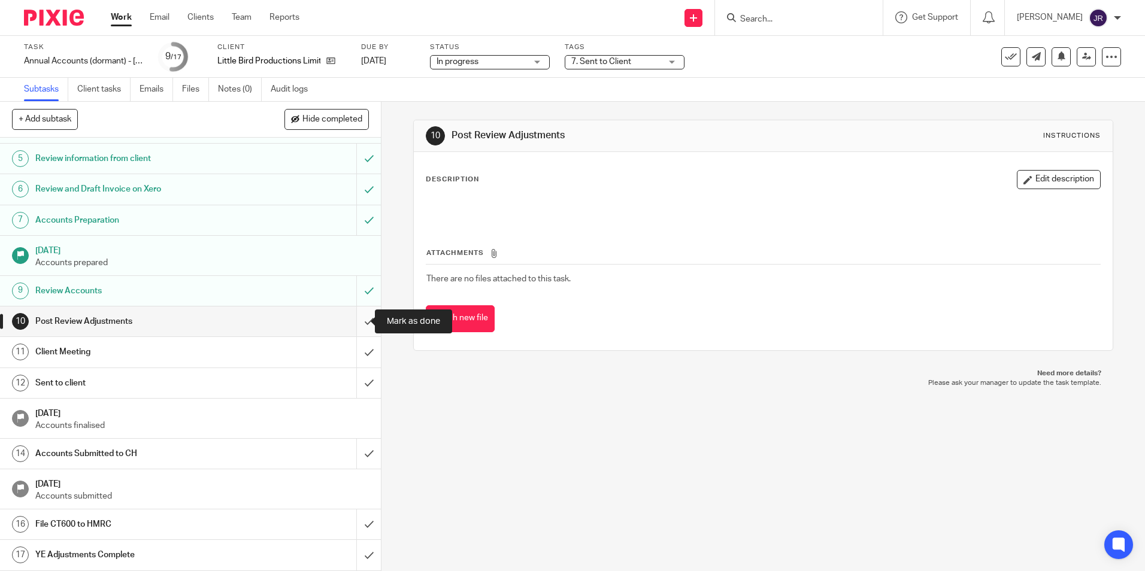
click at [359, 319] on input "submit" at bounding box center [190, 322] width 381 height 30
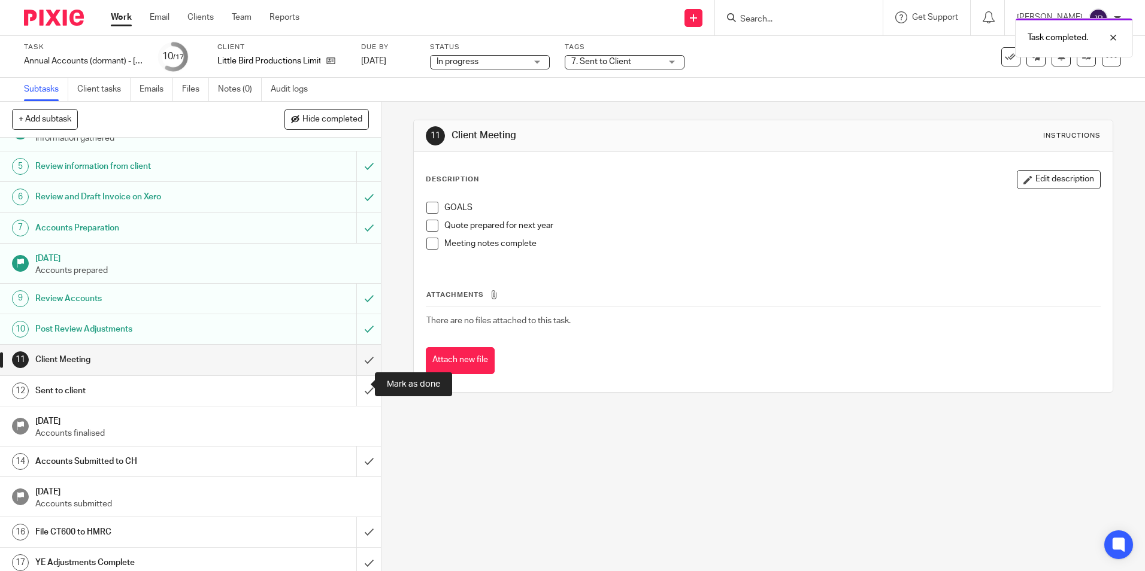
scroll to position [126, 0]
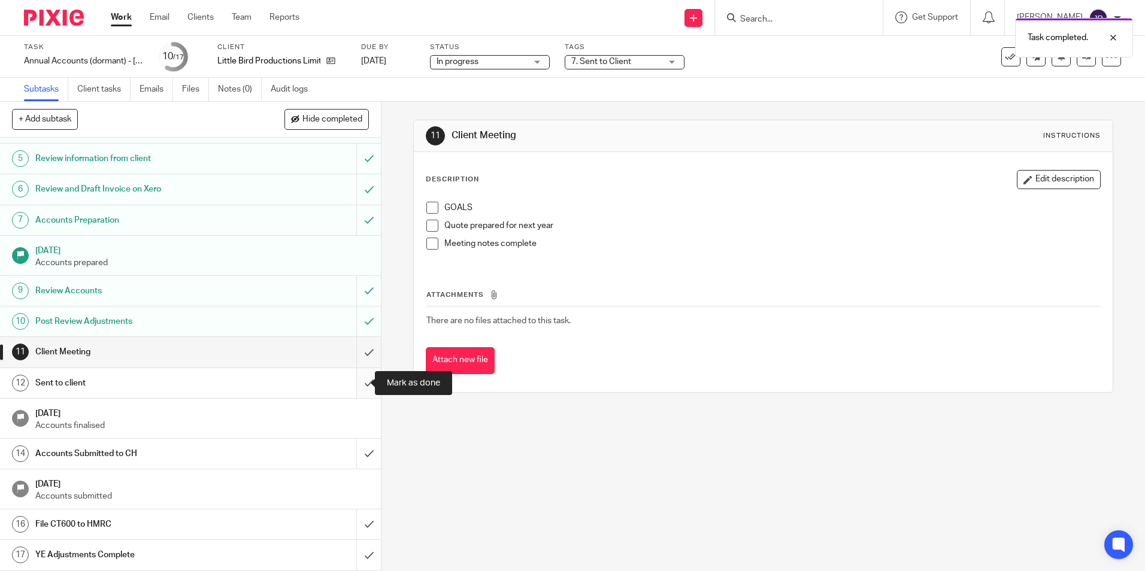
click at [361, 383] on input "submit" at bounding box center [190, 383] width 381 height 30
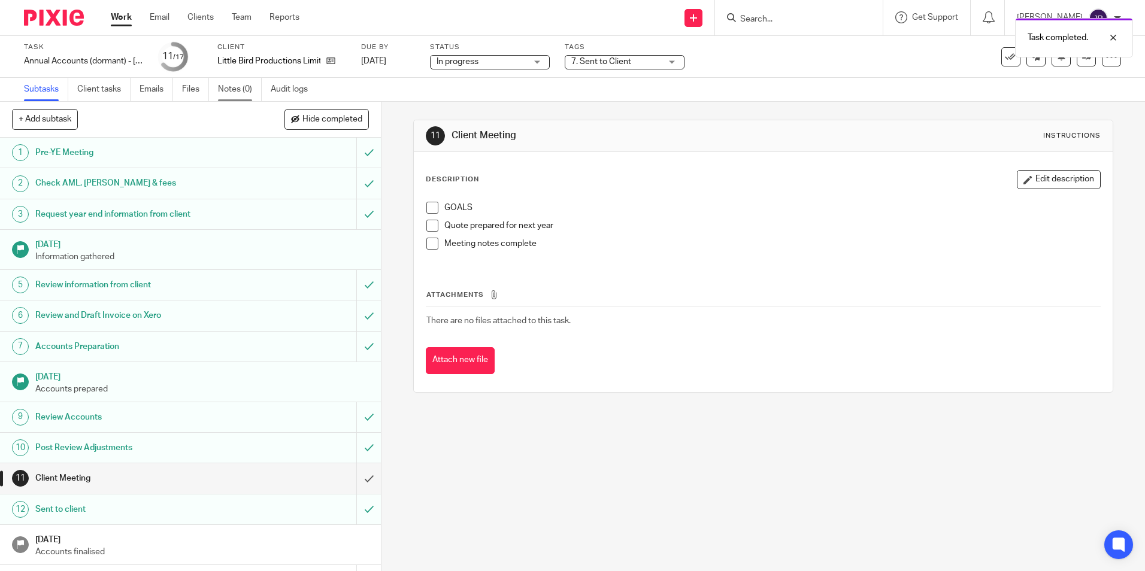
click at [240, 84] on link "Notes (0)" at bounding box center [240, 89] width 44 height 23
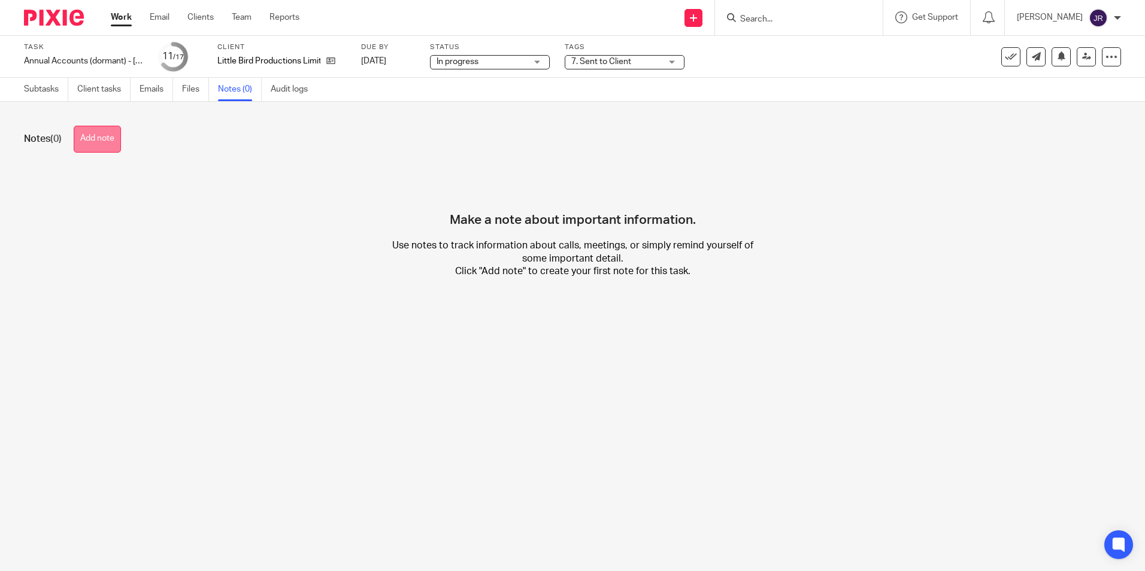
click at [118, 137] on button "Add note" at bounding box center [97, 139] width 47 height 27
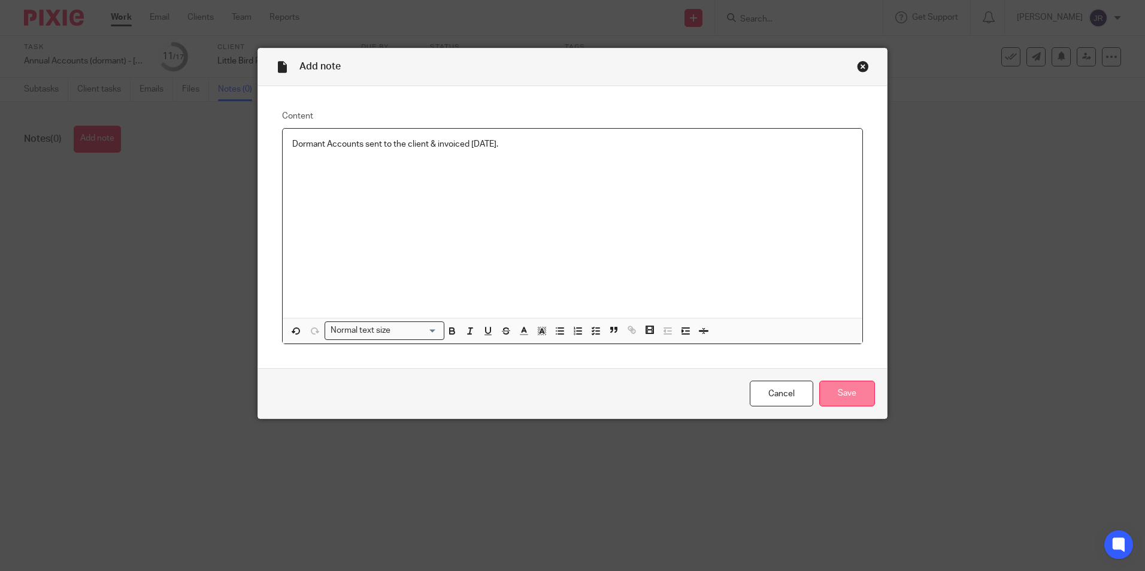
click at [834, 392] on input "Save" at bounding box center [847, 394] width 56 height 26
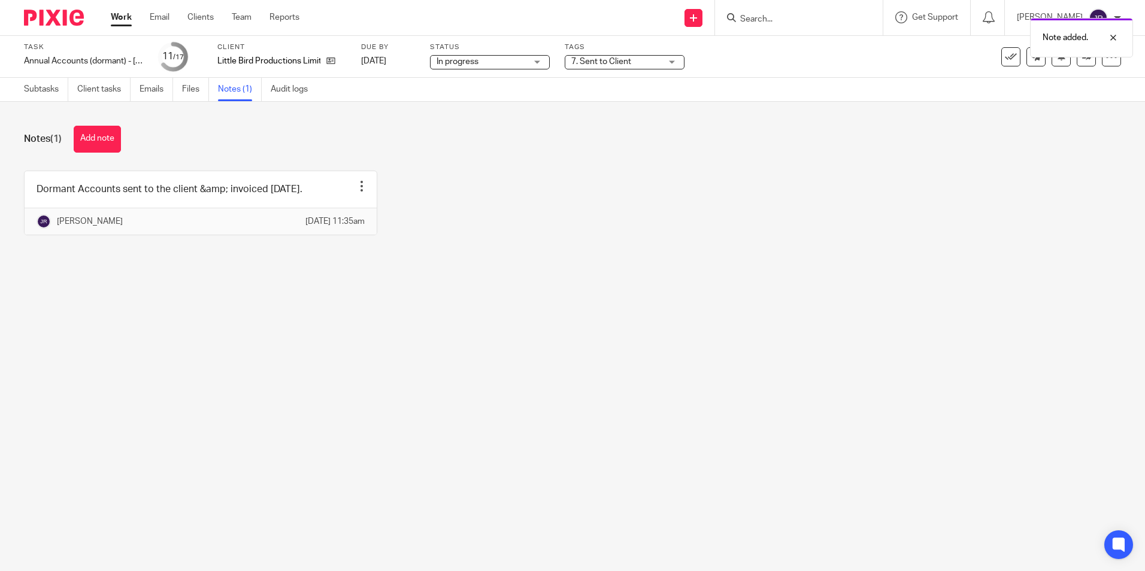
click at [121, 18] on link "Work" at bounding box center [121, 17] width 21 height 12
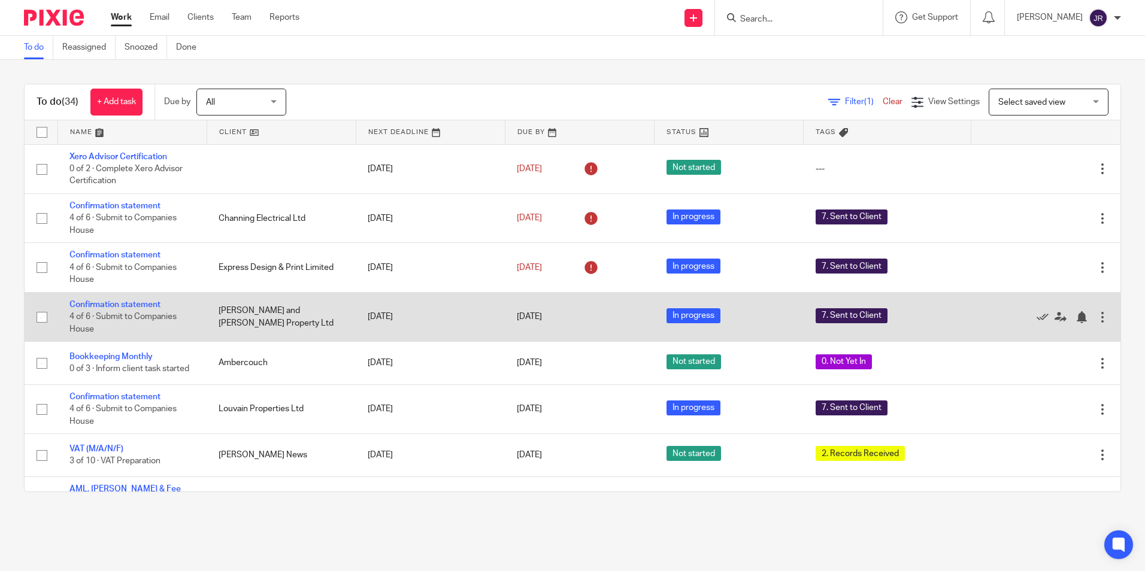
scroll to position [60, 0]
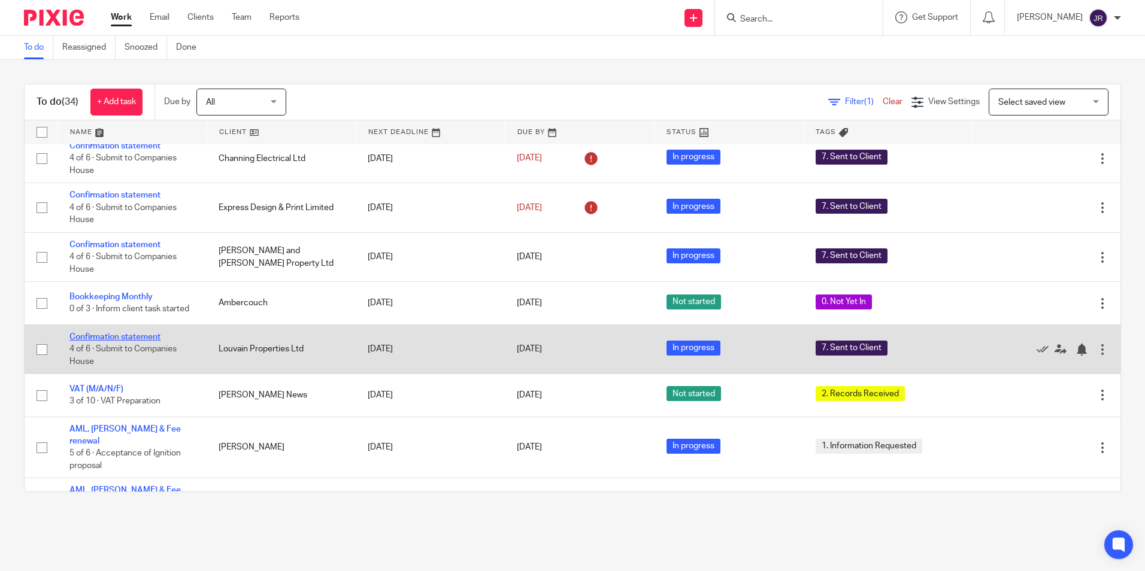
click at [126, 340] on link "Confirmation statement" at bounding box center [114, 337] width 91 height 8
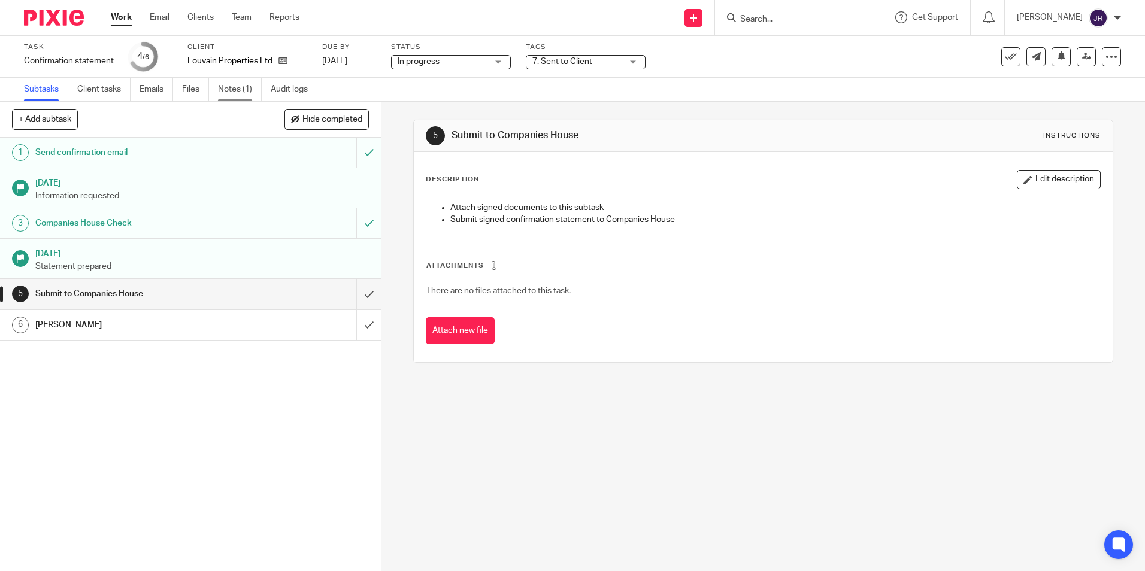
click at [227, 83] on link "Notes (1)" at bounding box center [240, 89] width 44 height 23
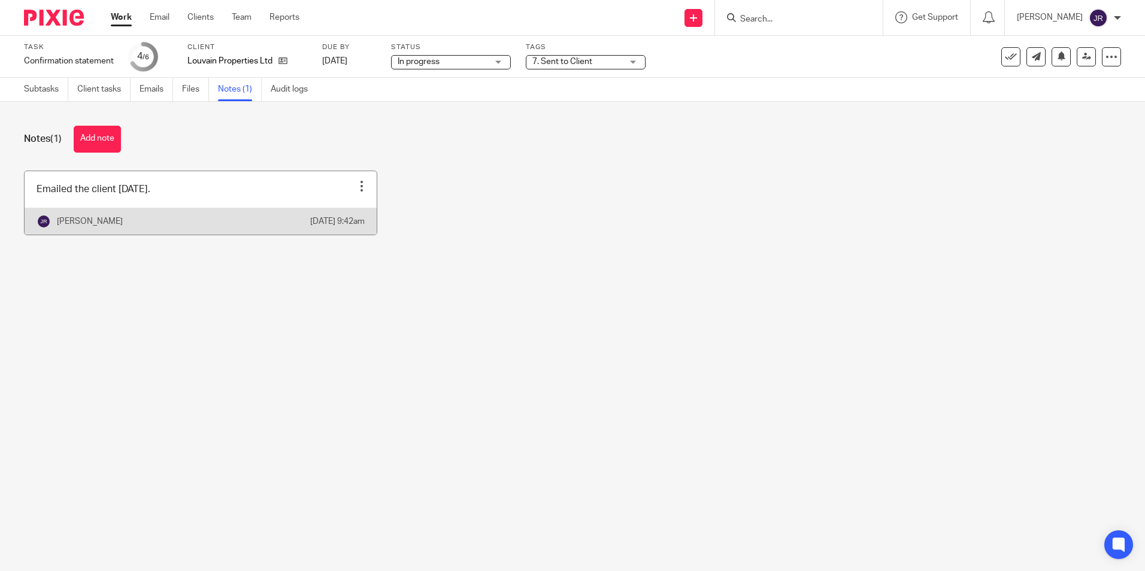
click at [272, 188] on link at bounding box center [201, 202] width 352 height 63
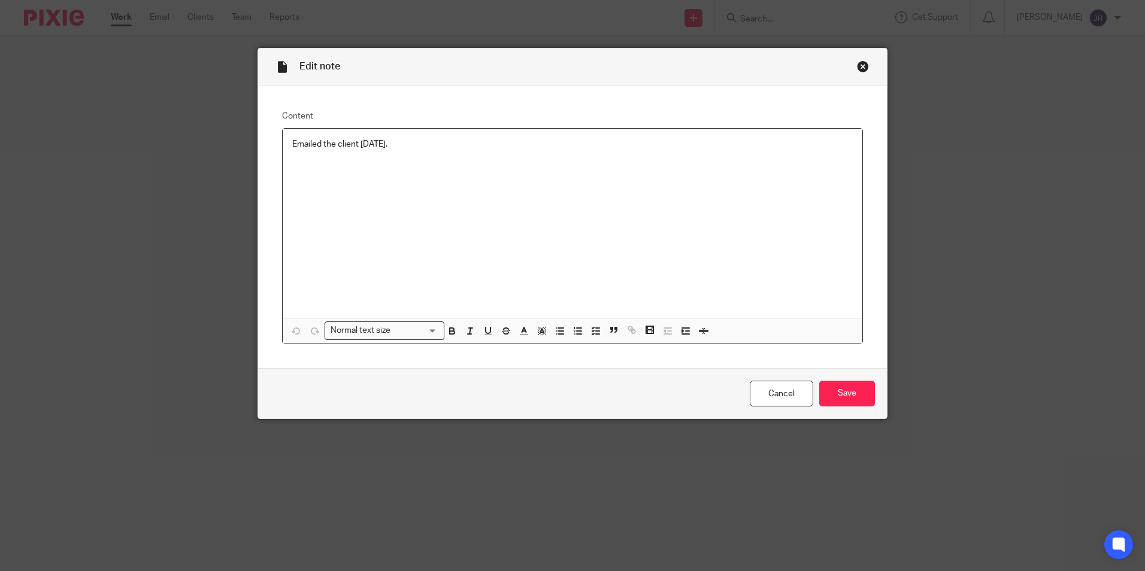
click at [401, 146] on p "Emailed the client [DATE]." at bounding box center [572, 144] width 561 height 12
paste div
click at [292, 170] on p at bounding box center [572, 168] width 561 height 12
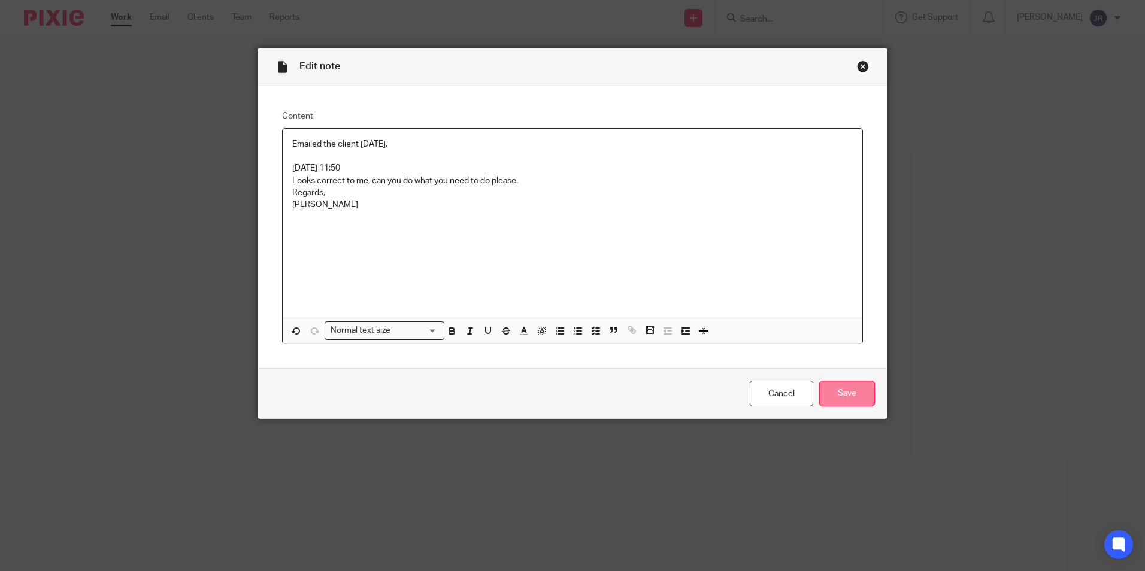
click at [848, 395] on input "Save" at bounding box center [847, 394] width 56 height 26
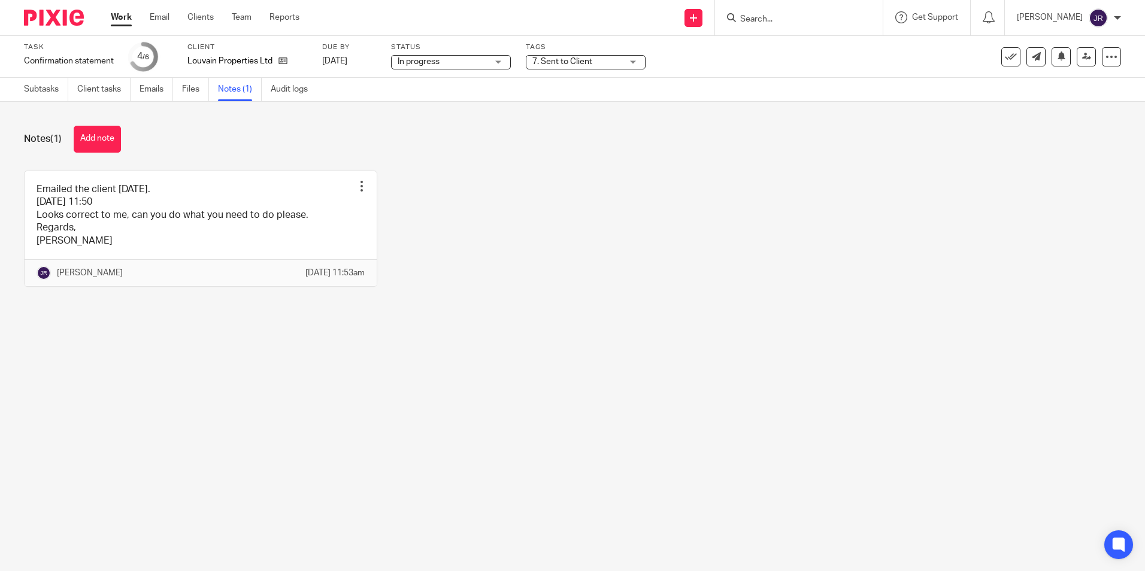
click at [635, 65] on div "7. Sent to Client" at bounding box center [586, 62] width 120 height 14
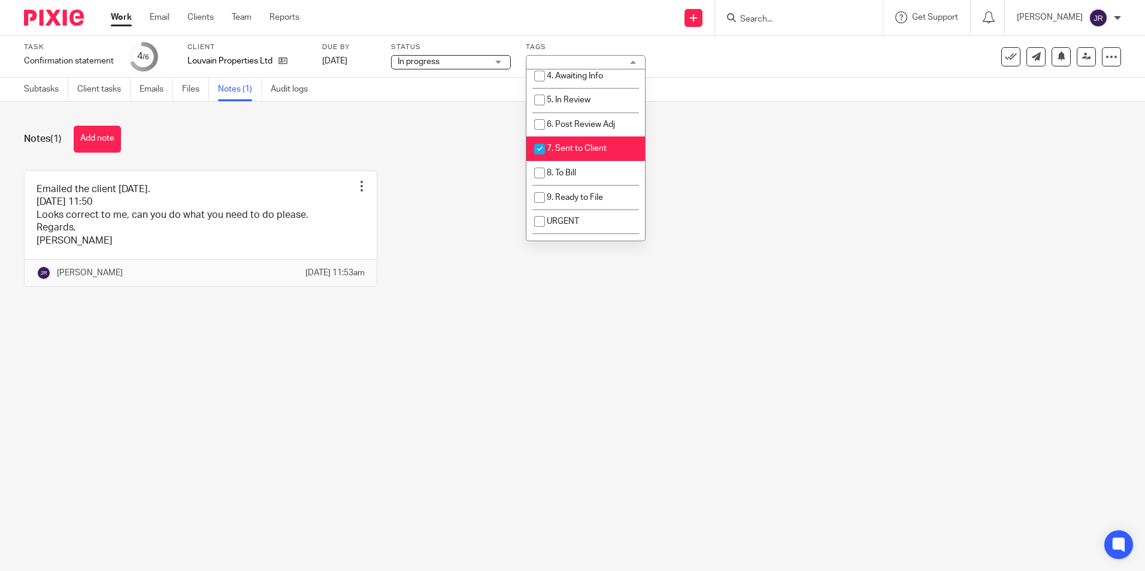
scroll to position [120, 0]
click at [601, 146] on span "7. Sent to Client" at bounding box center [577, 144] width 60 height 8
checkbox input "false"
click at [594, 170] on li "8. To Bill" at bounding box center [585, 168] width 119 height 25
checkbox input "true"
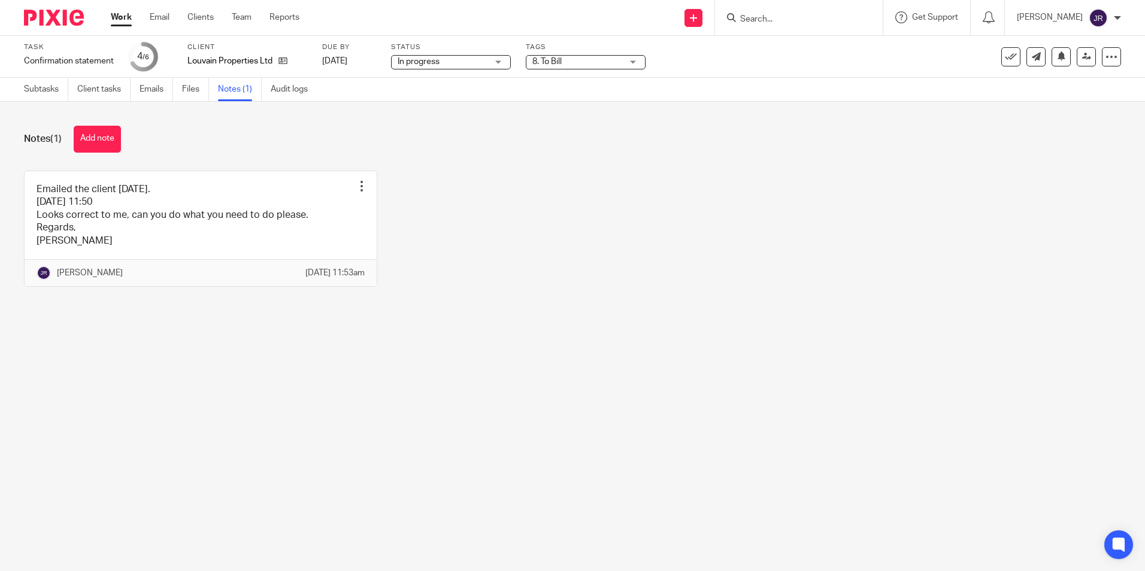
click at [558, 380] on main "Task Confirmation statement Save Confirmation statement 4 /6 Client Louvain Pro…" at bounding box center [572, 285] width 1145 height 571
click at [294, 225] on link at bounding box center [201, 228] width 352 height 115
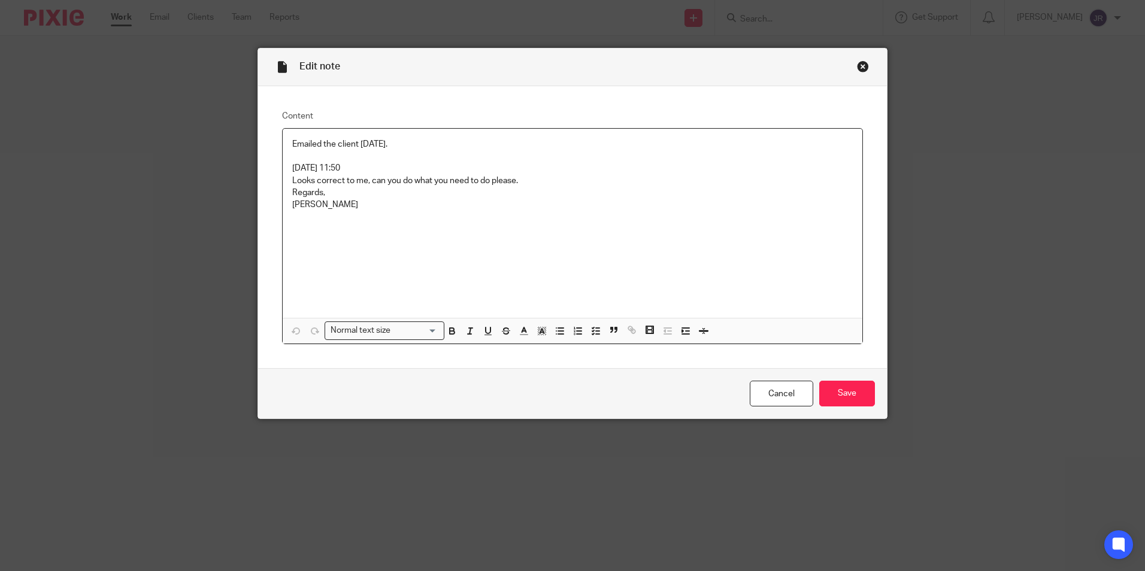
click at [368, 207] on p "[PERSON_NAME]" at bounding box center [572, 205] width 561 height 12
click at [842, 392] on input "Save" at bounding box center [847, 394] width 56 height 26
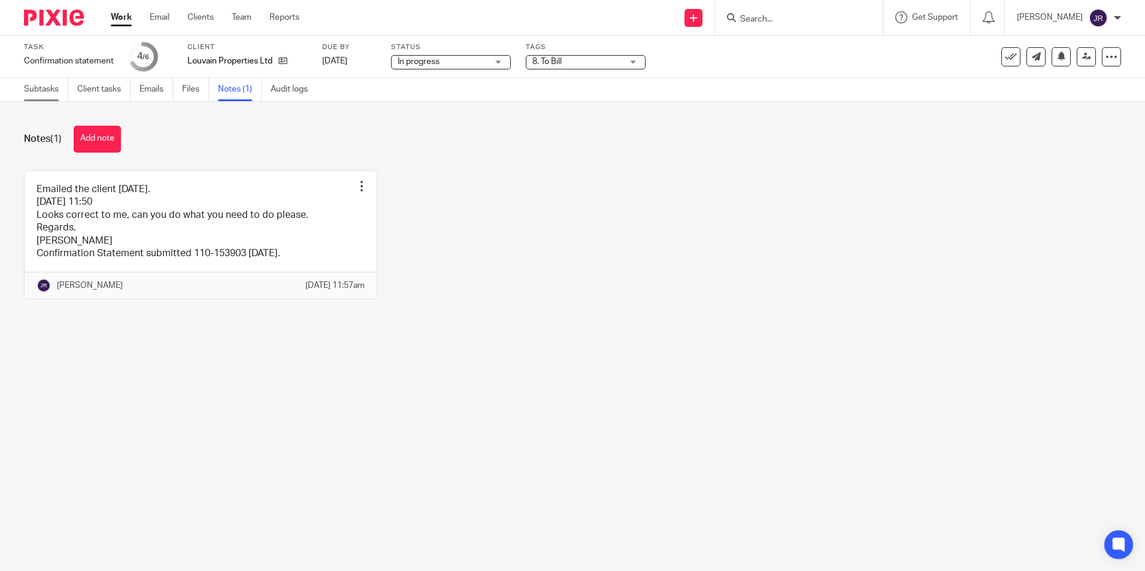
click at [48, 84] on link "Subtasks" at bounding box center [46, 89] width 44 height 23
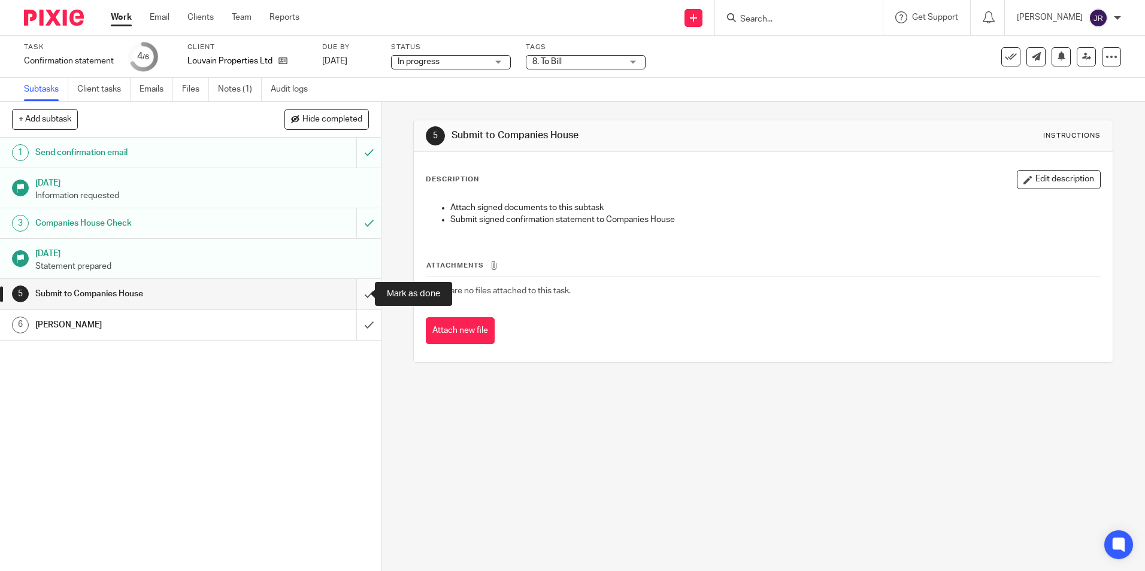
click at [359, 289] on input "submit" at bounding box center [190, 294] width 381 height 30
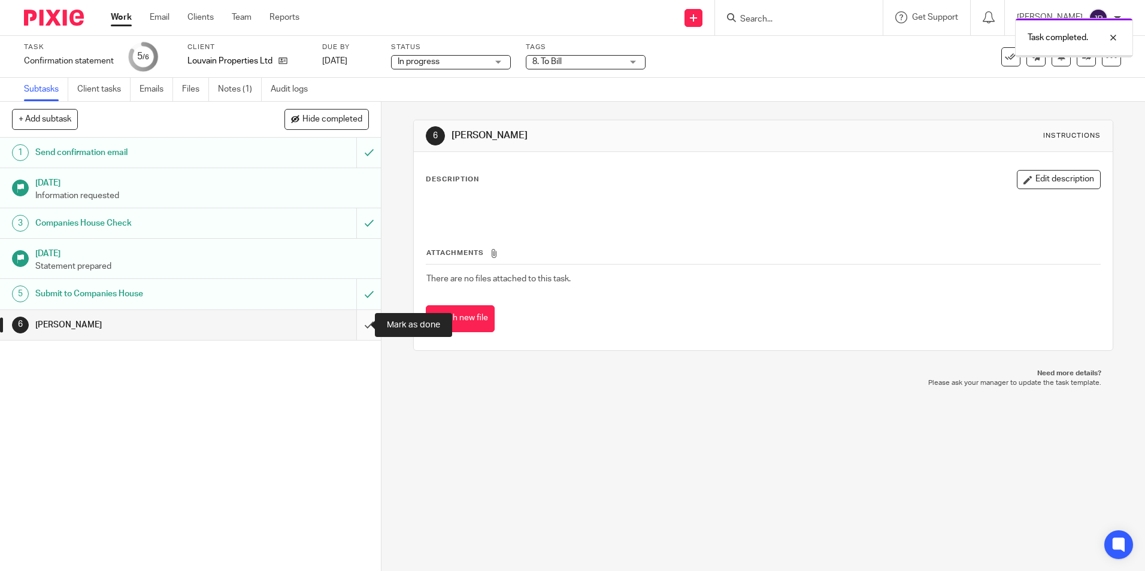
click at [357, 319] on input "submit" at bounding box center [190, 325] width 381 height 30
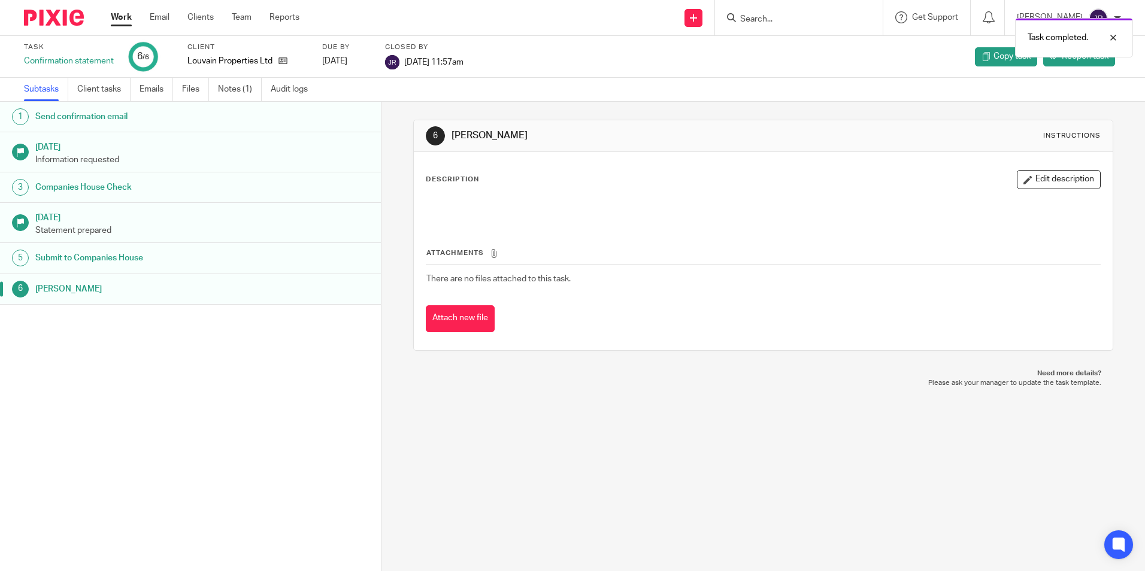
click at [120, 20] on link "Work" at bounding box center [121, 17] width 21 height 12
